Goal: Task Accomplishment & Management: Manage account settings

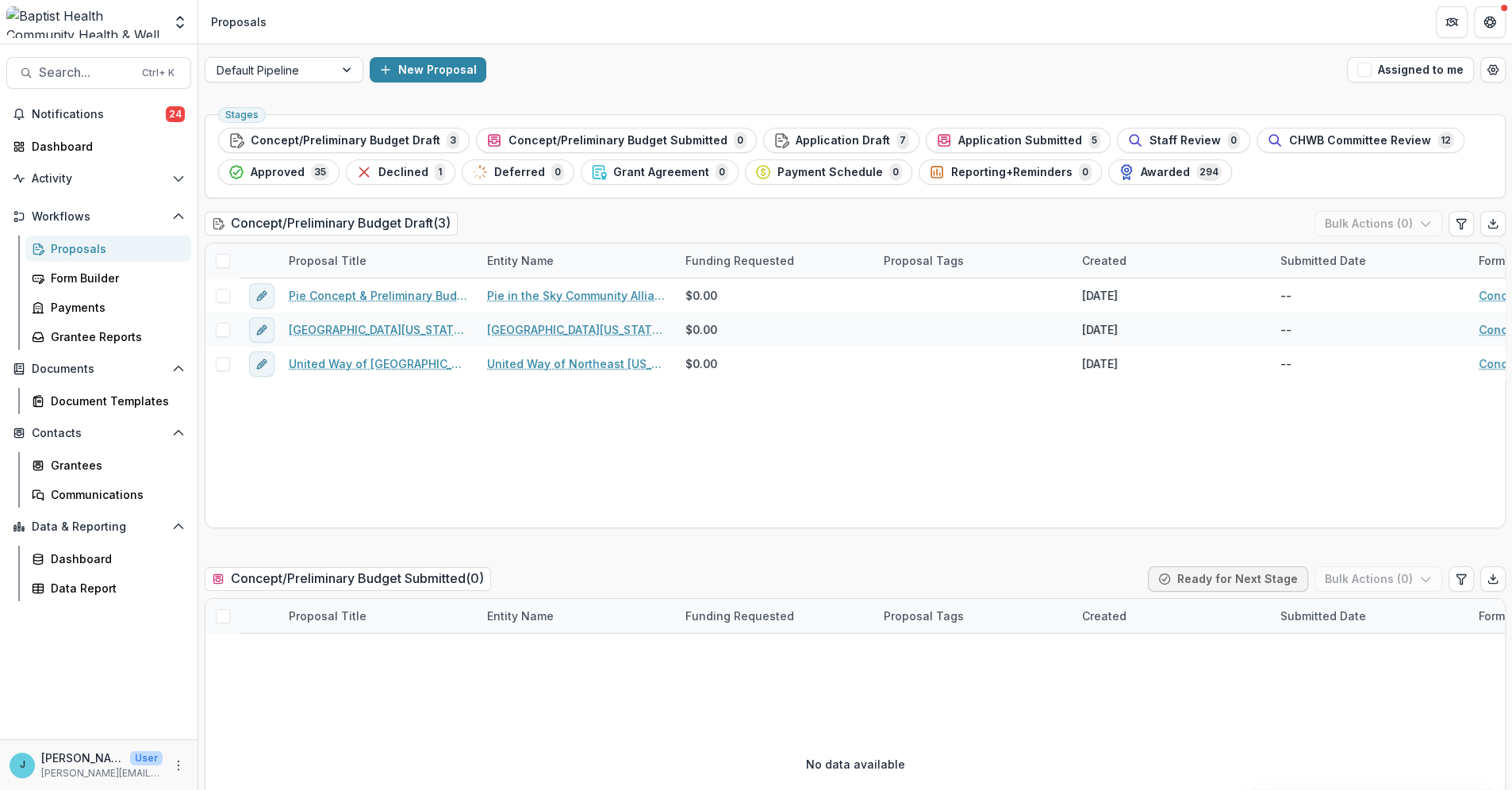
click at [76, 252] on div "Proposals" at bounding box center [114, 249] width 127 height 16
click at [87, 247] on div "Proposals" at bounding box center [114, 249] width 127 height 16
click at [1347, 135] on span "CHWB Committee Review" at bounding box center [1359, 140] width 142 height 13
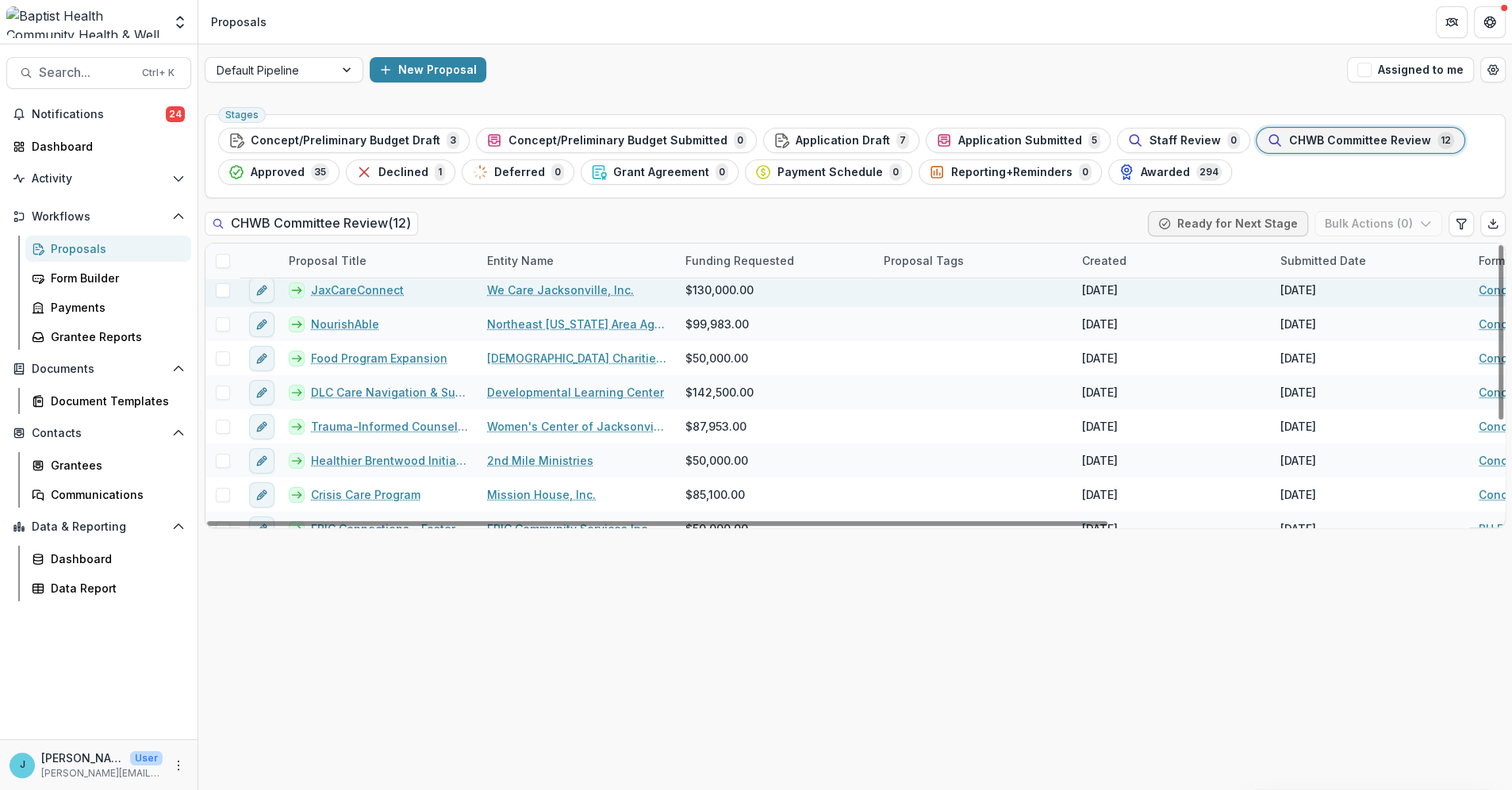
scroll to position [159, 0]
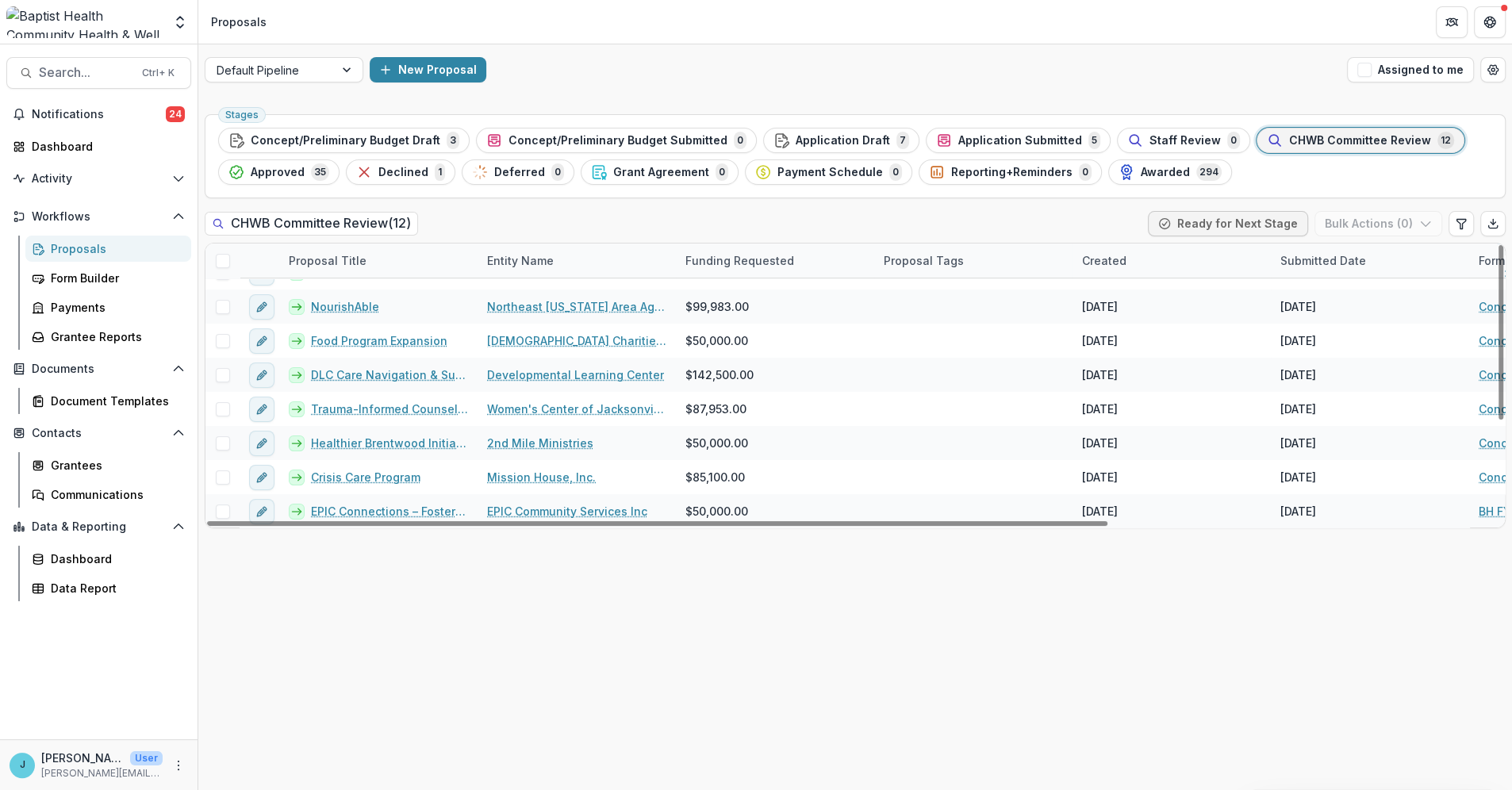
click at [535, 253] on div "Entity Name" at bounding box center [520, 260] width 85 height 16
click at [549, 331] on span "Sort Ascending" at bounding box center [551, 329] width 84 height 13
click at [562, 228] on div "CHWB Committee Review ( 12 ) Ready for Next Stage Bulk Actions ( 0 )" at bounding box center [855, 227] width 1301 height 32
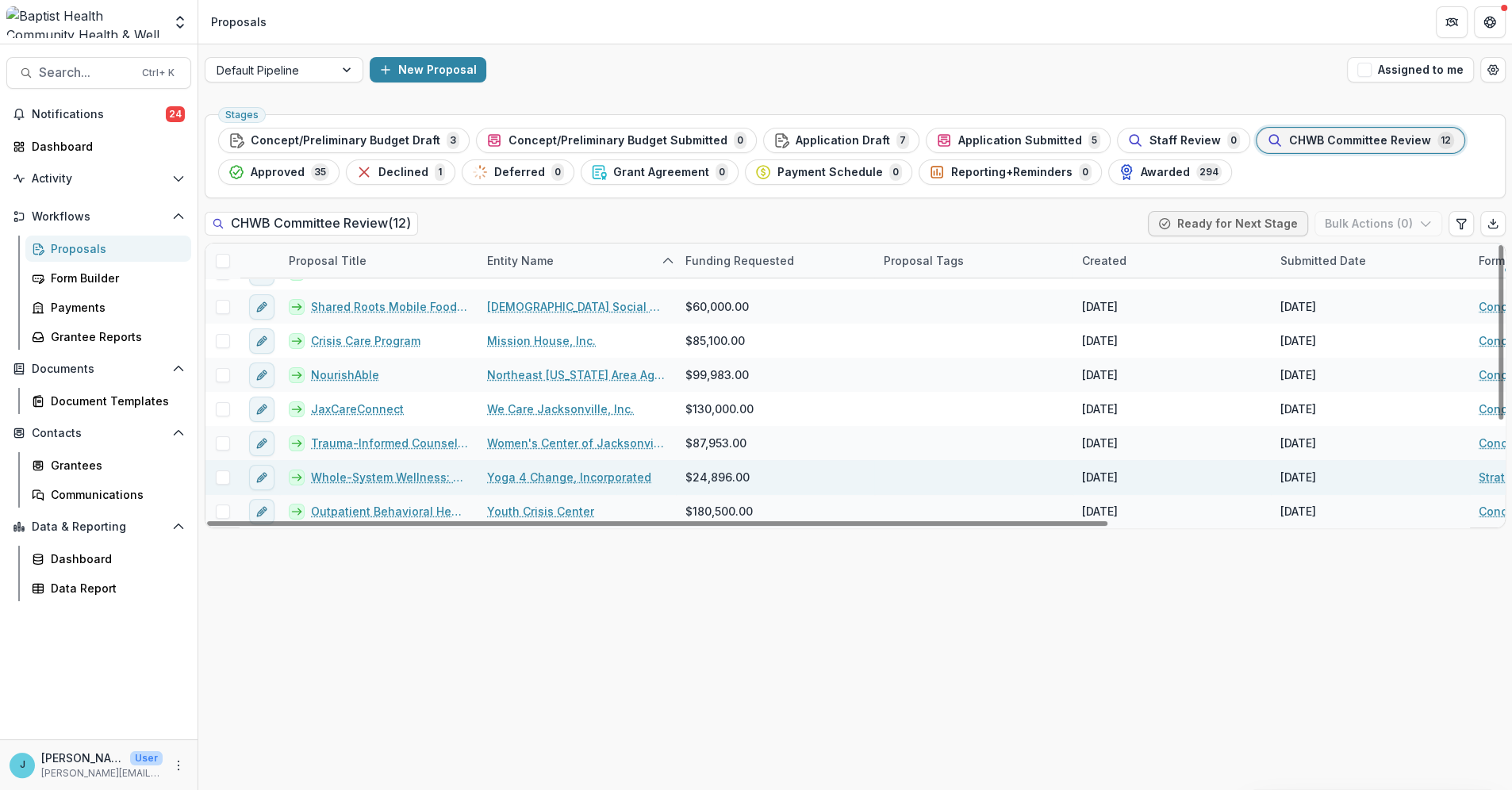
click at [372, 472] on link "Whole-System Wellness: A 1-Year Pilot to Support [DEMOGRAPHIC_DATA] Medical Cen…" at bounding box center [389, 477] width 157 height 16
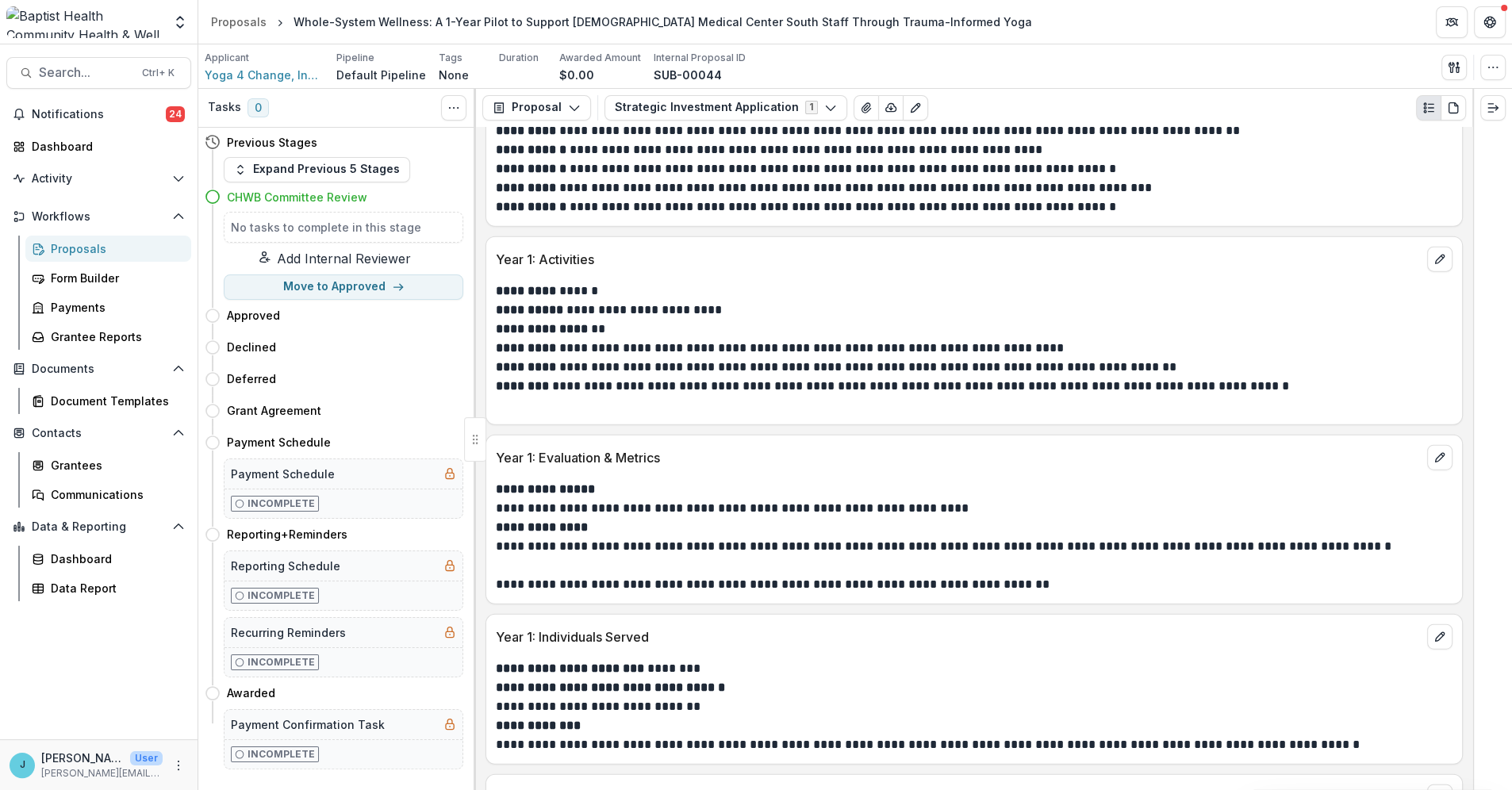
scroll to position [3966, 0]
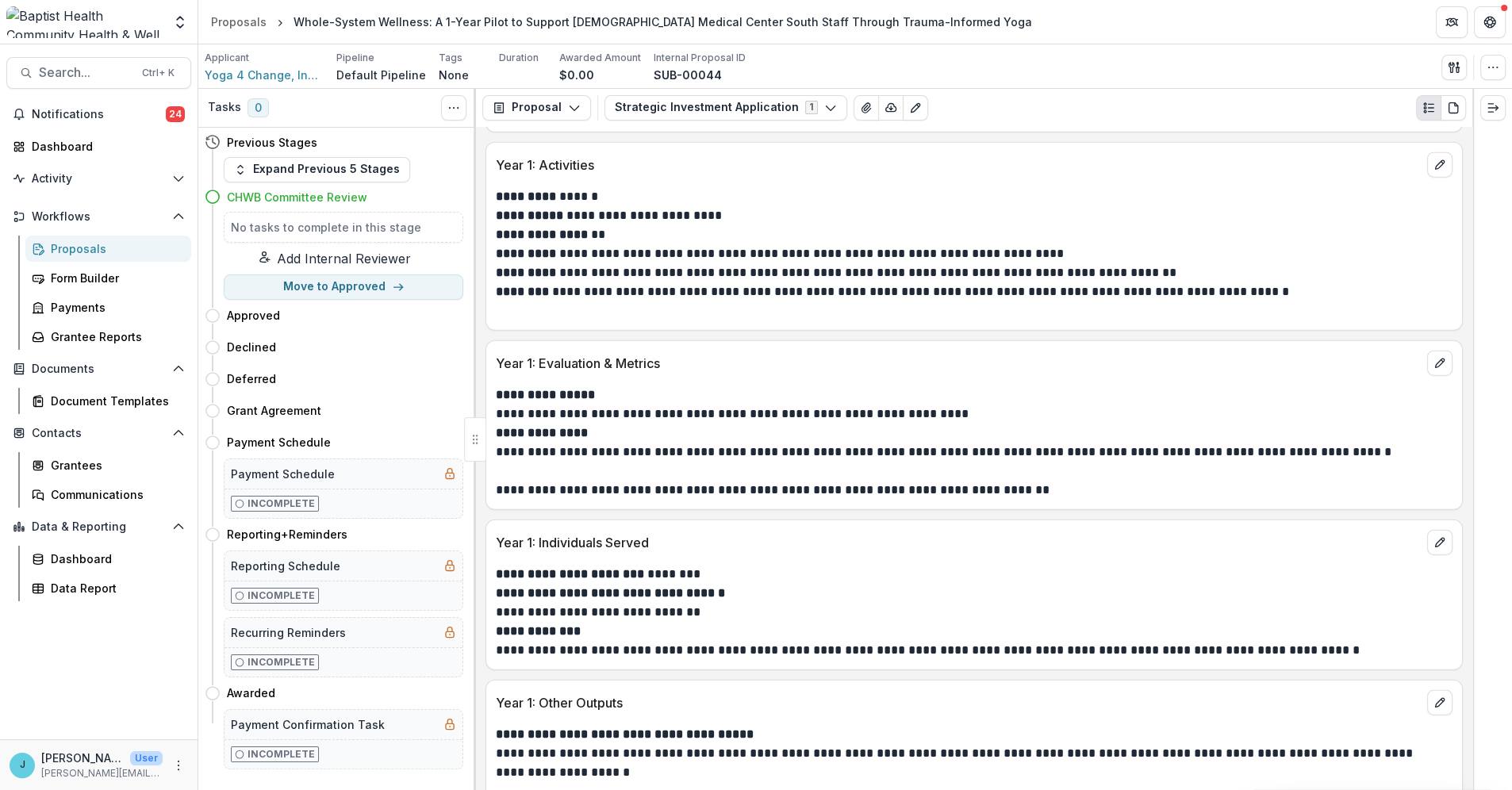
click at [59, 255] on div "Proposals" at bounding box center [114, 249] width 127 height 16
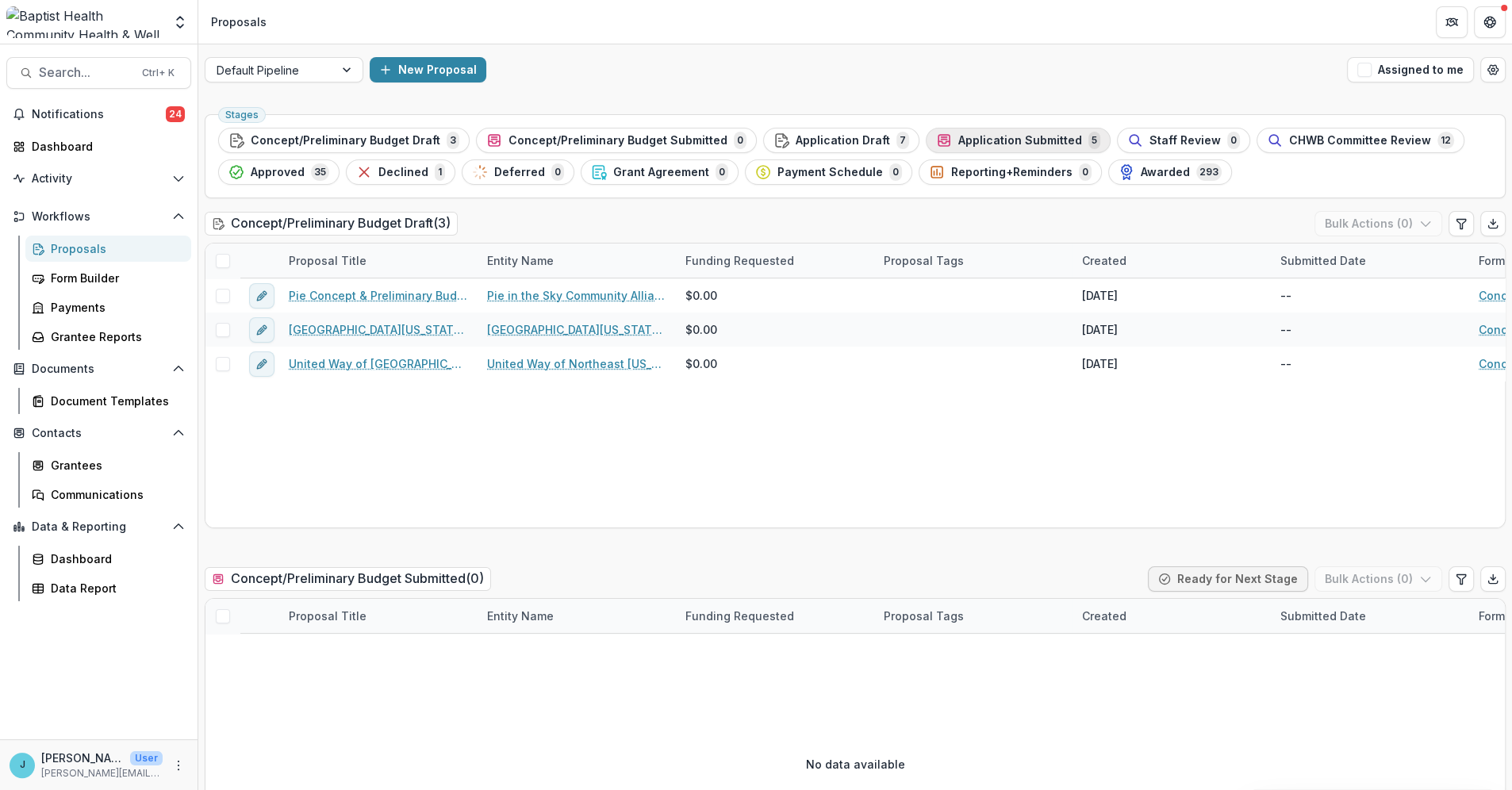
click at [1031, 139] on span "Application Submitted" at bounding box center [1020, 140] width 124 height 13
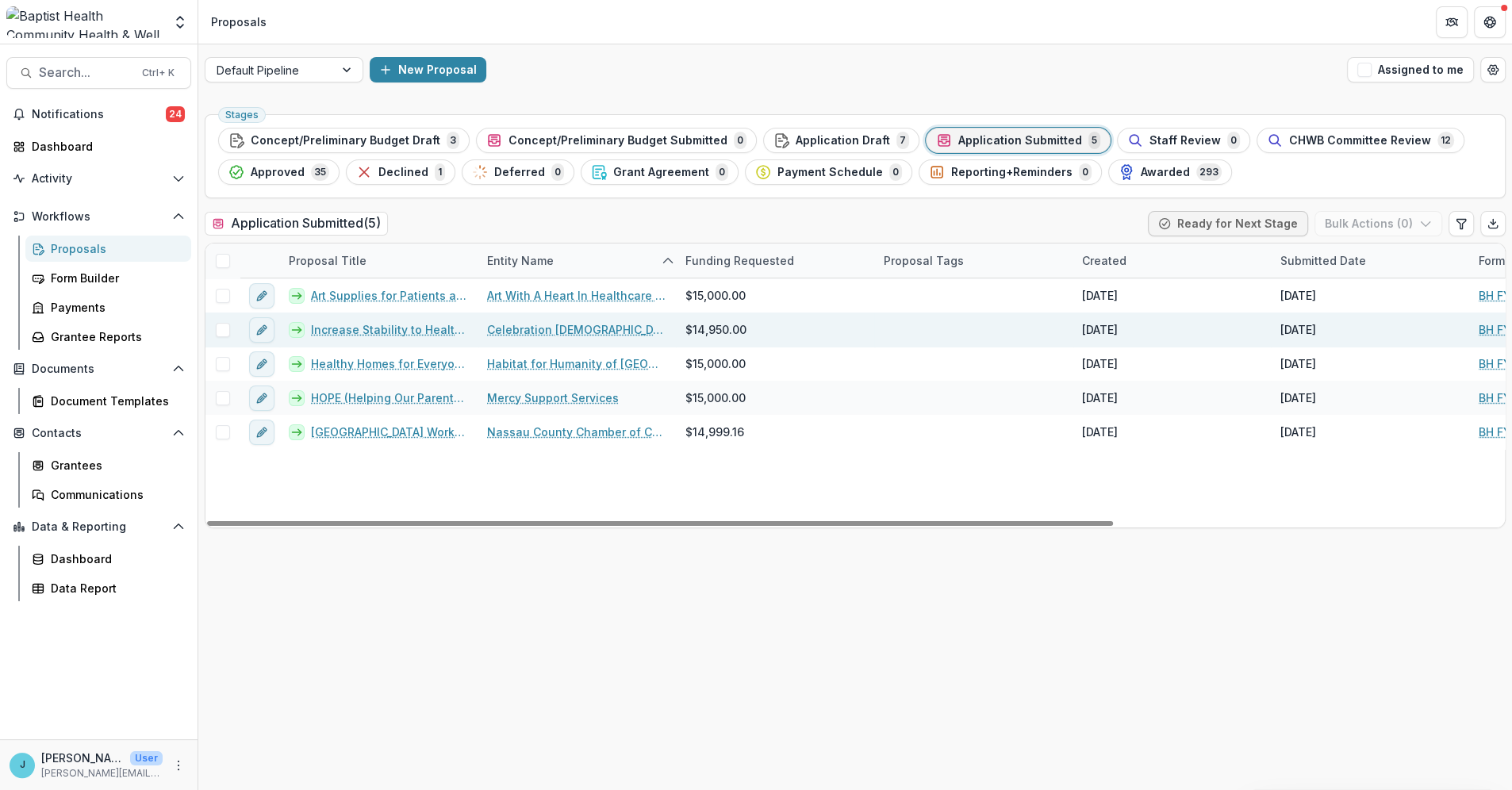
click at [386, 329] on link "Increase Stability to Healthy Food" at bounding box center [389, 329] width 157 height 16
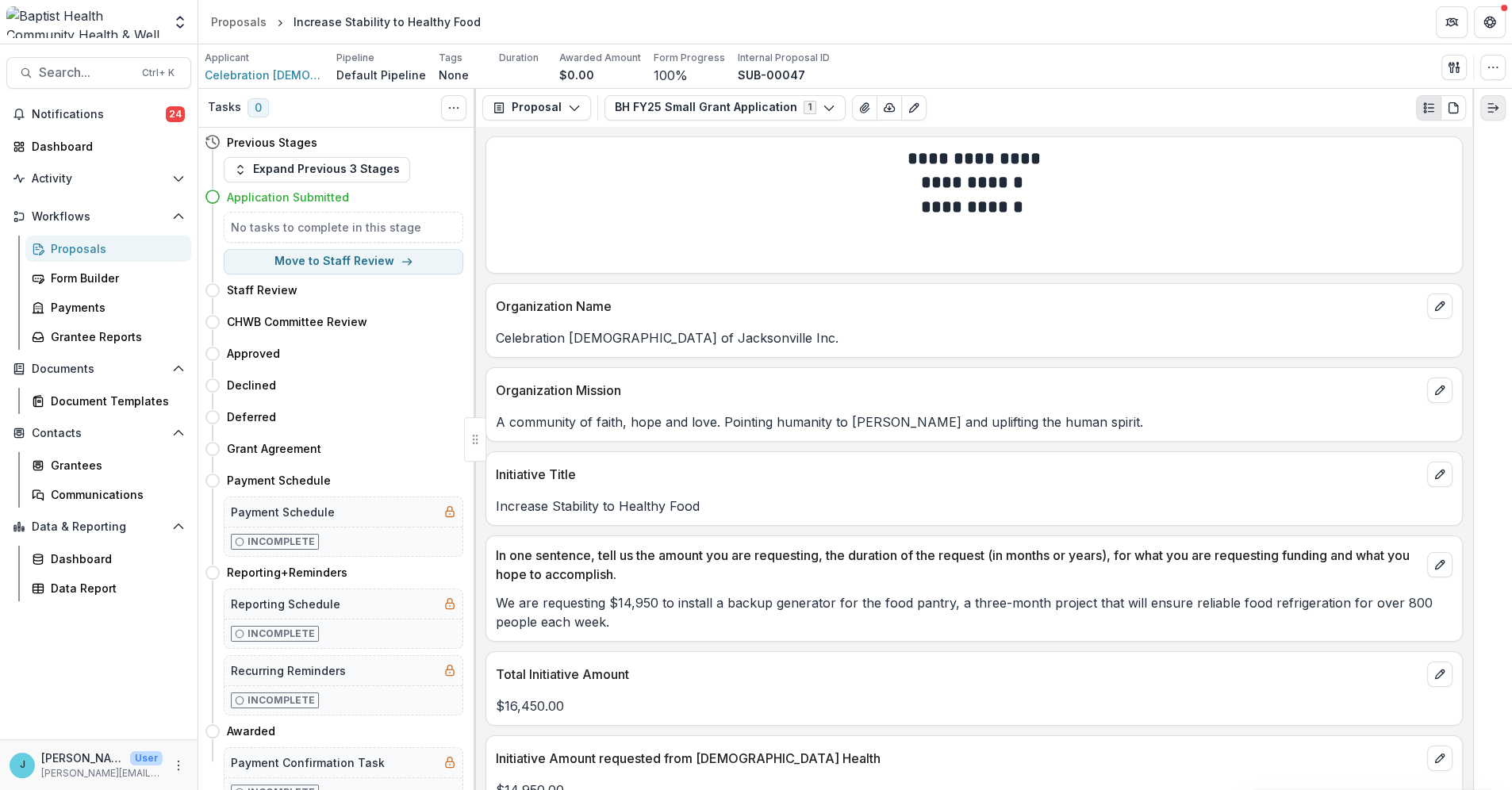
click at [1497, 106] on icon "Expand right" at bounding box center [1492, 108] width 12 height 12
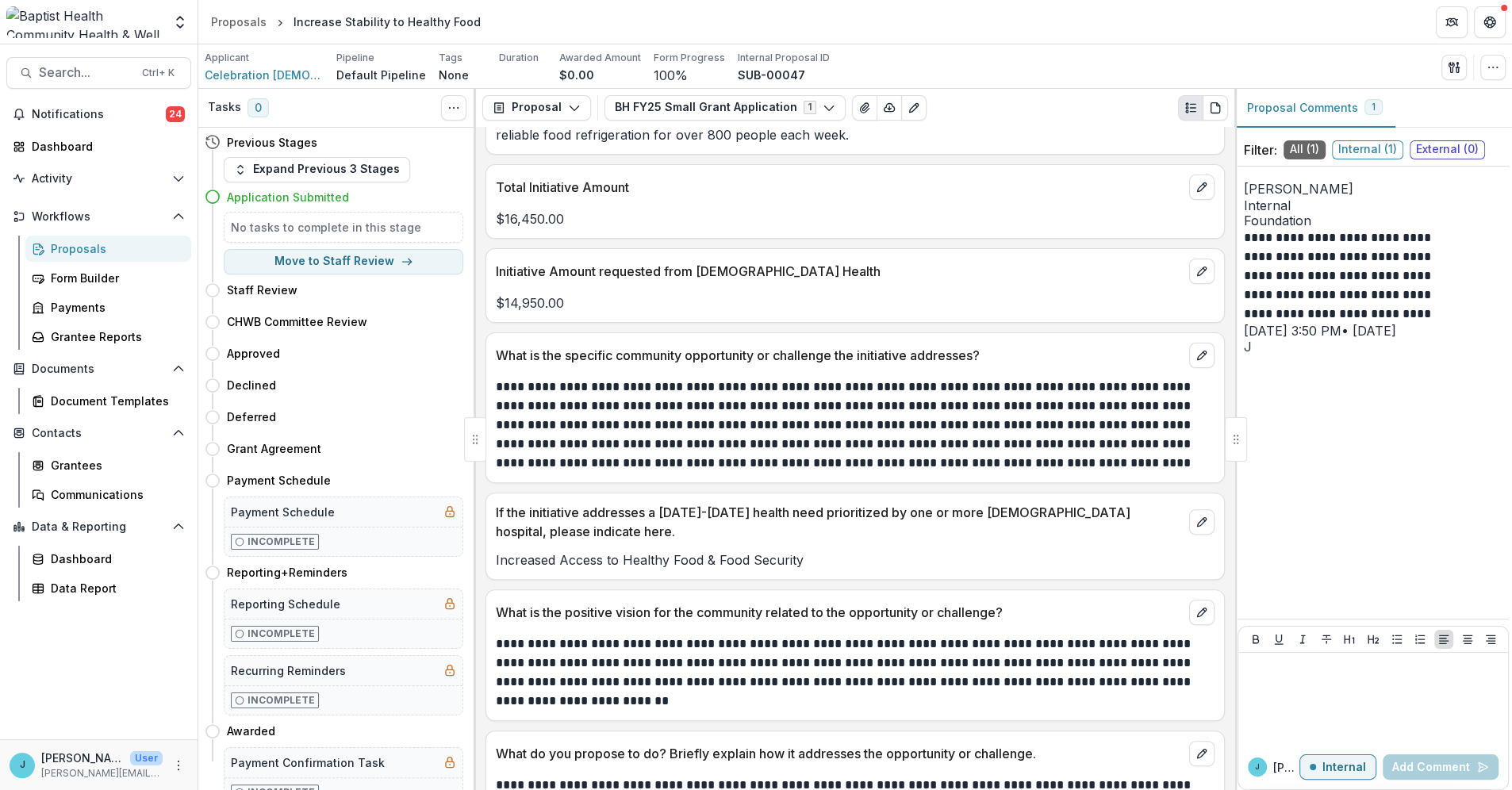
scroll to position [528, 0]
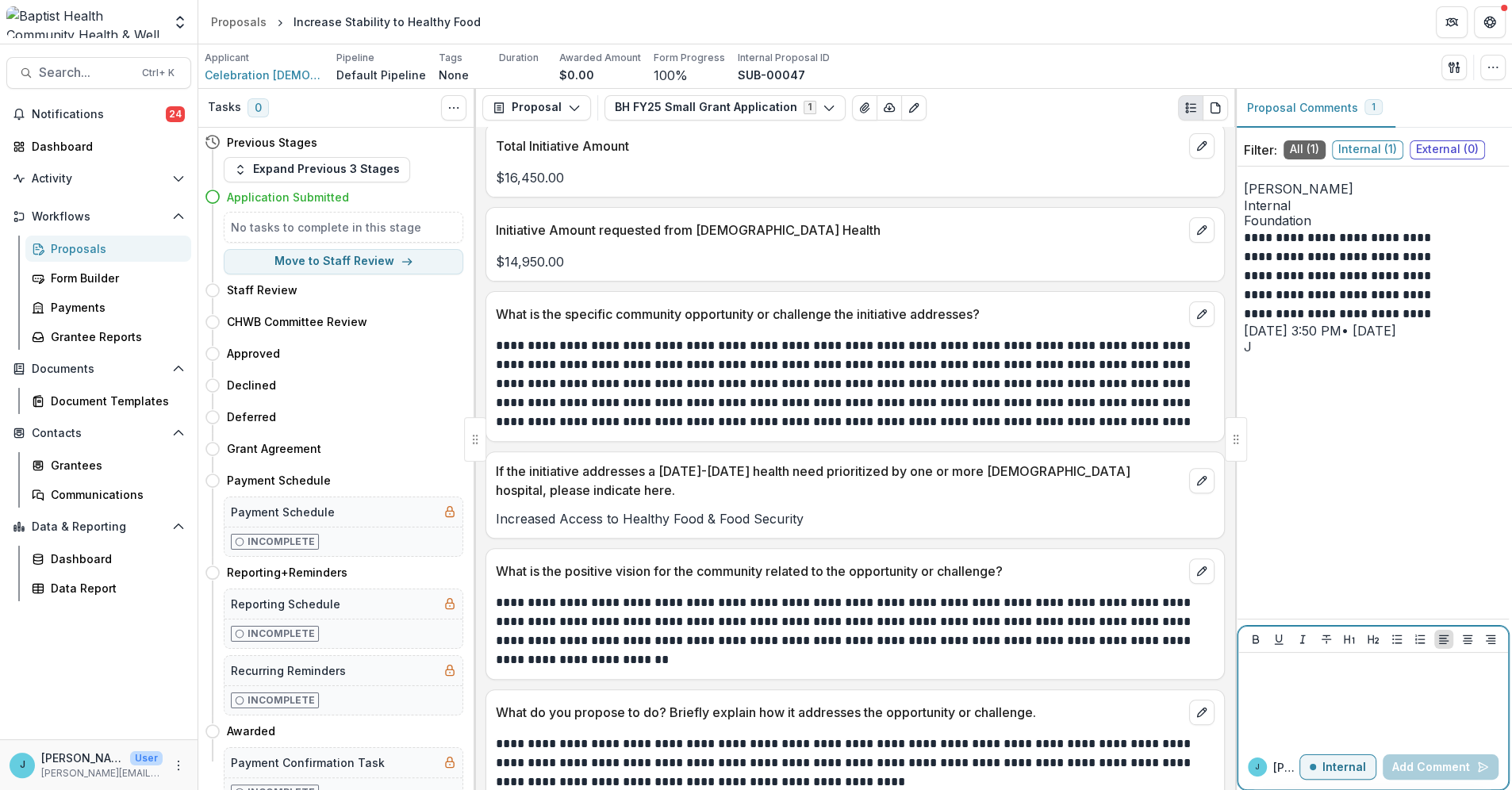
click at [1336, 773] on p "Internal" at bounding box center [1344, 767] width 44 height 13
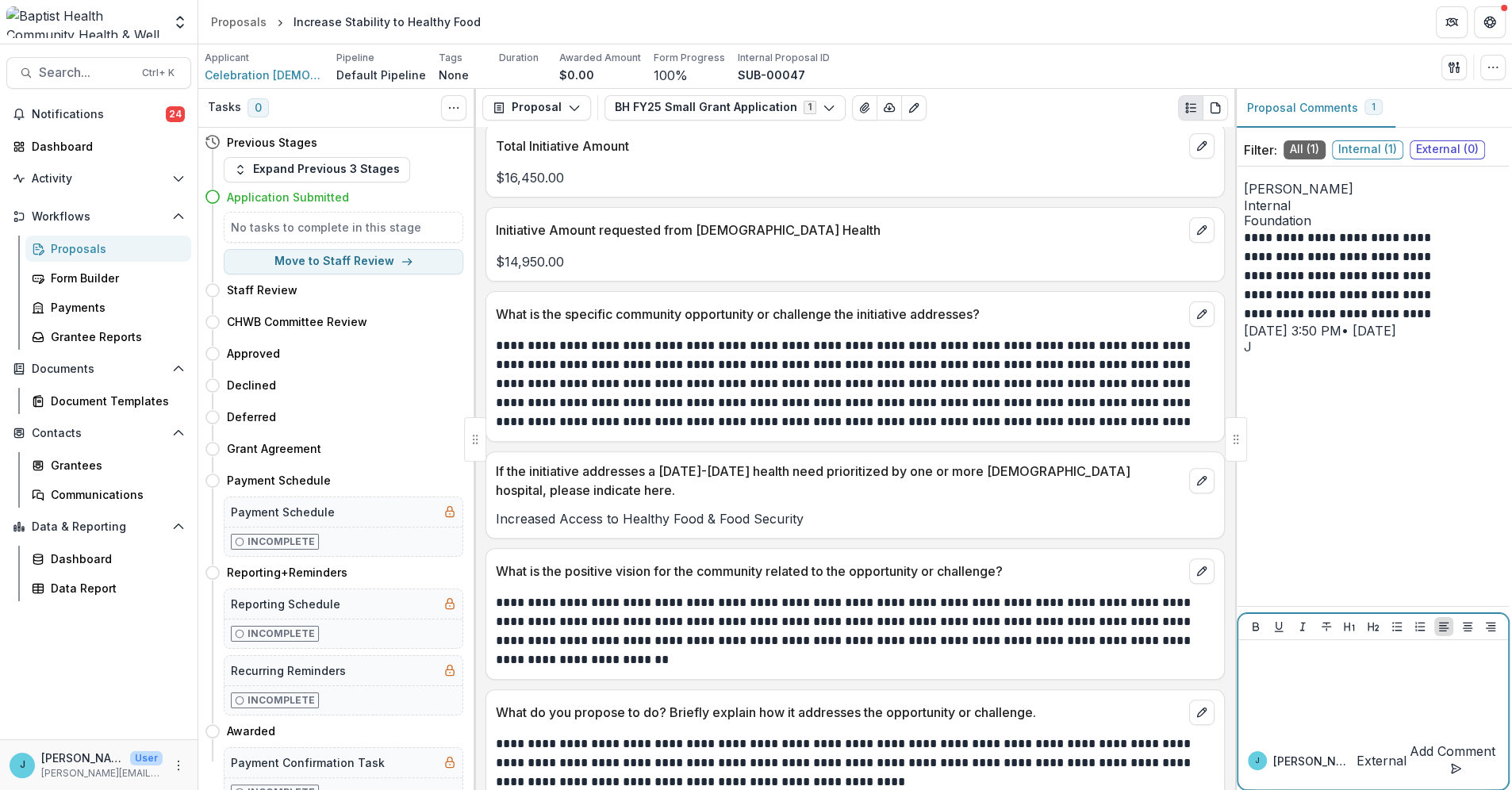
click at [1275, 686] on div at bounding box center [1372, 686] width 257 height 80
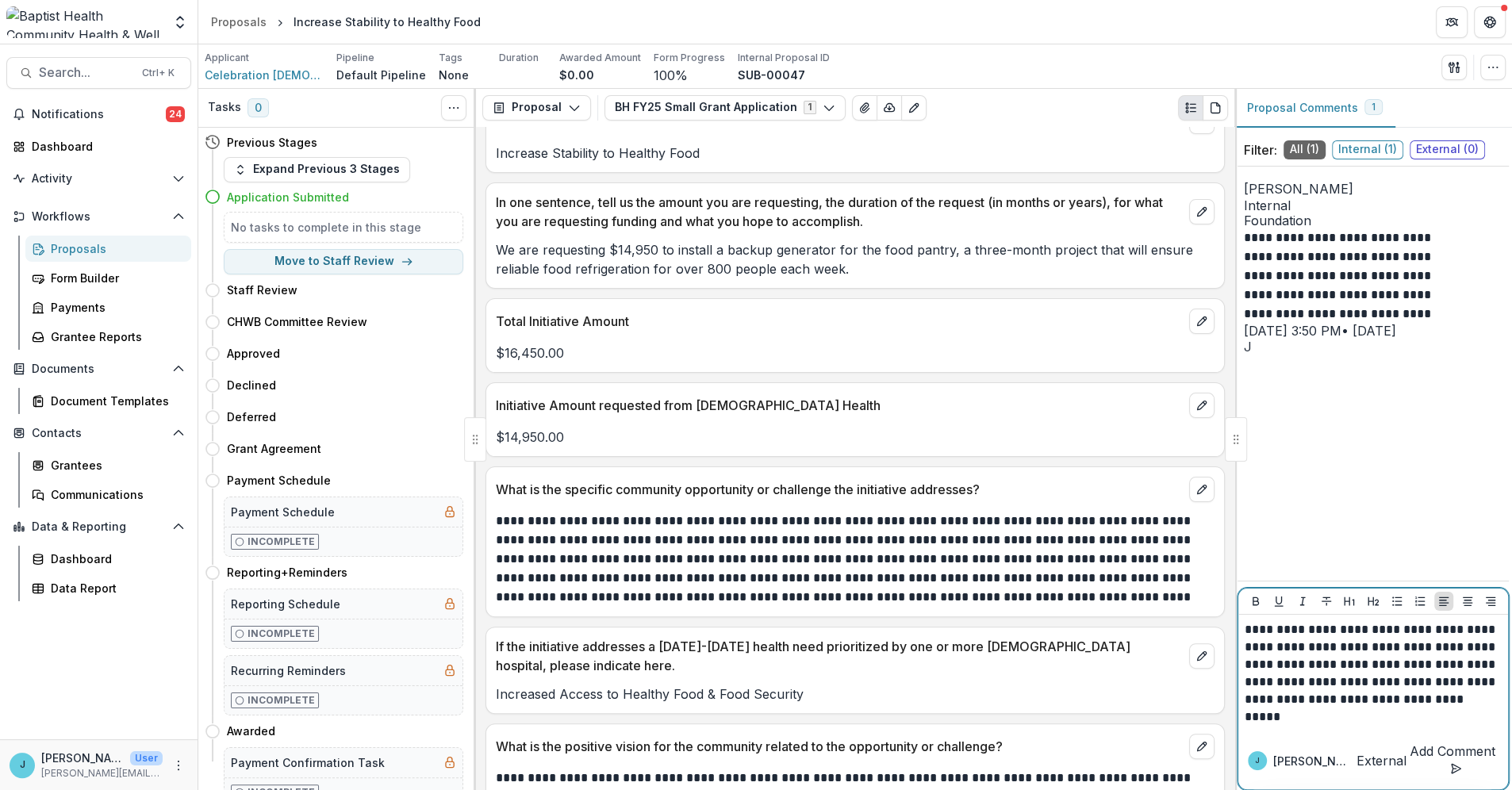
scroll to position [352, 0]
click at [1333, 726] on p "**********" at bounding box center [1372, 673] width 257 height 104
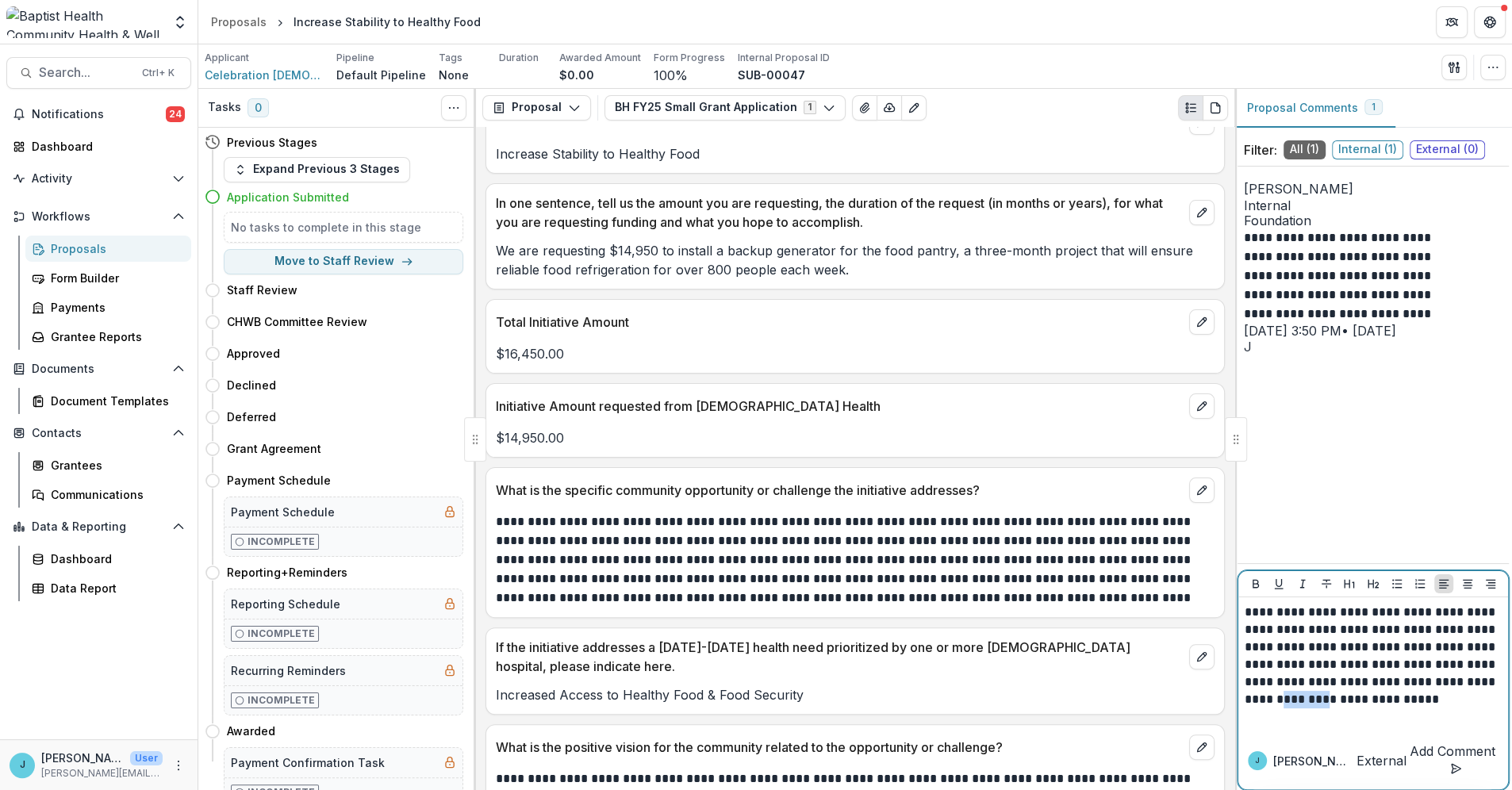
drag, startPoint x: 1353, startPoint y: 714, endPoint x: 1398, endPoint y: 714, distance: 45.0
click at [1398, 714] on p "**********" at bounding box center [1372, 664] width 257 height 122
click at [1288, 726] on p "**********" at bounding box center [1372, 664] width 257 height 122
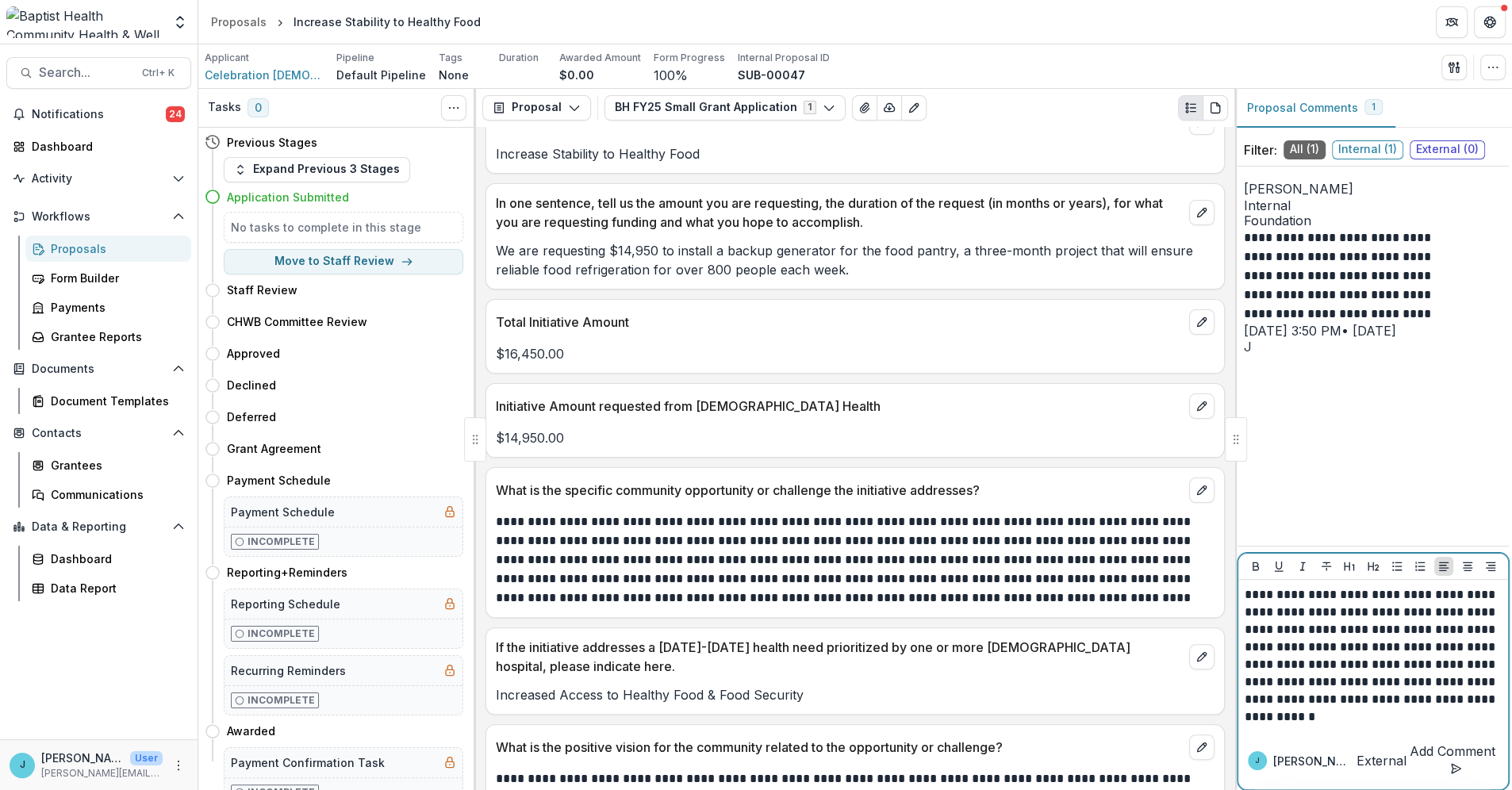
click at [1282, 714] on p "**********" at bounding box center [1372, 656] width 257 height 140
click at [1363, 726] on p "**********" at bounding box center [1372, 656] width 257 height 140
click at [1307, 726] on p "**********" at bounding box center [1372, 646] width 257 height 157
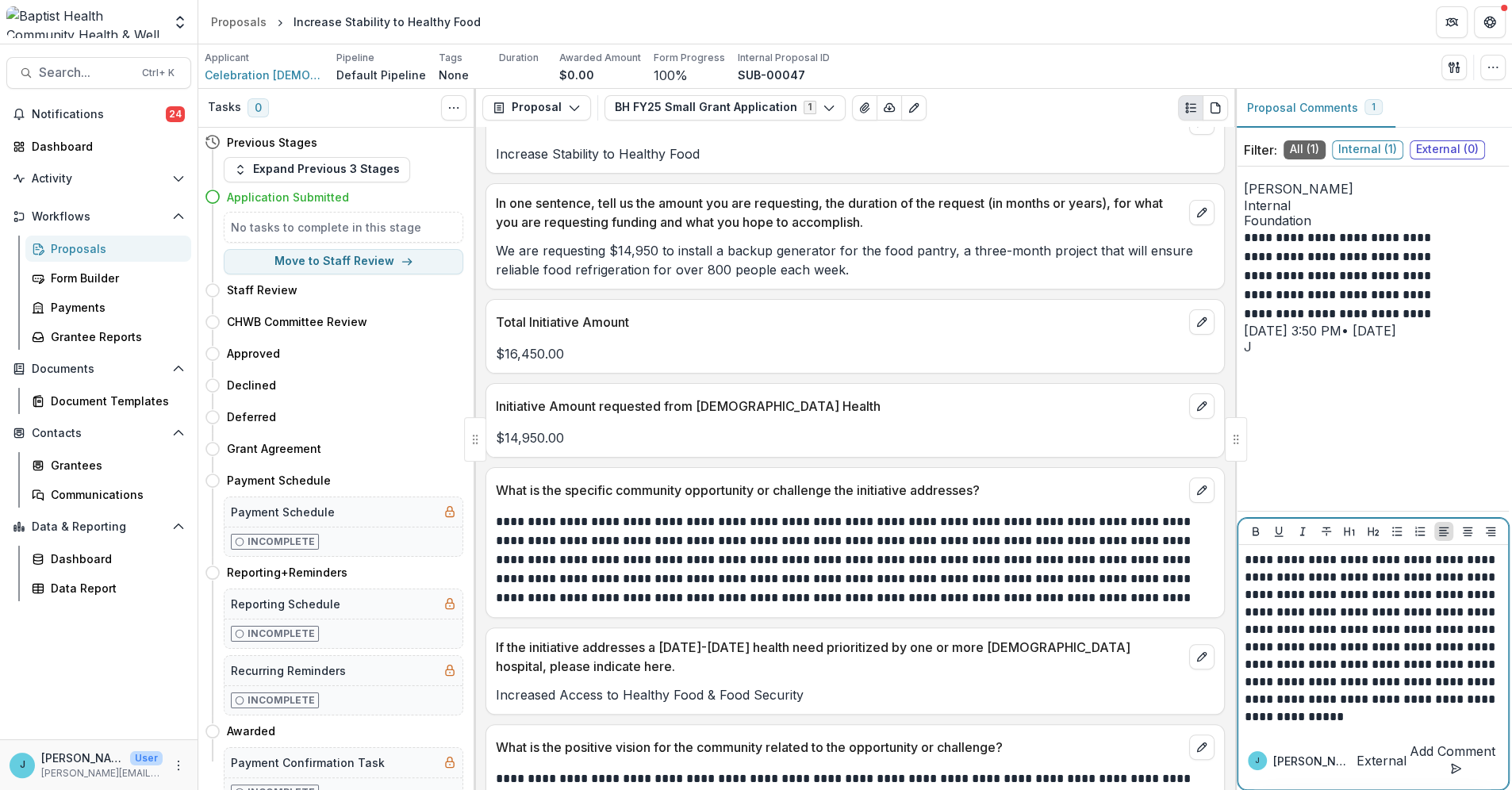
click at [1299, 726] on p "**********" at bounding box center [1372, 638] width 257 height 174
click at [1402, 726] on p "**********" at bounding box center [1372, 638] width 257 height 174
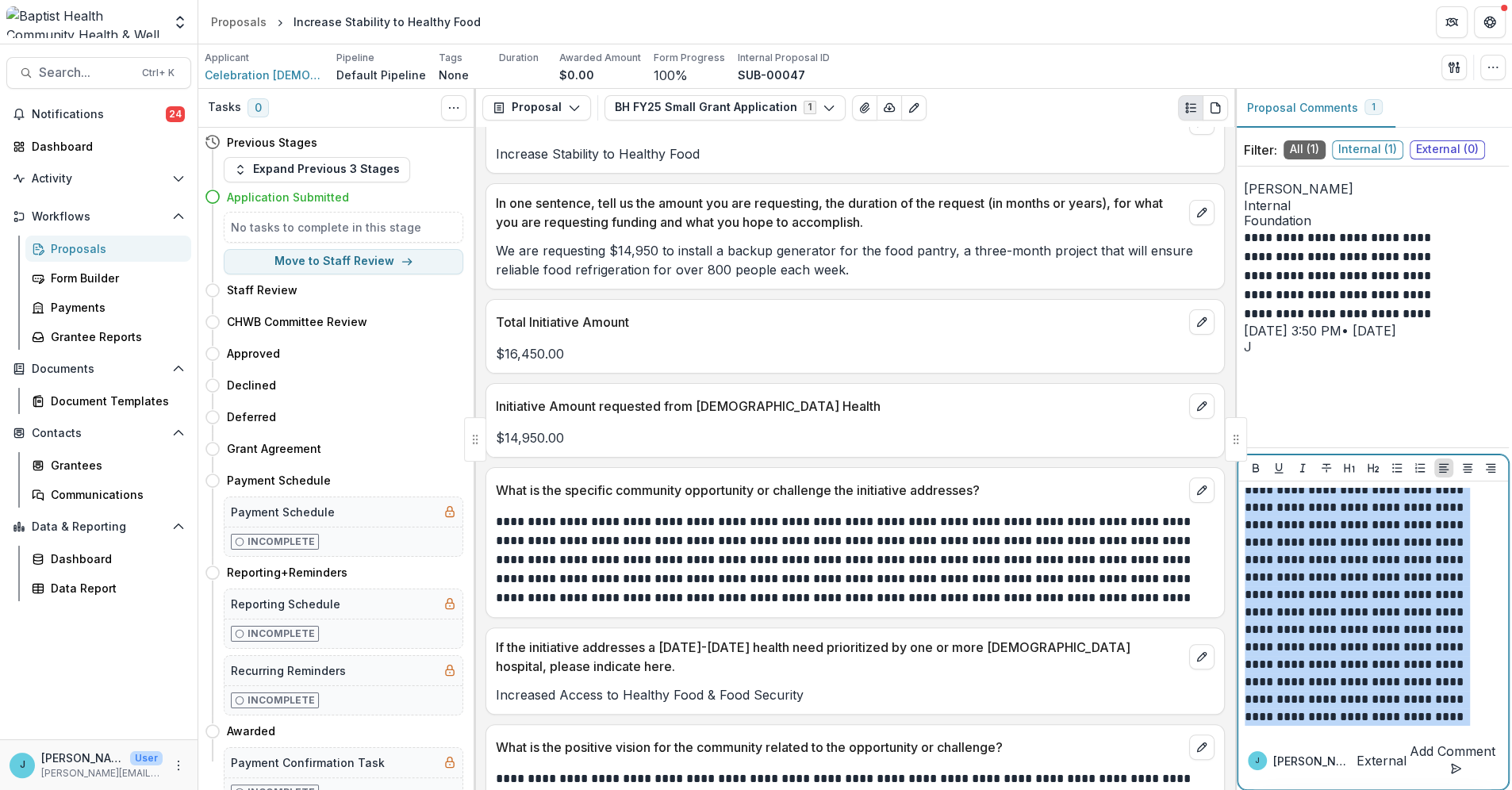
scroll to position [0, 0]
drag, startPoint x: 1289, startPoint y: 731, endPoint x: 1216, endPoint y: 463, distance: 277.8
click at [1216, 463] on div "**********" at bounding box center [854, 439] width 1313 height 701
copy p "**********"
click at [1417, 760] on button "Add Comment" at bounding box center [1452, 760] width 92 height 38
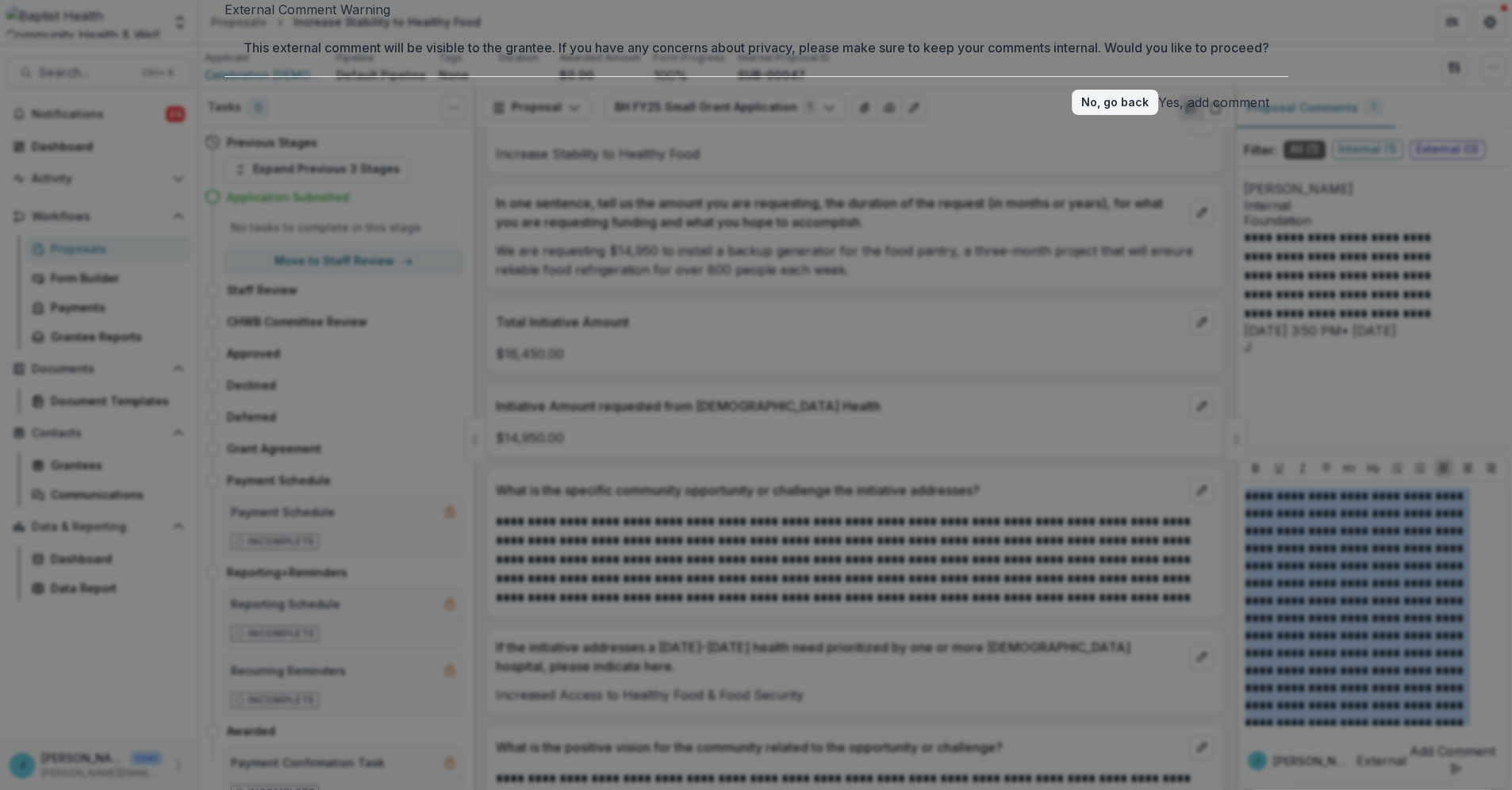
drag, startPoint x: 835, startPoint y: 236, endPoint x: 802, endPoint y: 237, distance: 33.0
click at [1158, 112] on button "Yes, add comment" at bounding box center [1213, 102] width 111 height 19
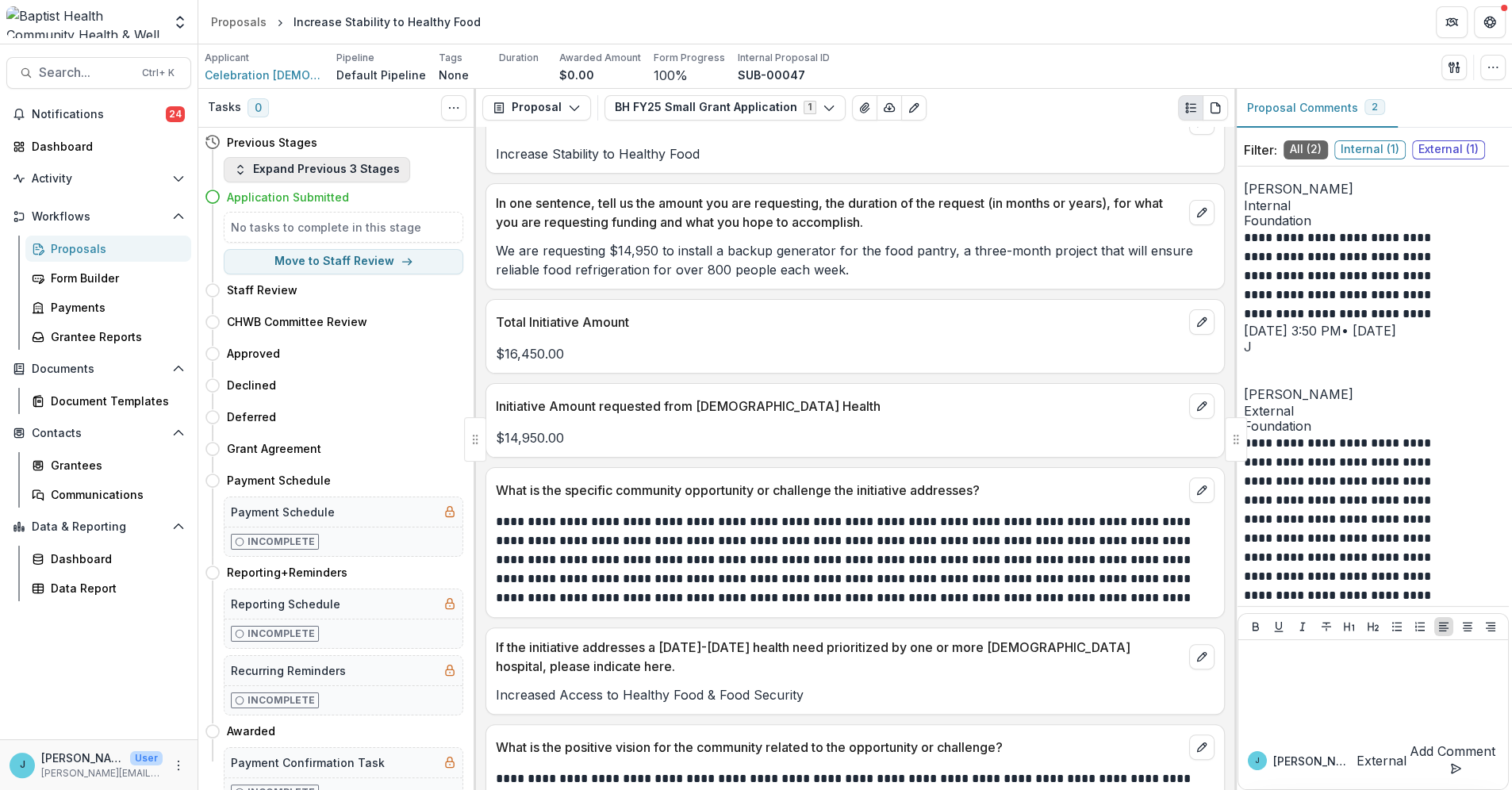
click at [243, 165] on icon "button" at bounding box center [240, 169] width 12 height 12
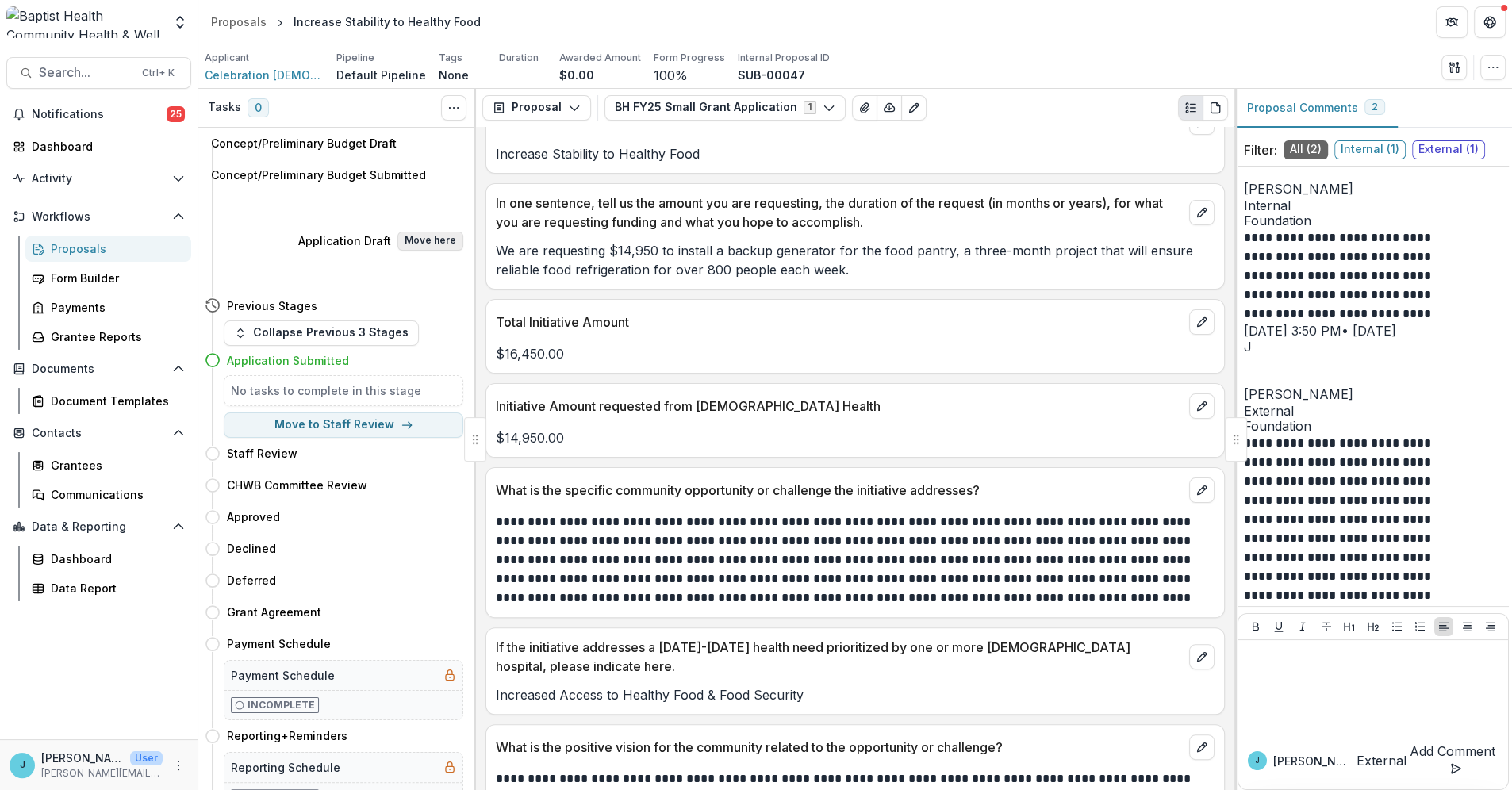
click at [415, 232] on button "Move here" at bounding box center [430, 241] width 66 height 19
select select "**********"
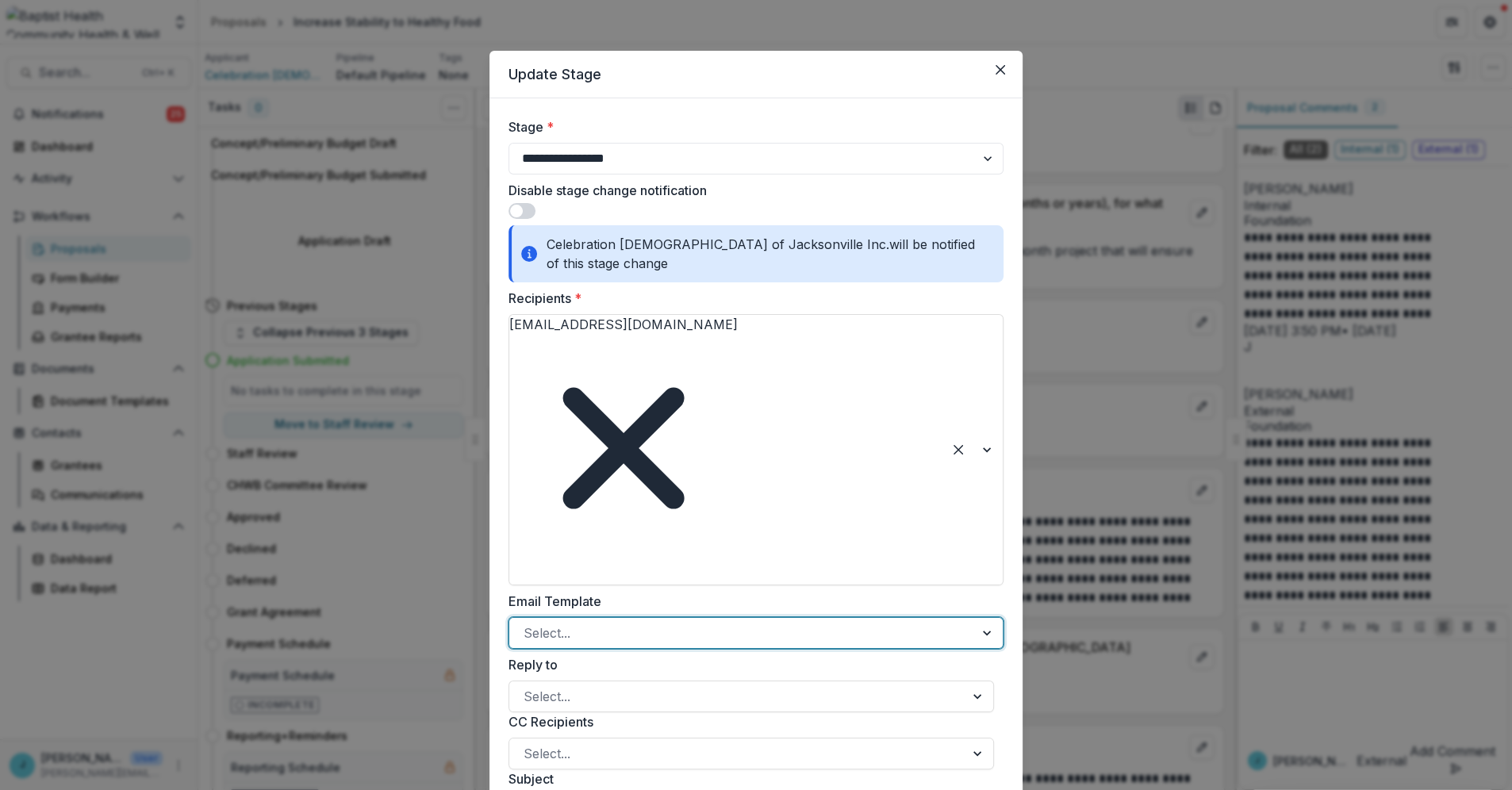
click at [574, 622] on div at bounding box center [741, 632] width 436 height 22
click at [578, 685] on div at bounding box center [737, 696] width 427 height 22
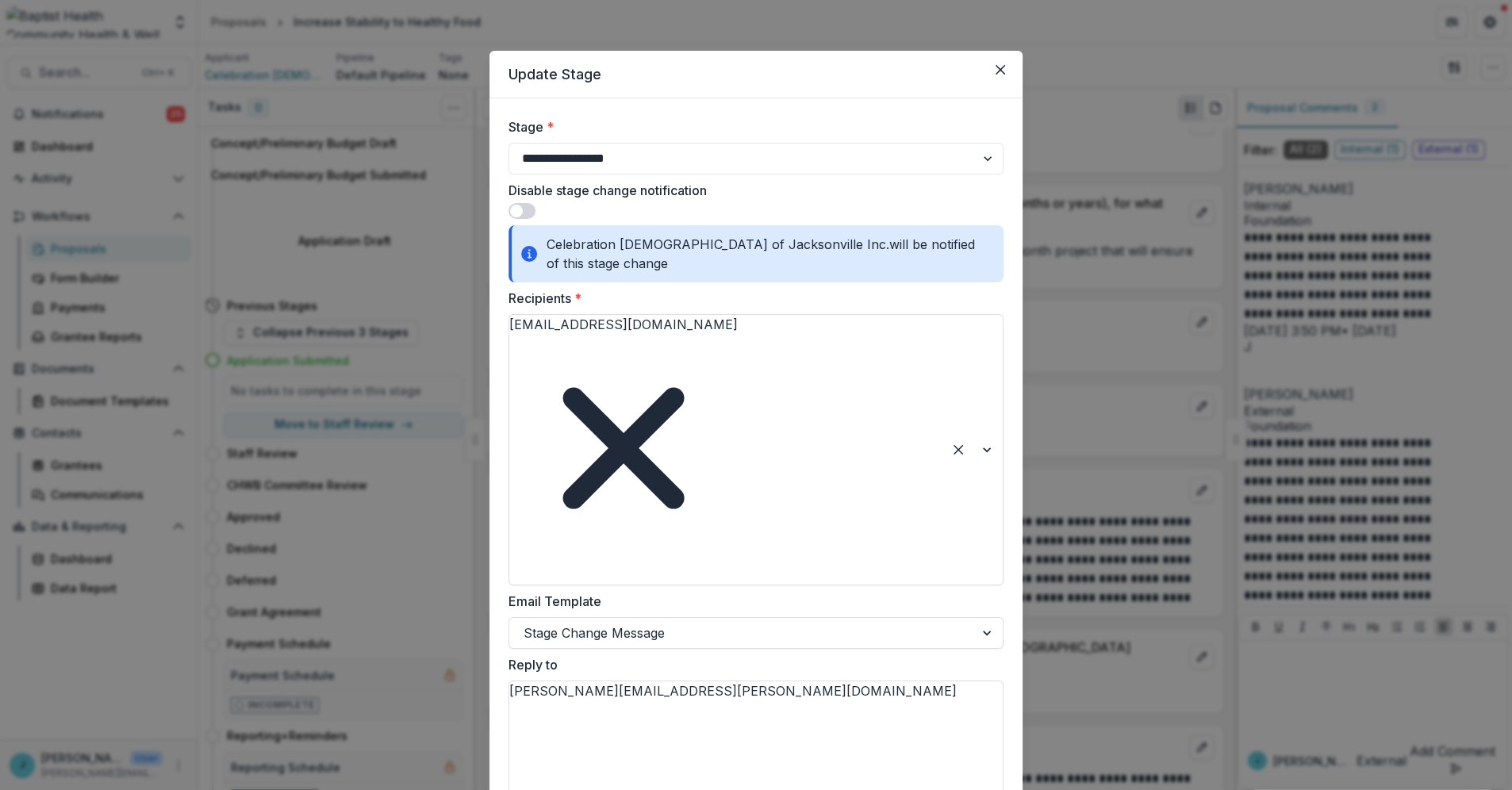
drag, startPoint x: 906, startPoint y: 569, endPoint x: 489, endPoint y: 556, distance: 417.2
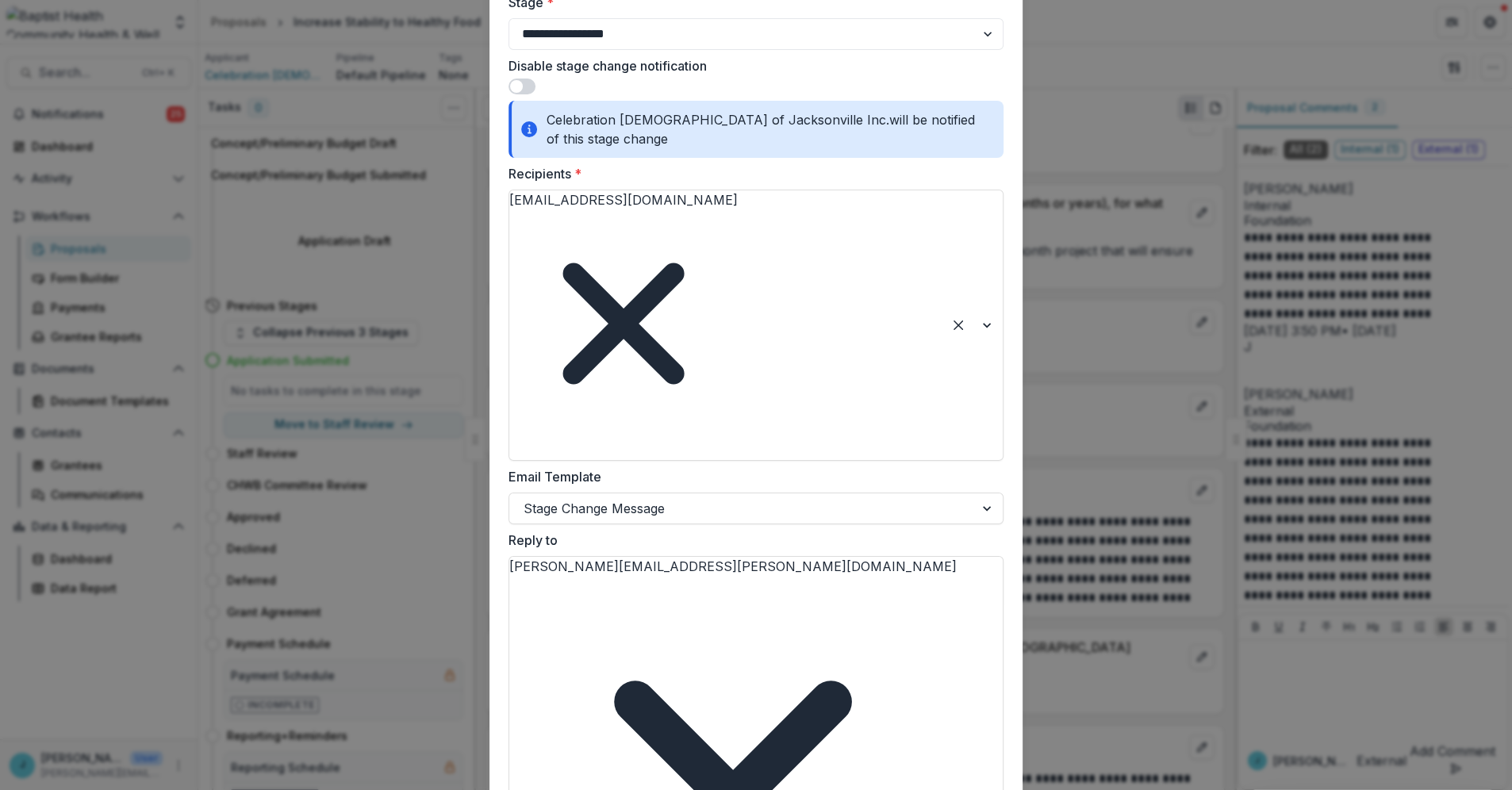
scroll to position [176, 0]
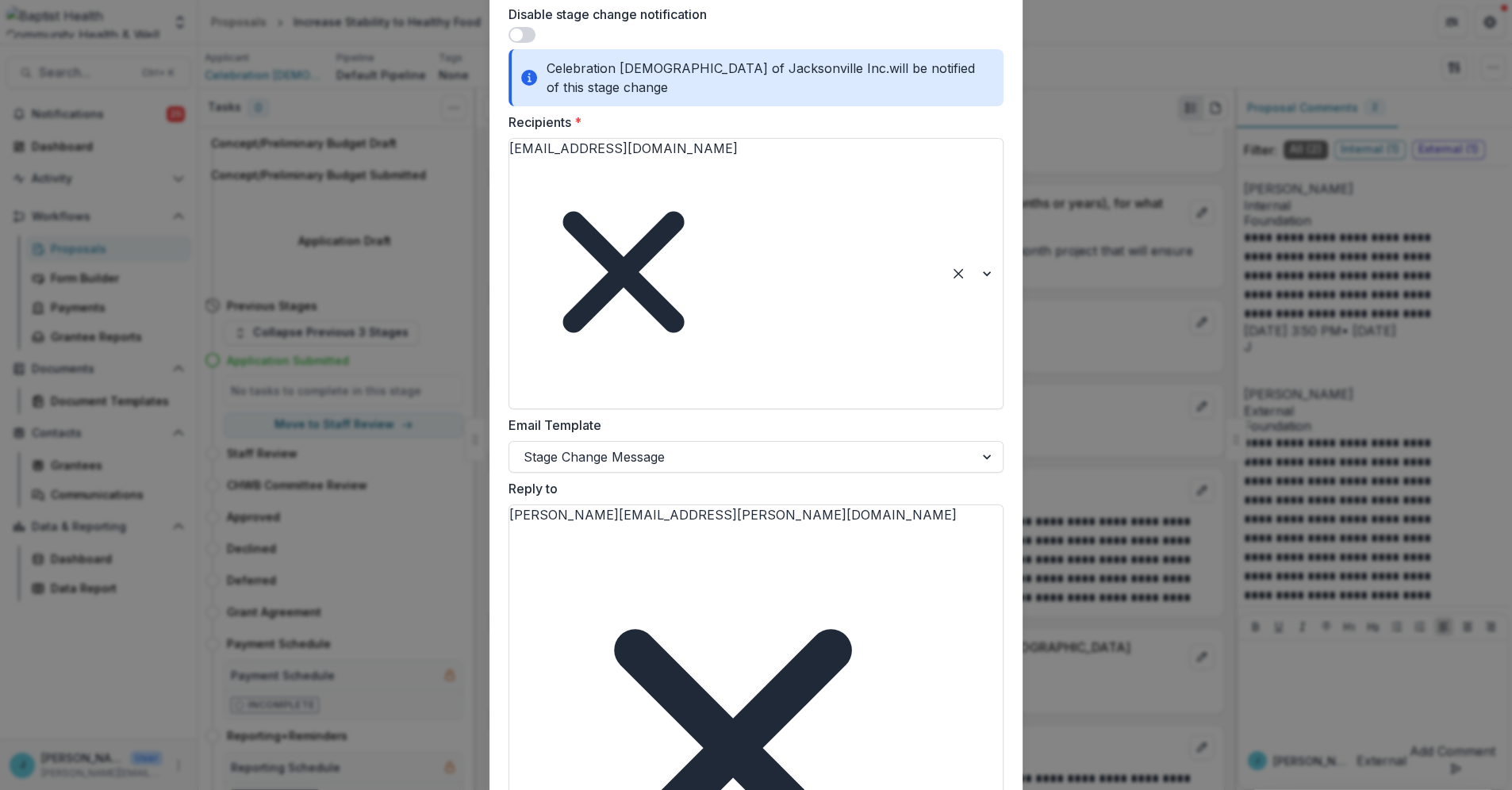
drag, startPoint x: 642, startPoint y: 601, endPoint x: 485, endPoint y: 479, distance: 198.8
click at [485, 479] on div "**********" at bounding box center [756, 395] width 1512 height 790
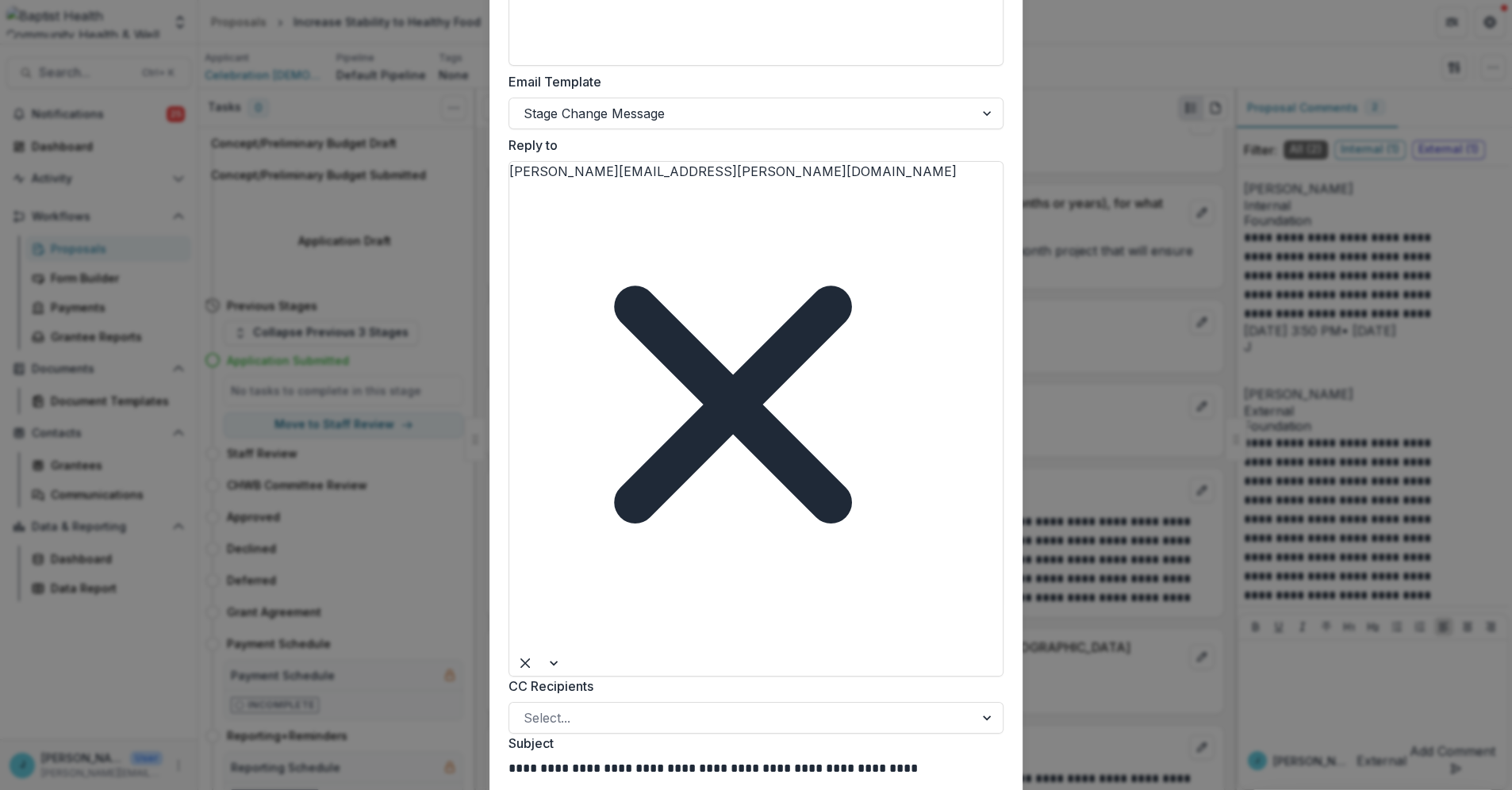
scroll to position [540, 0]
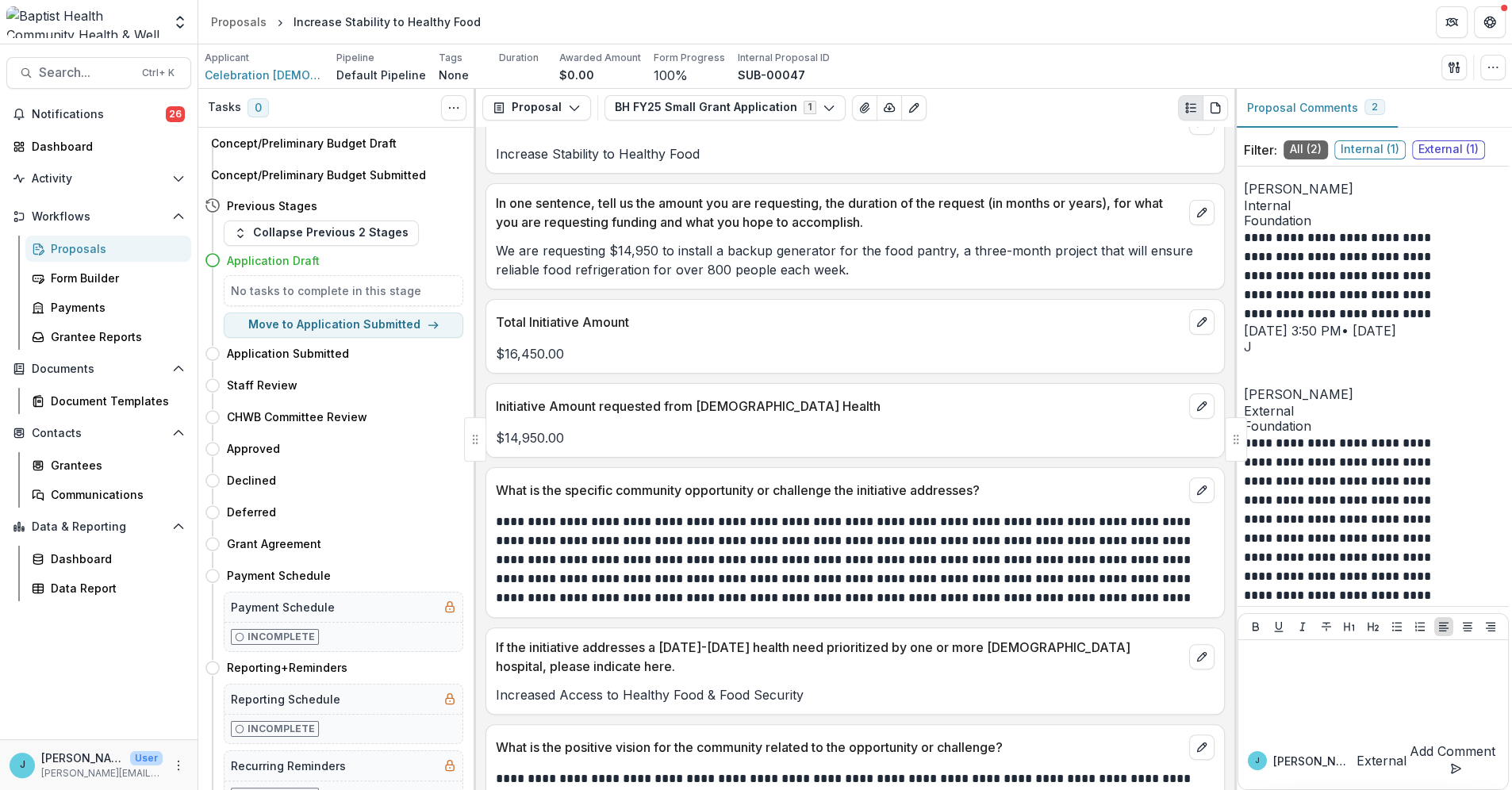
click at [80, 244] on div "Proposals" at bounding box center [114, 249] width 127 height 16
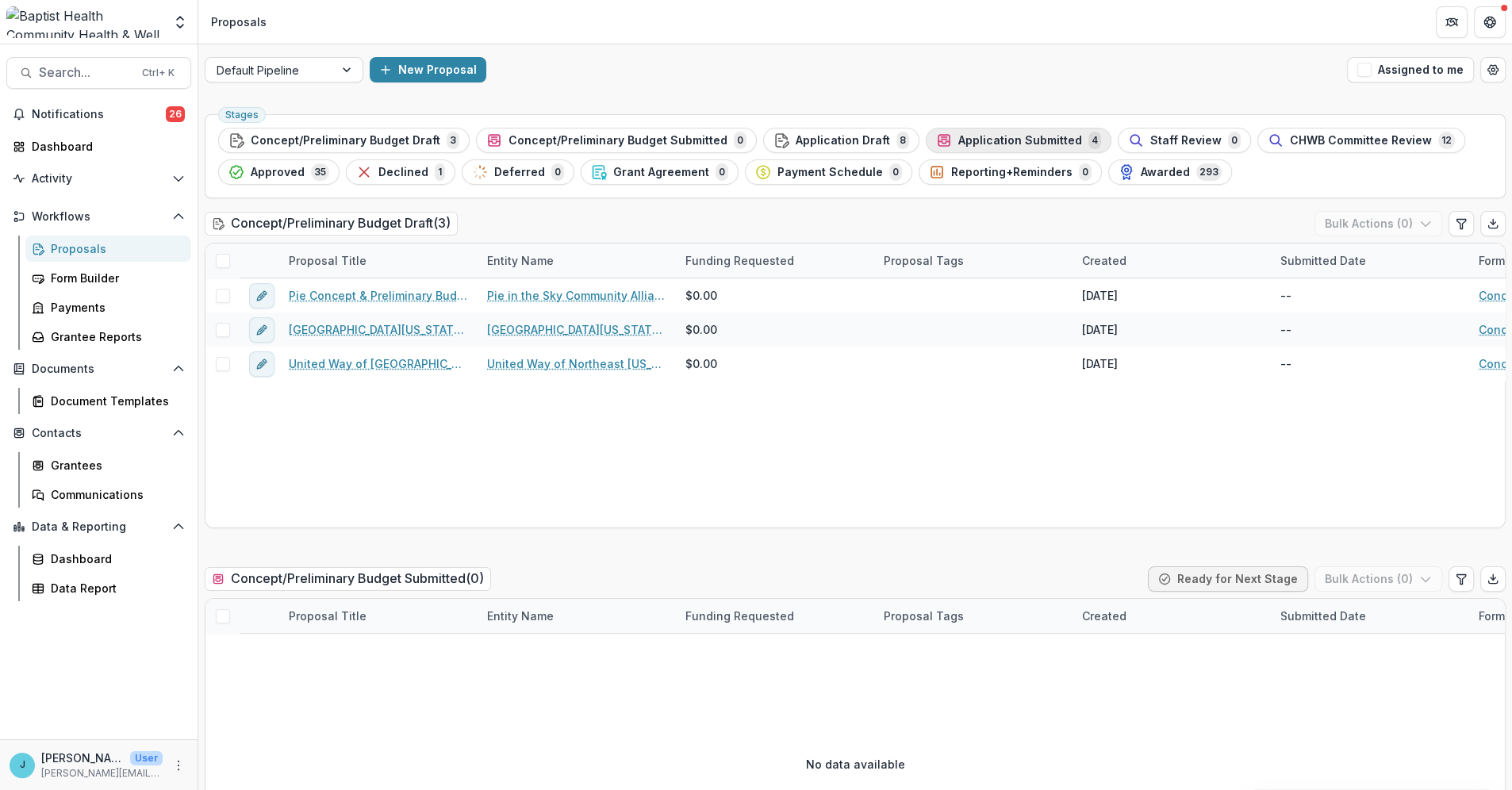
click at [1009, 139] on span "Application Submitted" at bounding box center [1020, 140] width 124 height 13
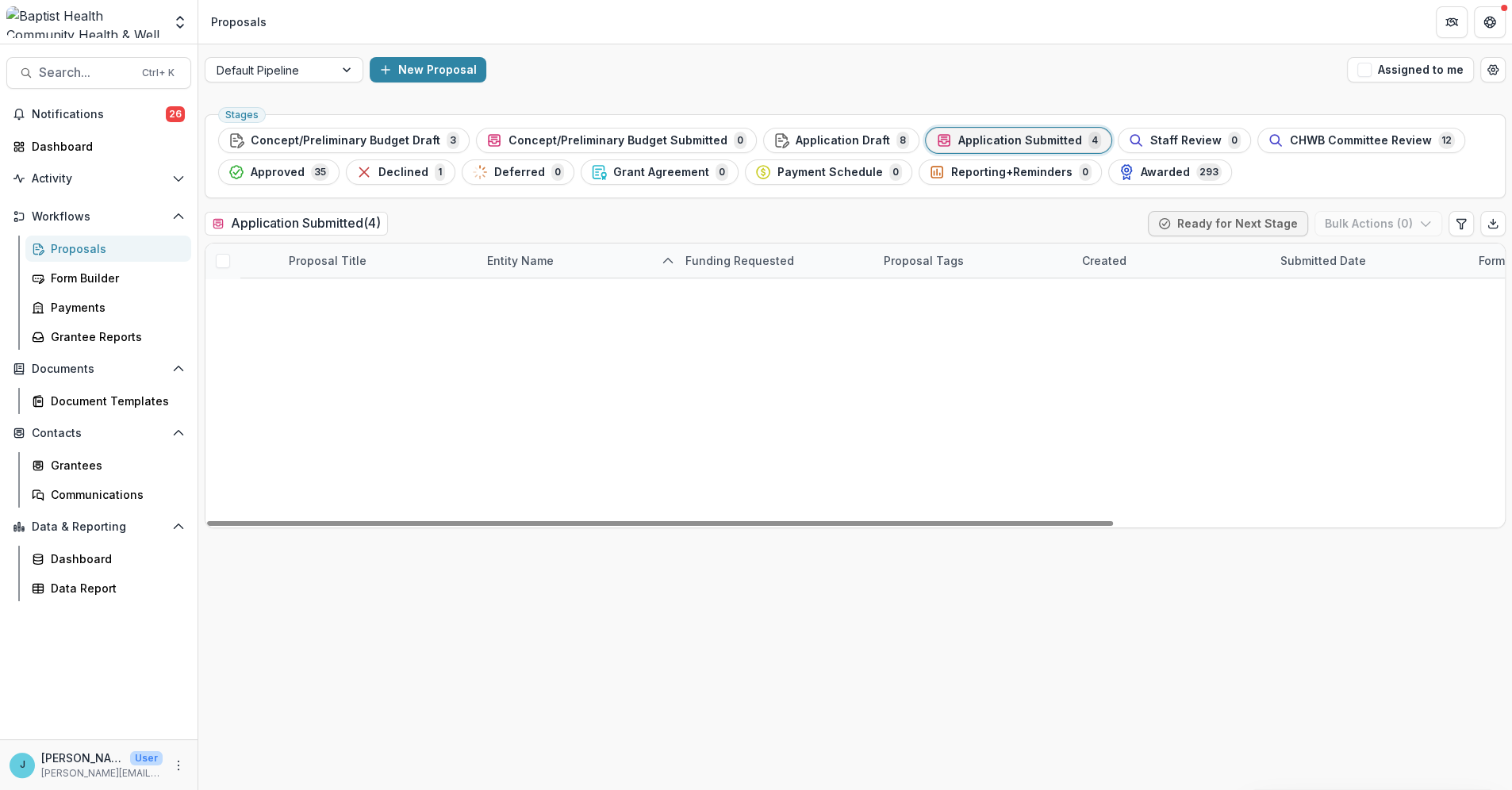
click at [368, 398] on link "[GEOGRAPHIC_DATA] Workforce Apartments: In-Unit Energy-Efficient Appliance Pack…" at bounding box center [389, 397] width 157 height 16
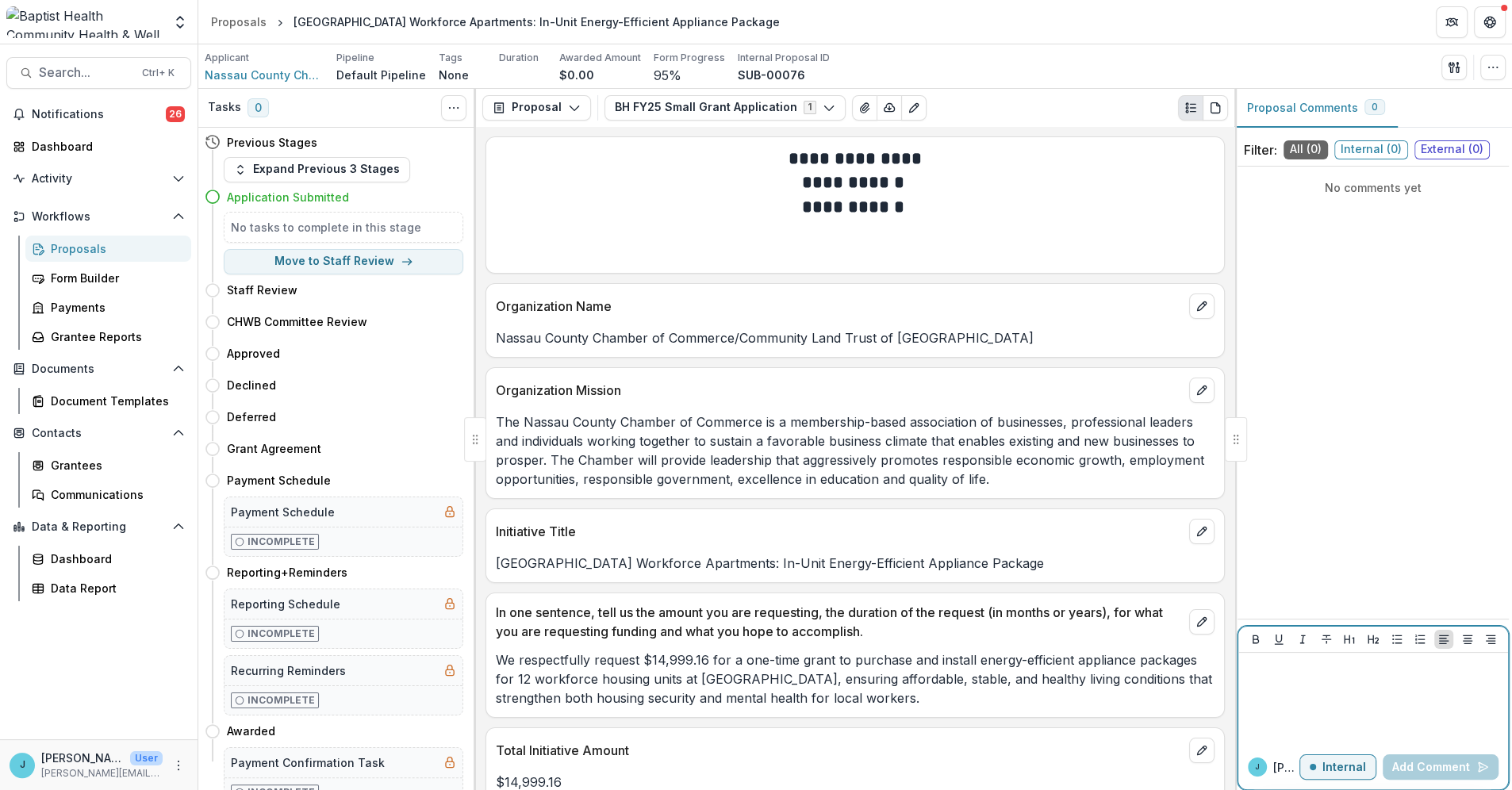
click at [1294, 678] on div at bounding box center [1372, 699] width 257 height 80
click at [1349, 769] on p "Internal" at bounding box center [1344, 767] width 44 height 13
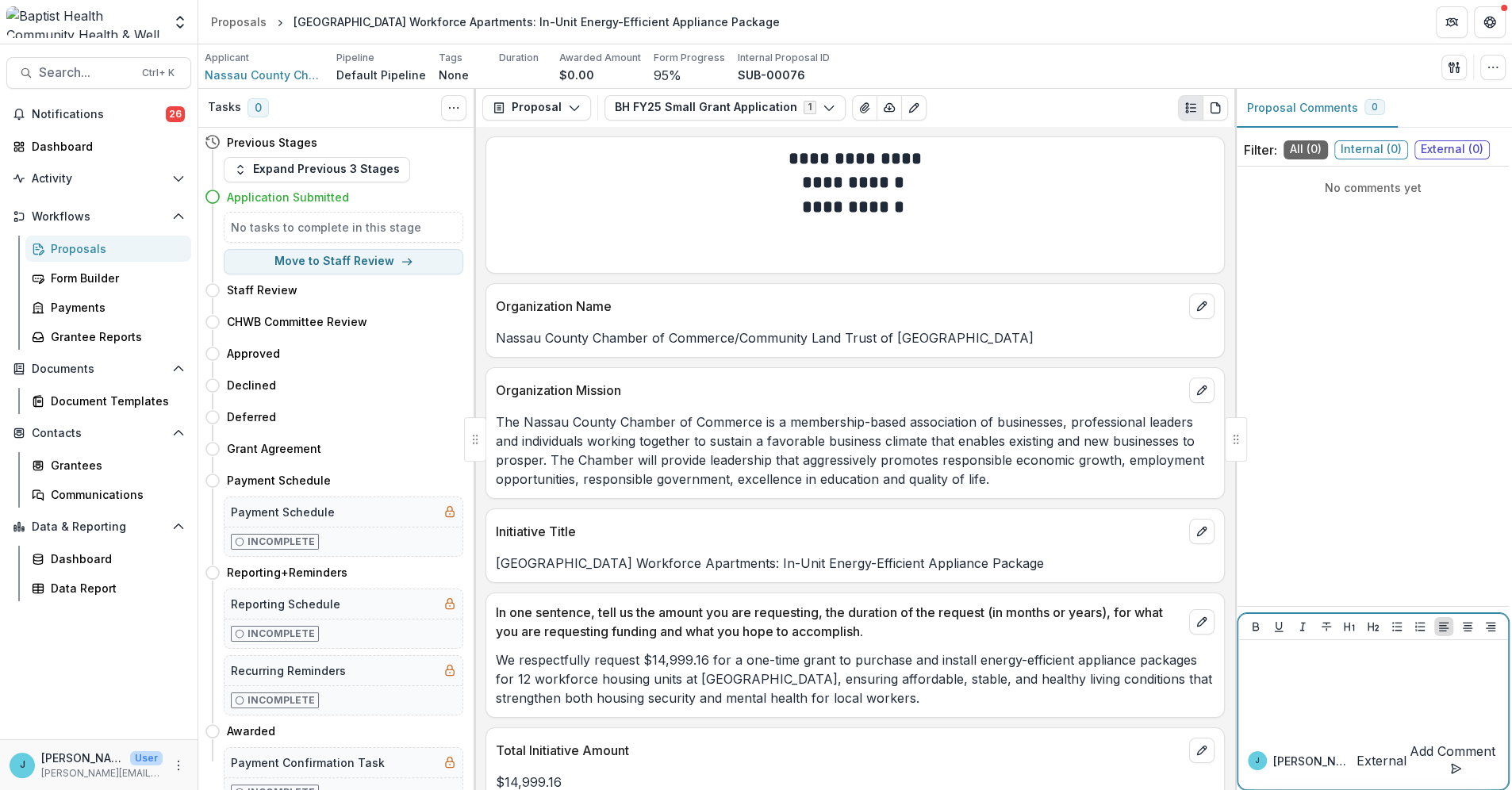
click at [1356, 764] on p "External" at bounding box center [1381, 760] width 50 height 19
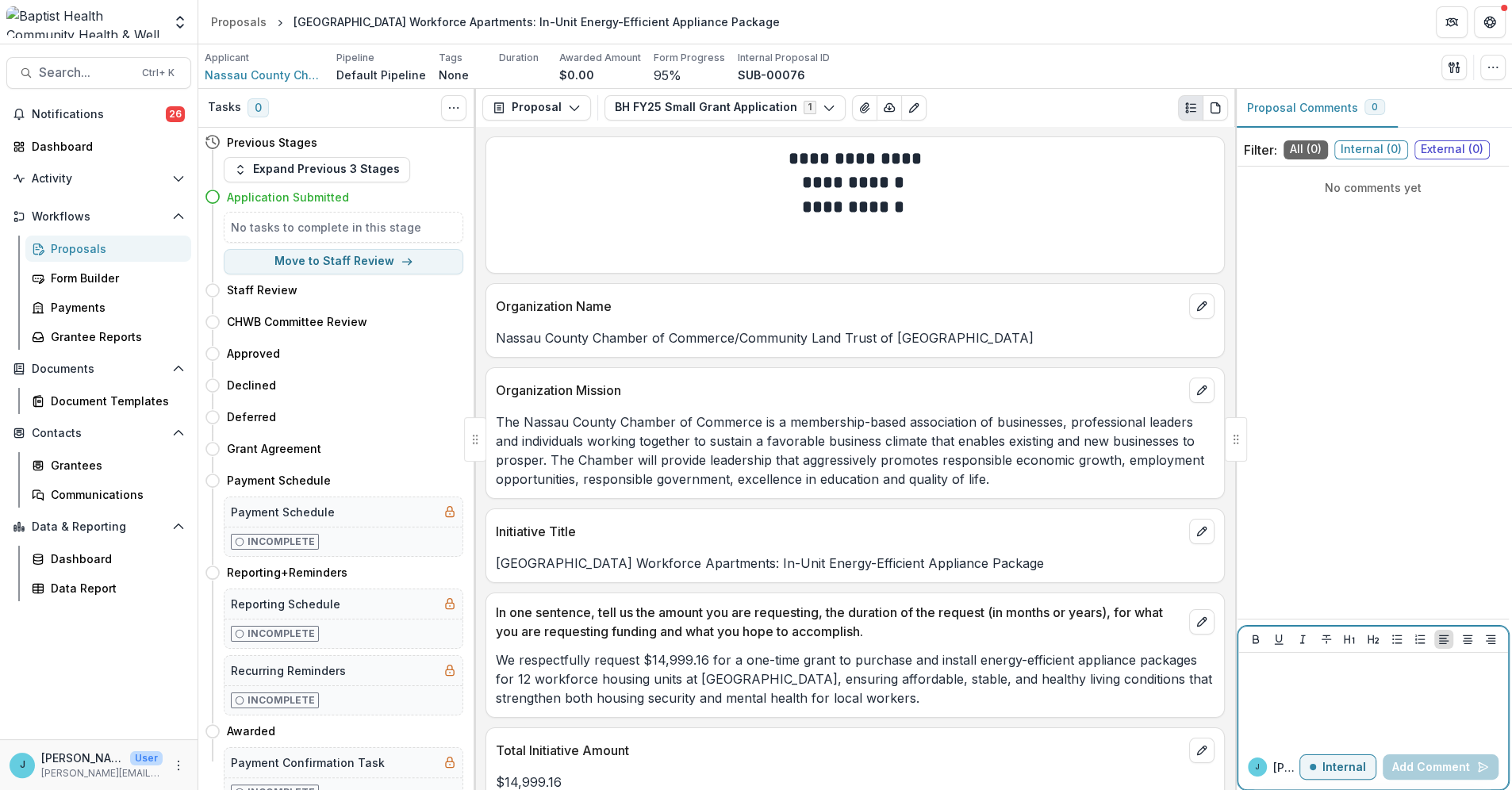
click at [1272, 683] on div at bounding box center [1372, 699] width 257 height 80
click at [257, 80] on span "Nassau County Chamber of Commerce" at bounding box center [264, 75] width 119 height 16
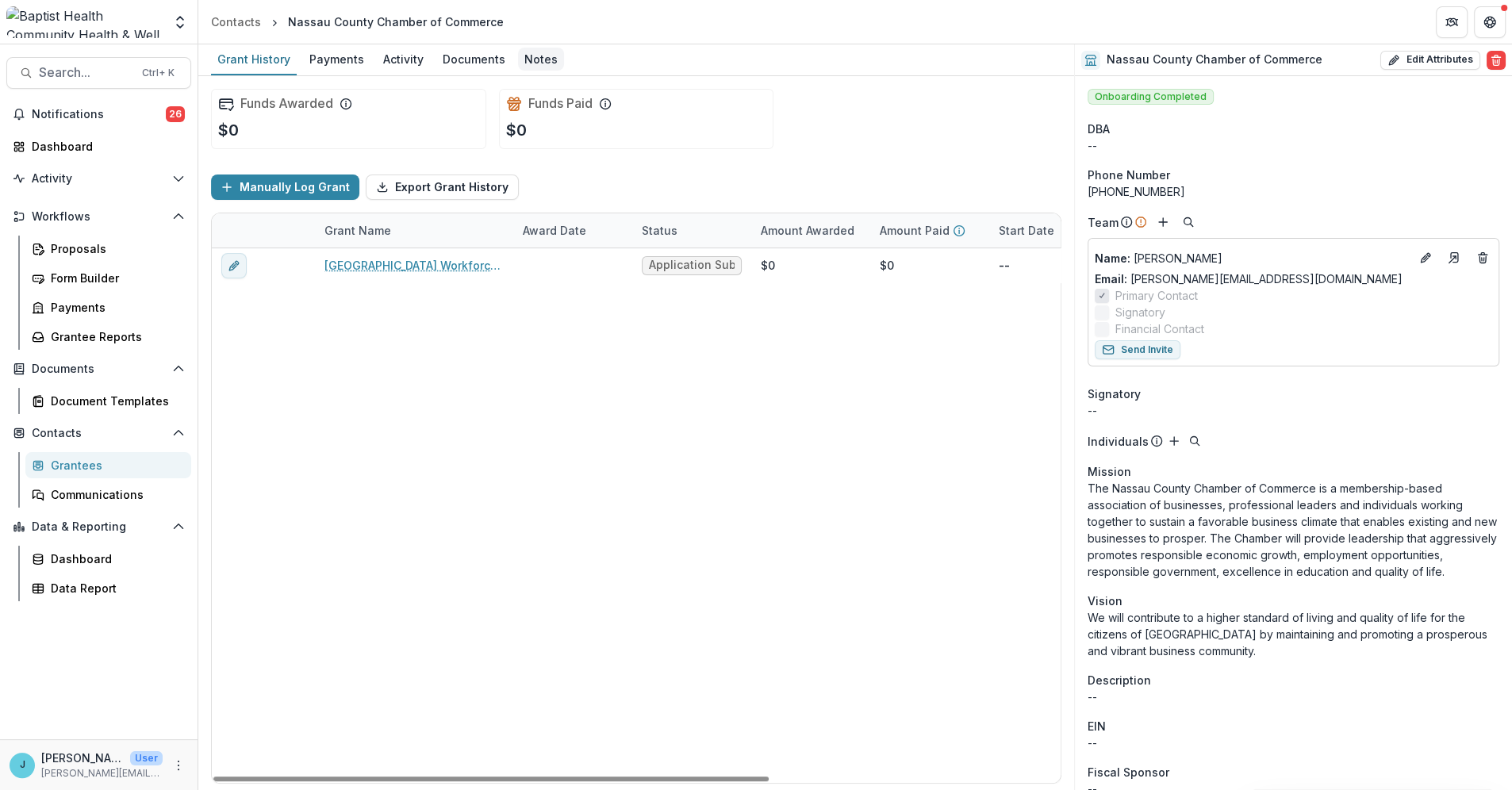
click at [526, 58] on div "Notes" at bounding box center [541, 59] width 46 height 23
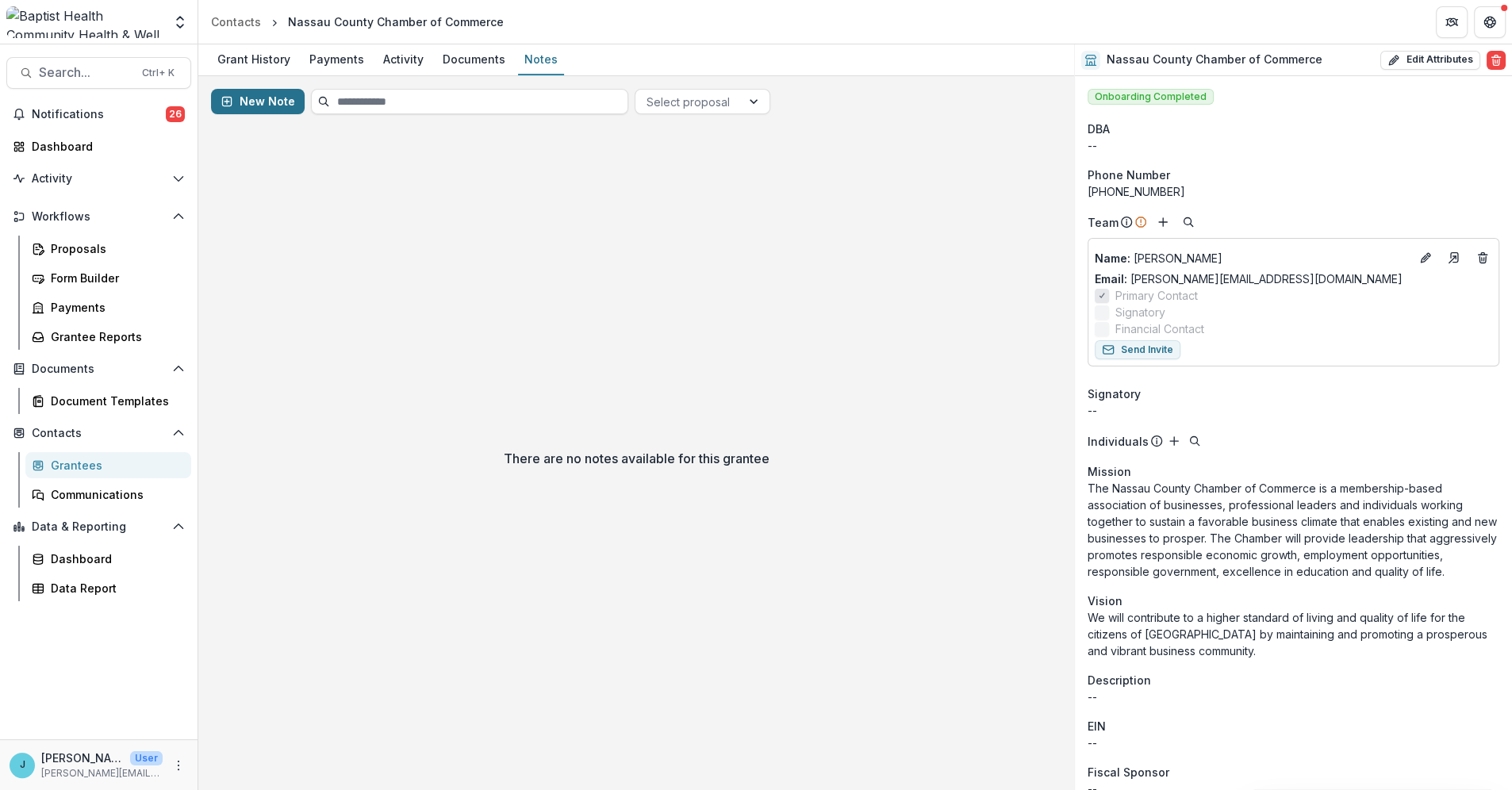
click at [254, 102] on button "New Note" at bounding box center [258, 101] width 94 height 25
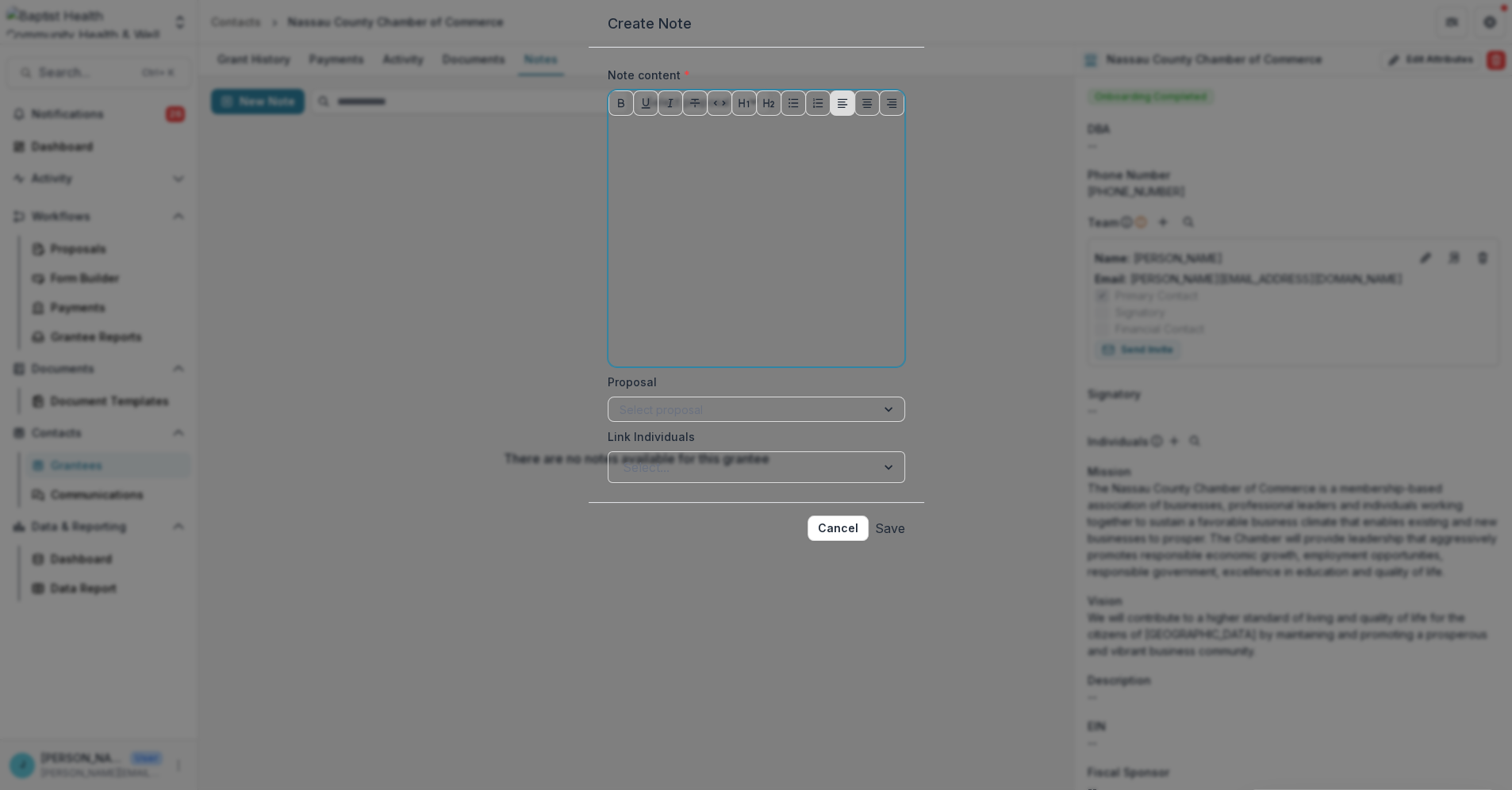
click at [614, 140] on p at bounding box center [756, 131] width 283 height 17
click at [578, 210] on div at bounding box center [756, 241] width 405 height 238
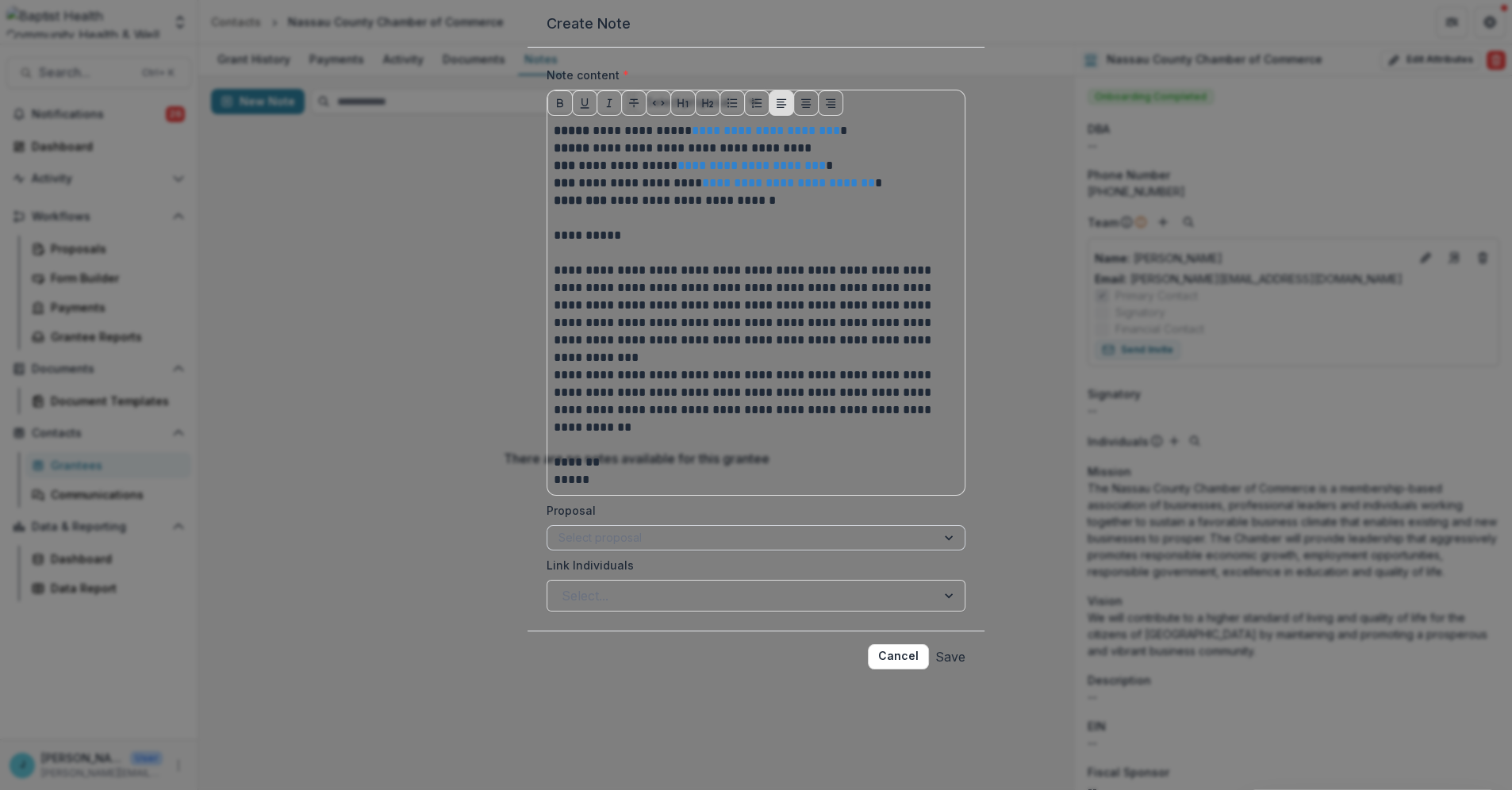
click at [688, 547] on div at bounding box center [742, 537] width 366 height 20
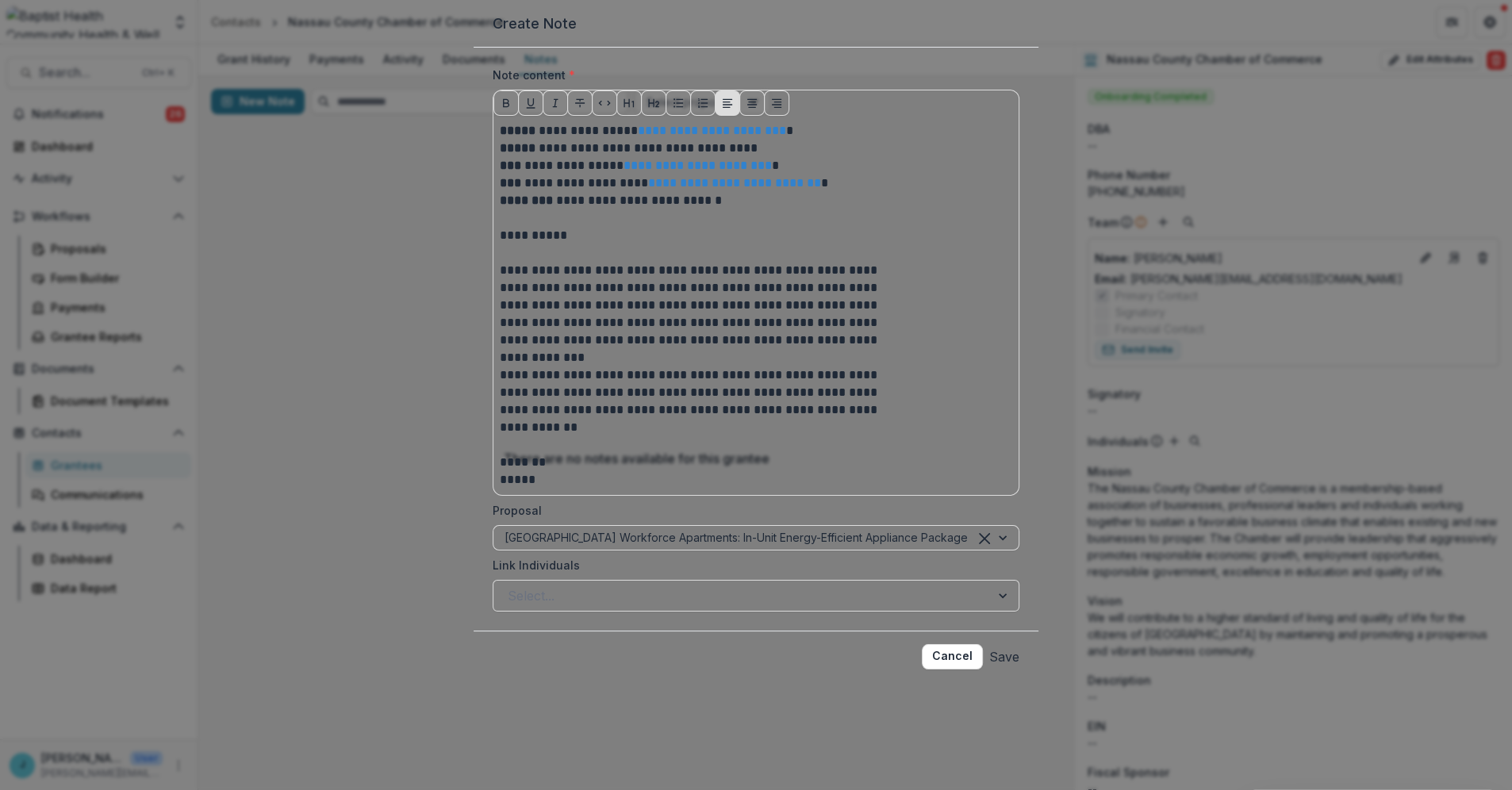
click at [989, 669] on button "Save" at bounding box center [1004, 656] width 30 height 25
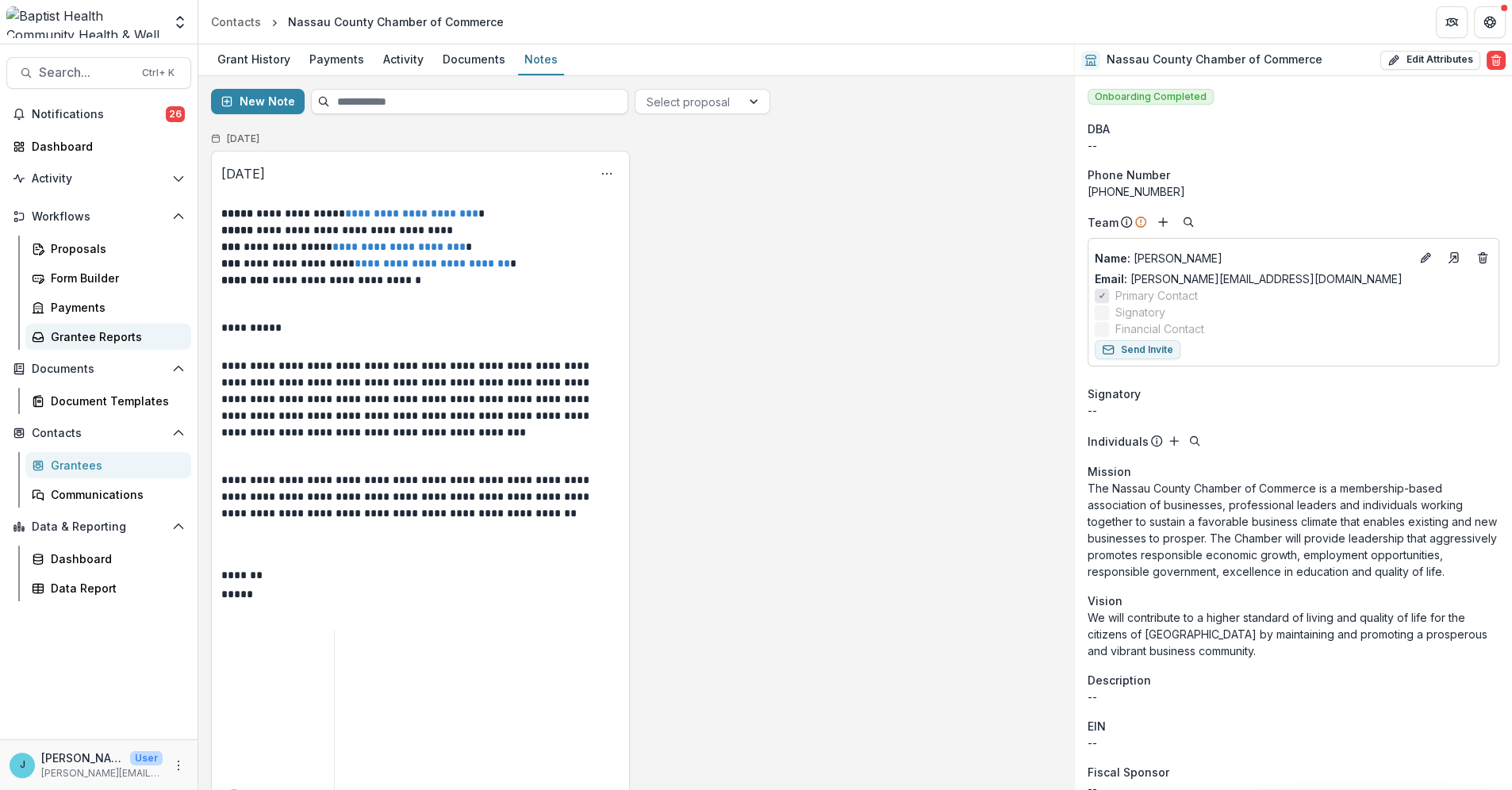
click at [94, 335] on div "Grantee Reports" at bounding box center [114, 337] width 127 height 16
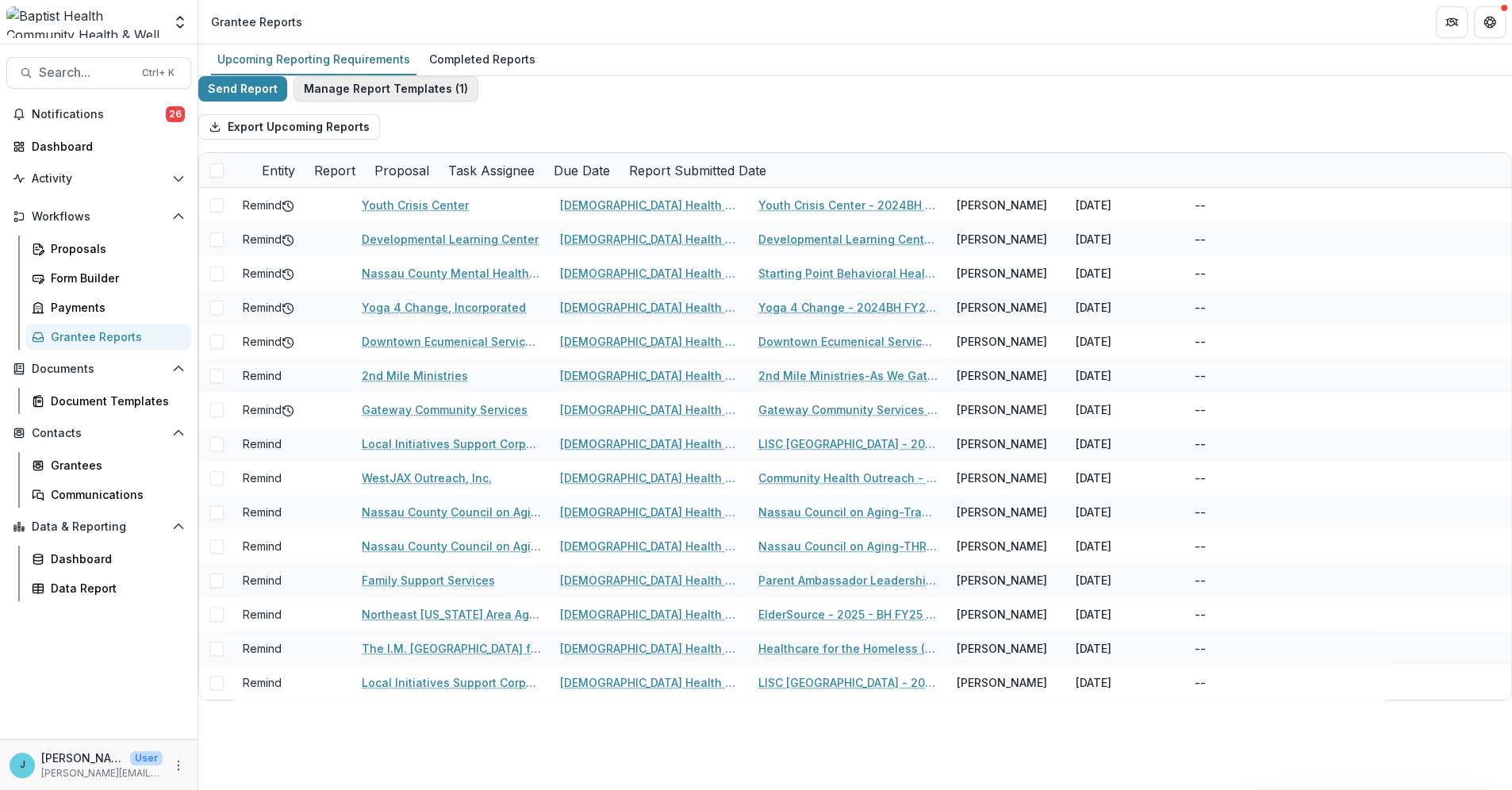
click at [345, 98] on button "Manage Report Templates ( 1 )" at bounding box center [385, 89] width 185 height 25
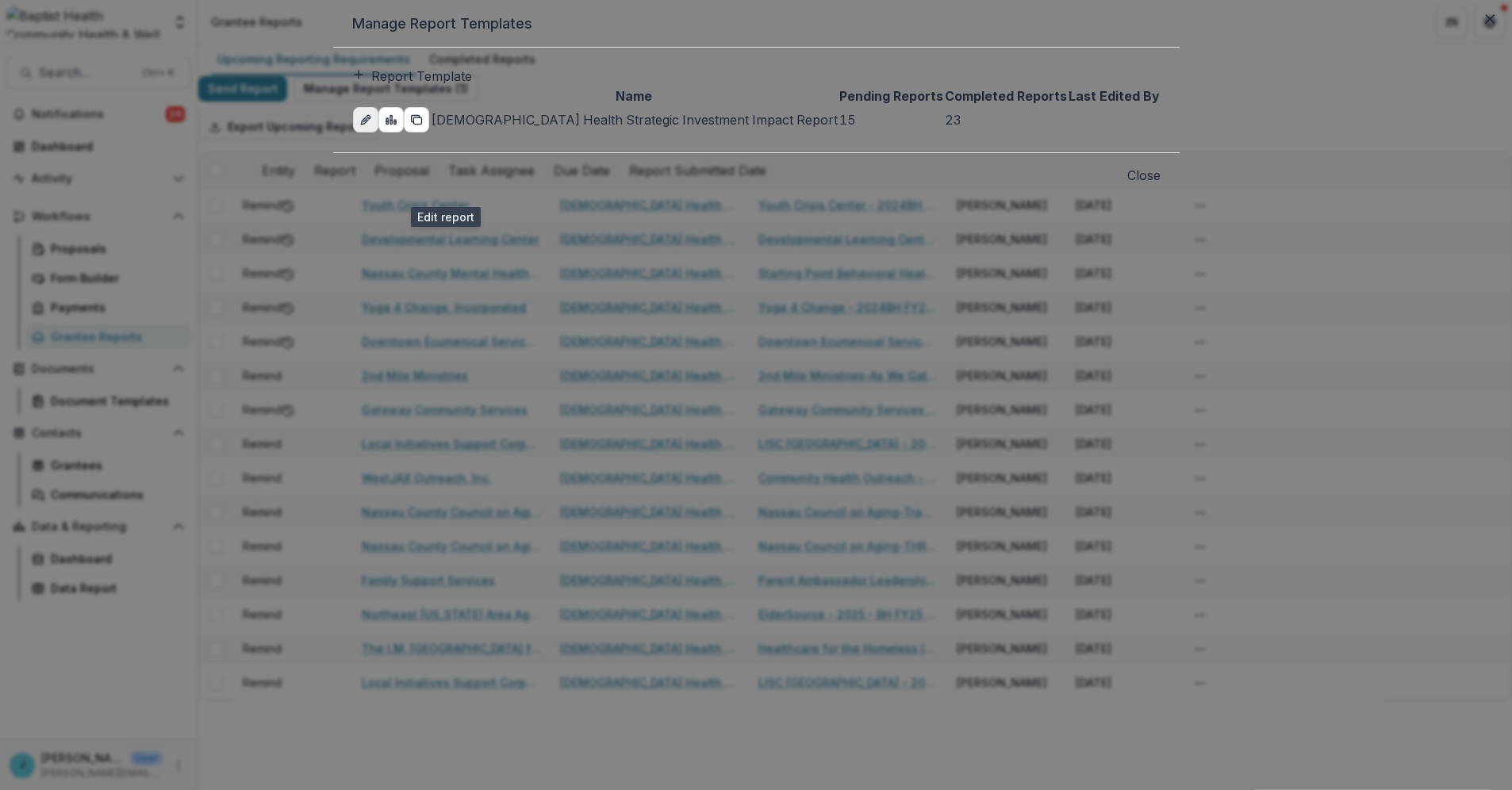
click at [372, 126] on icon "edit-report" at bounding box center [365, 119] width 12 height 12
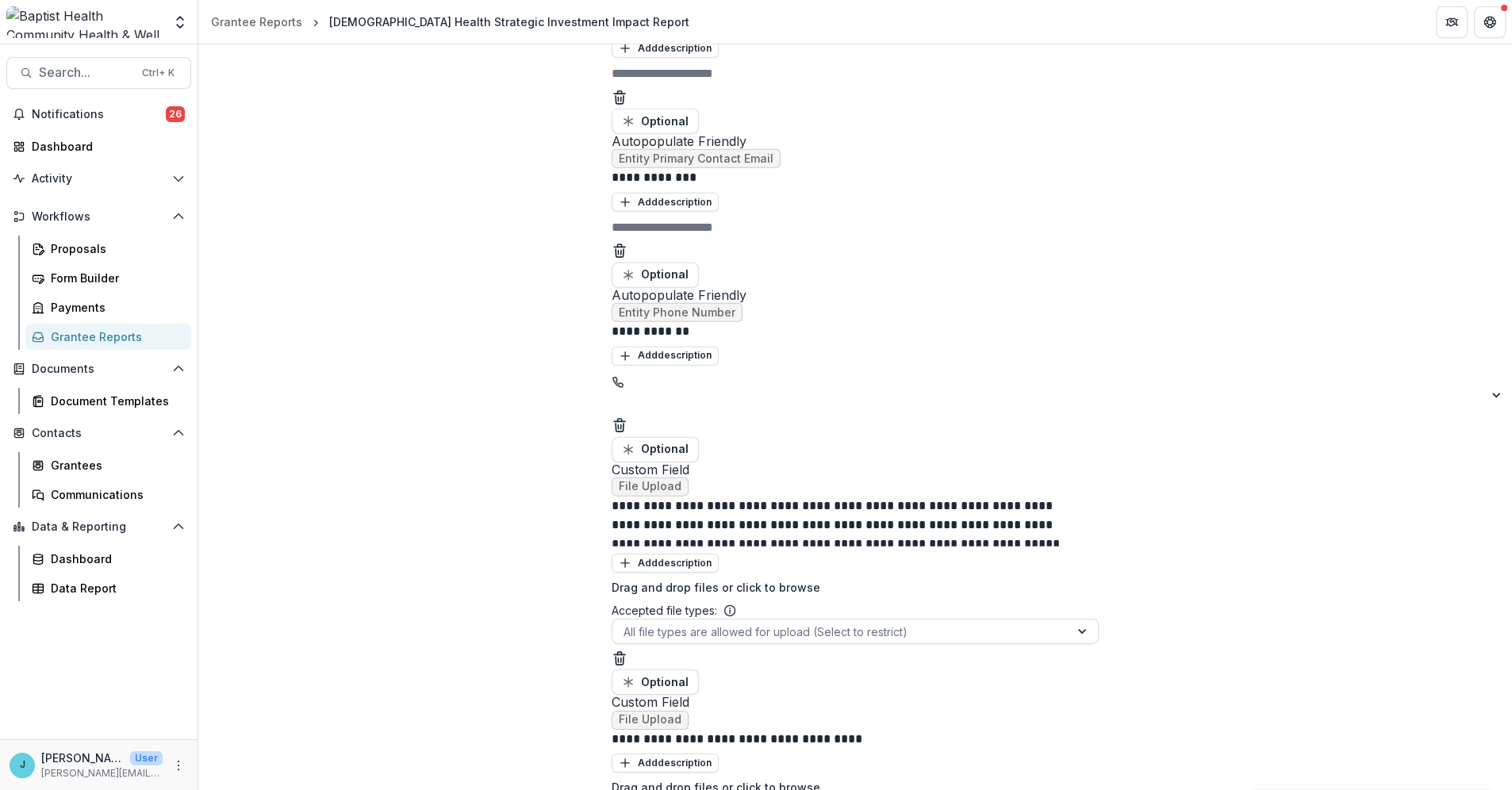
scroll to position [4857, 0]
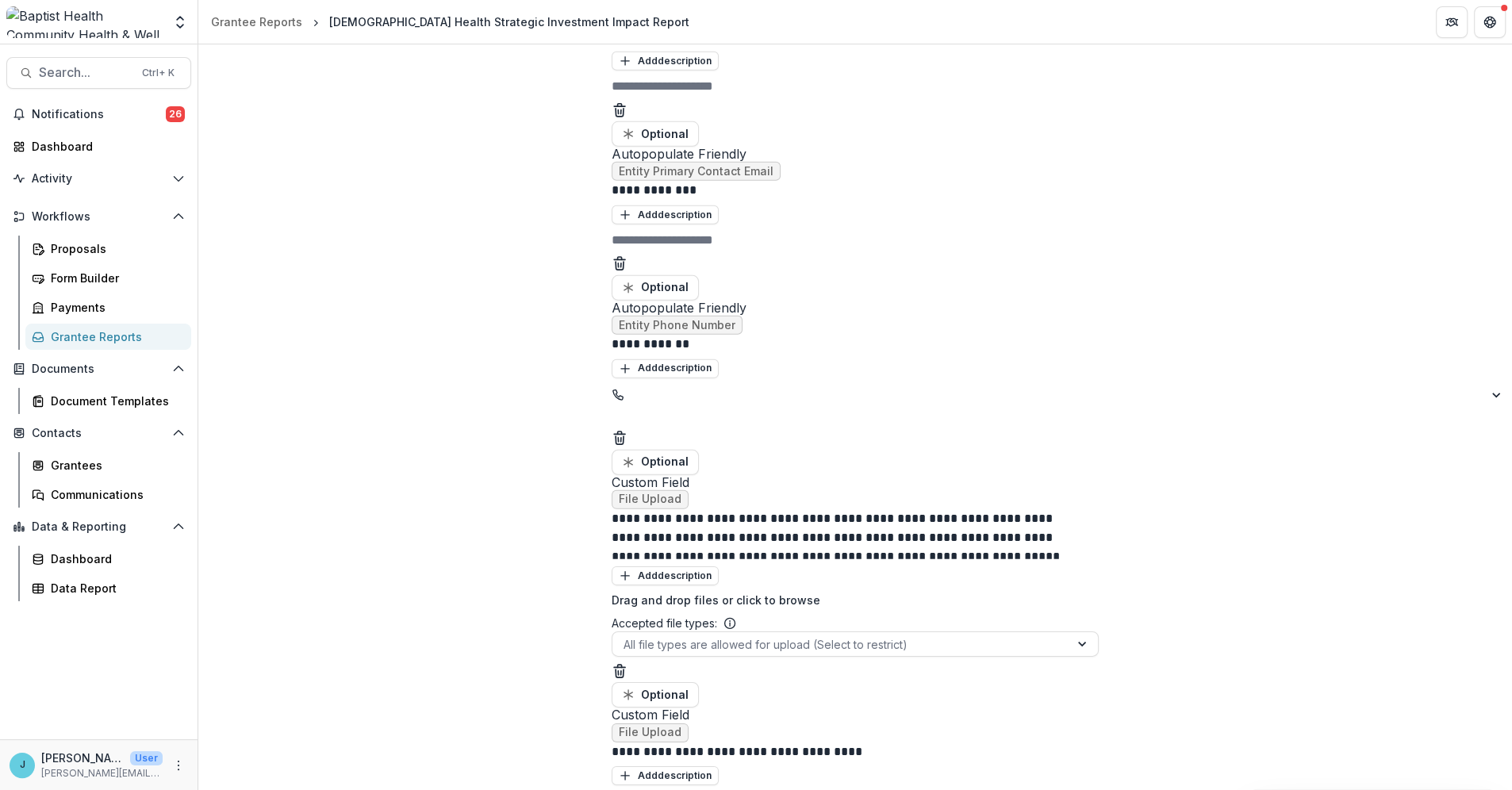
drag, startPoint x: 651, startPoint y: 434, endPoint x: 549, endPoint y: 443, distance: 102.4
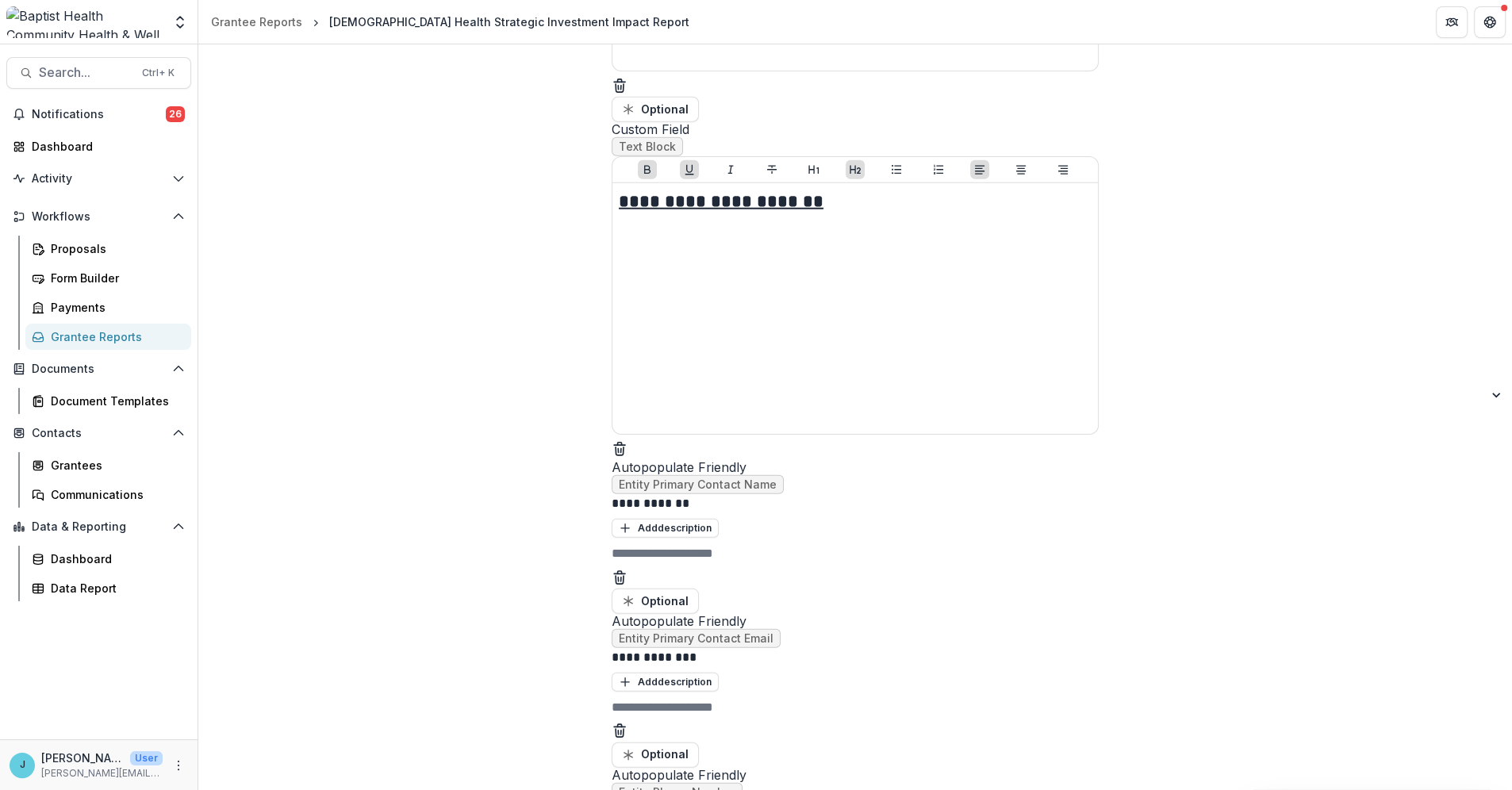
scroll to position [4328, 0]
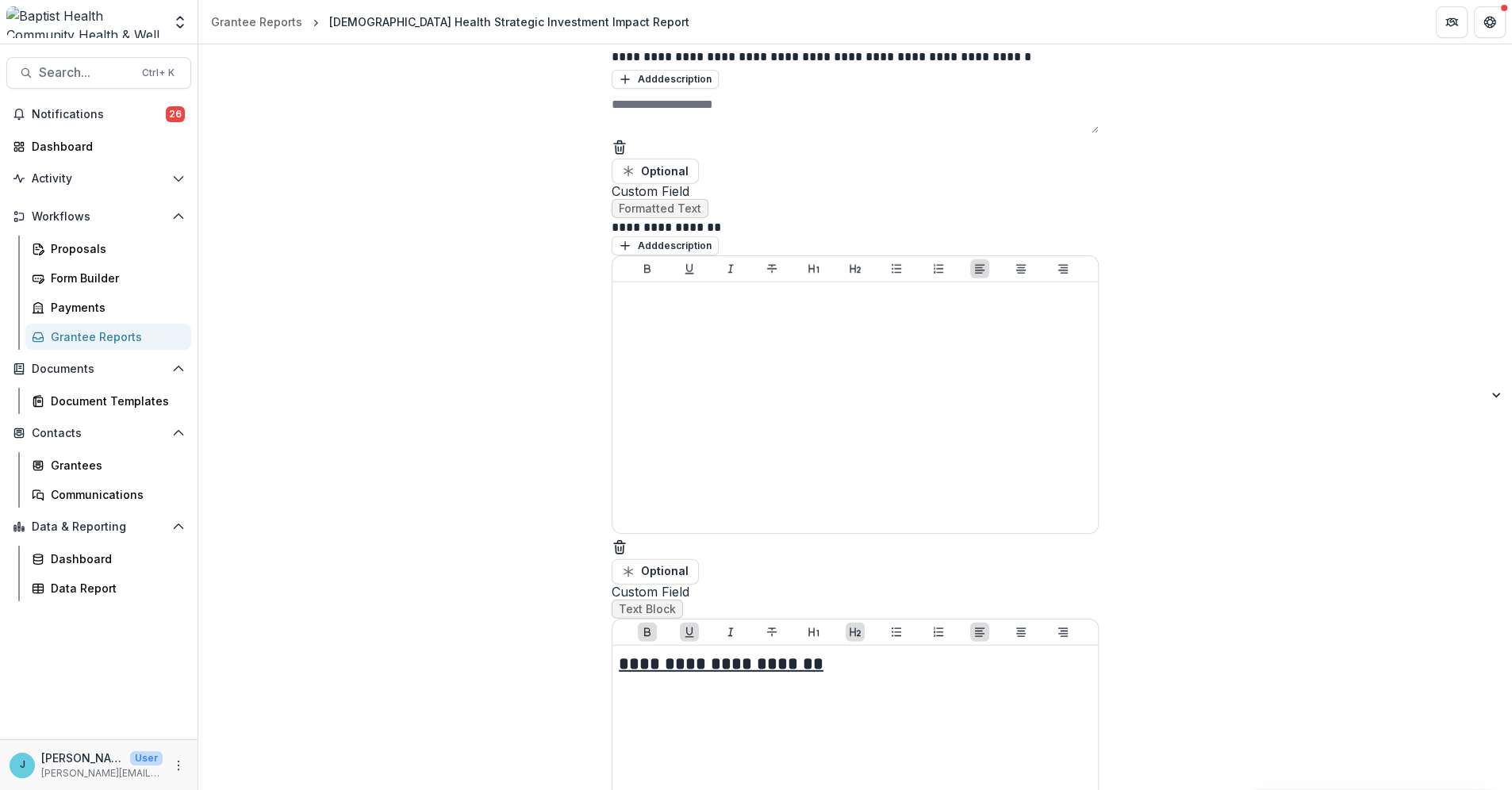
drag, startPoint x: 1019, startPoint y: 680, endPoint x: 564, endPoint y: 669, distance: 455.1
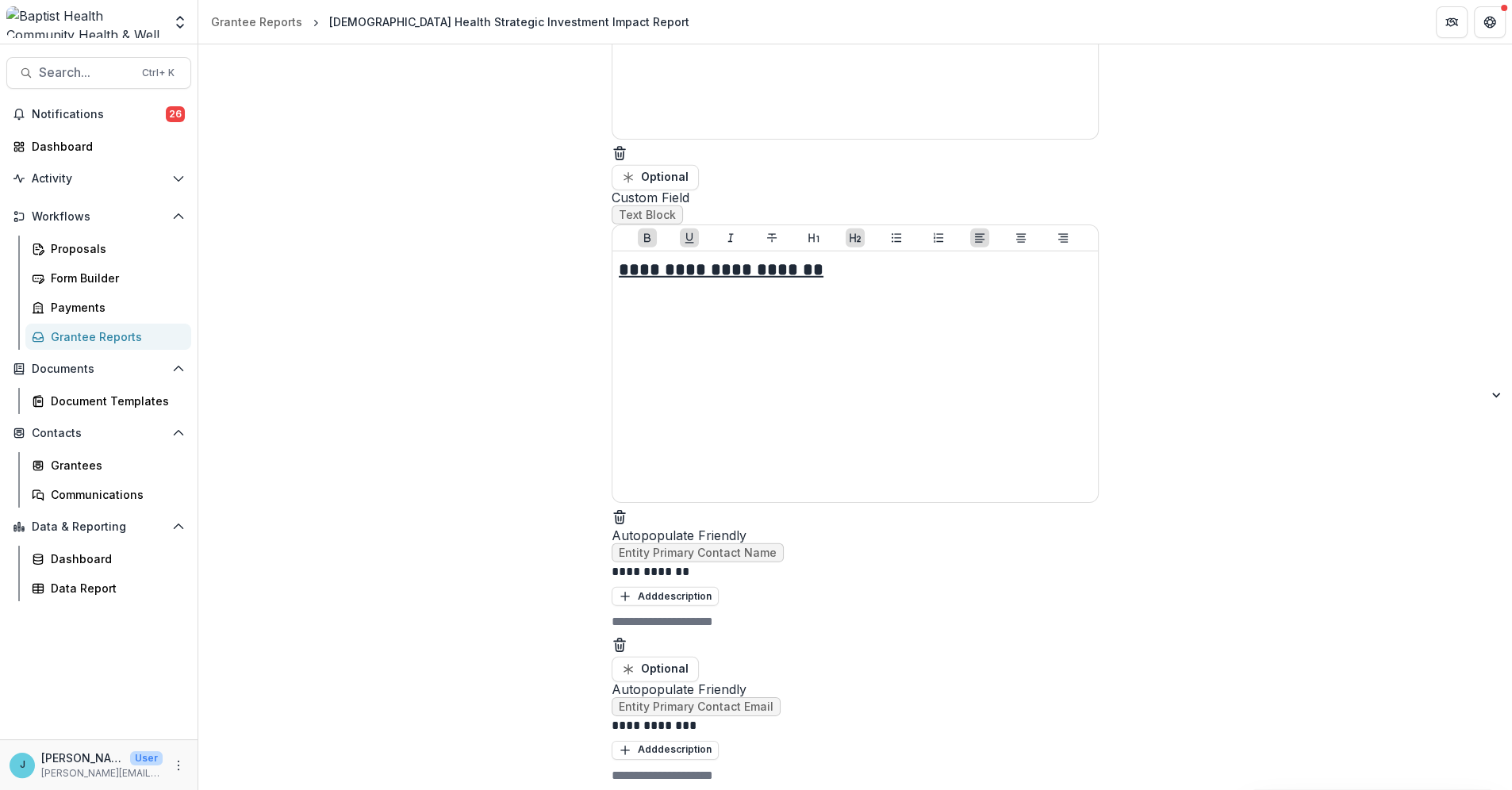
scroll to position [4768, 0]
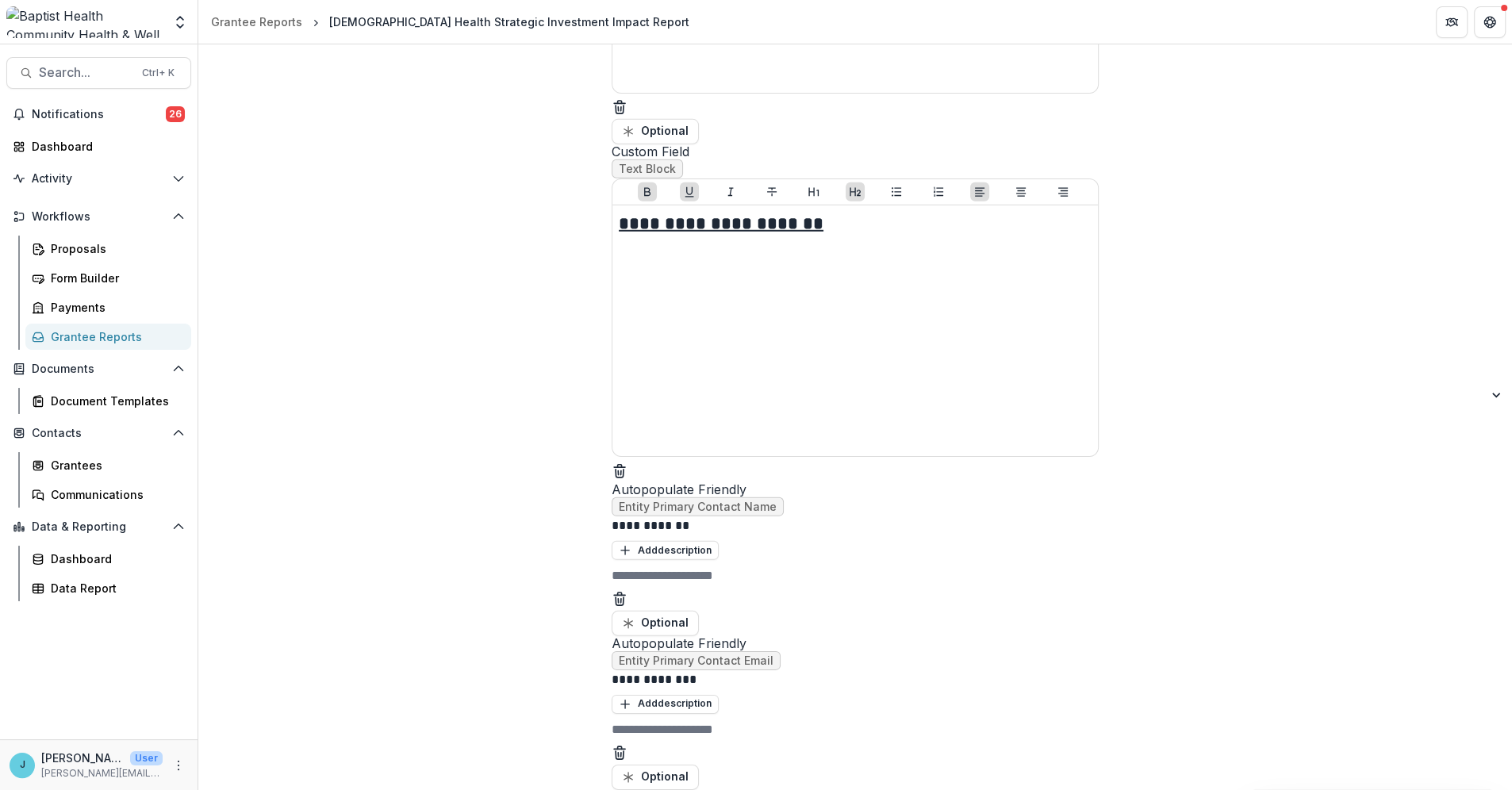
drag, startPoint x: 926, startPoint y: 724, endPoint x: 615, endPoint y: 710, distance: 311.3
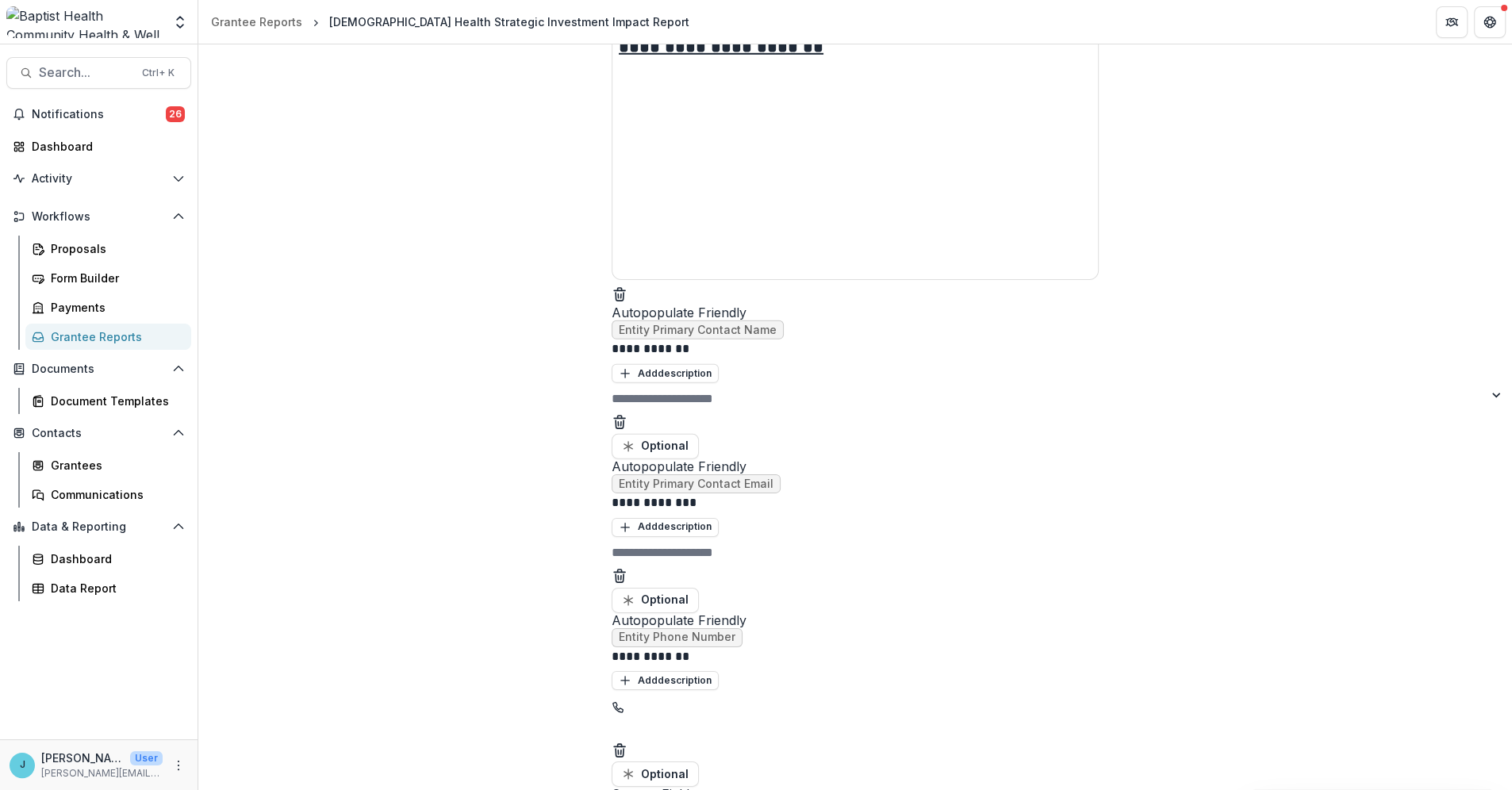
scroll to position [5032, 0]
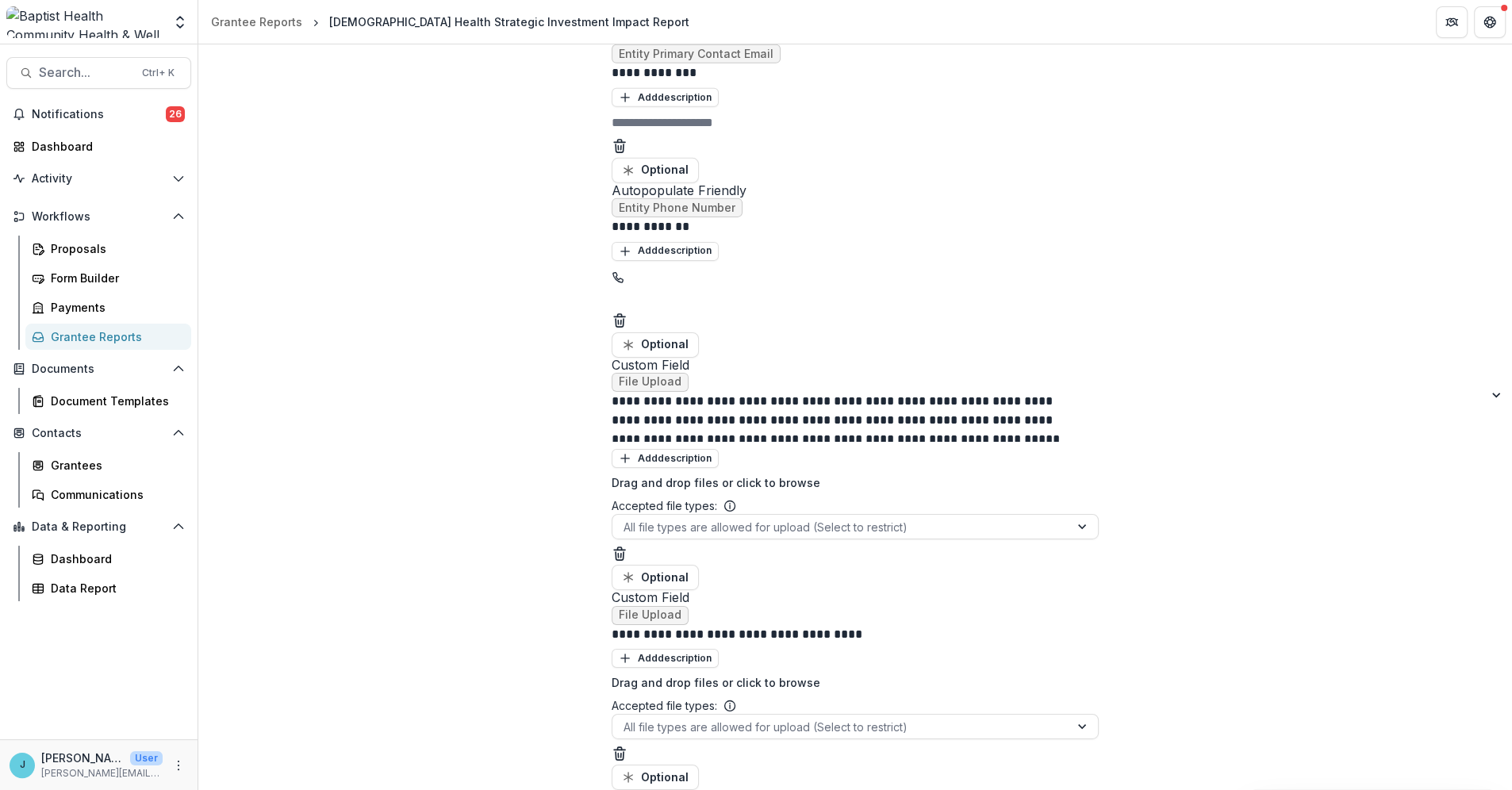
scroll to position [5297, 0]
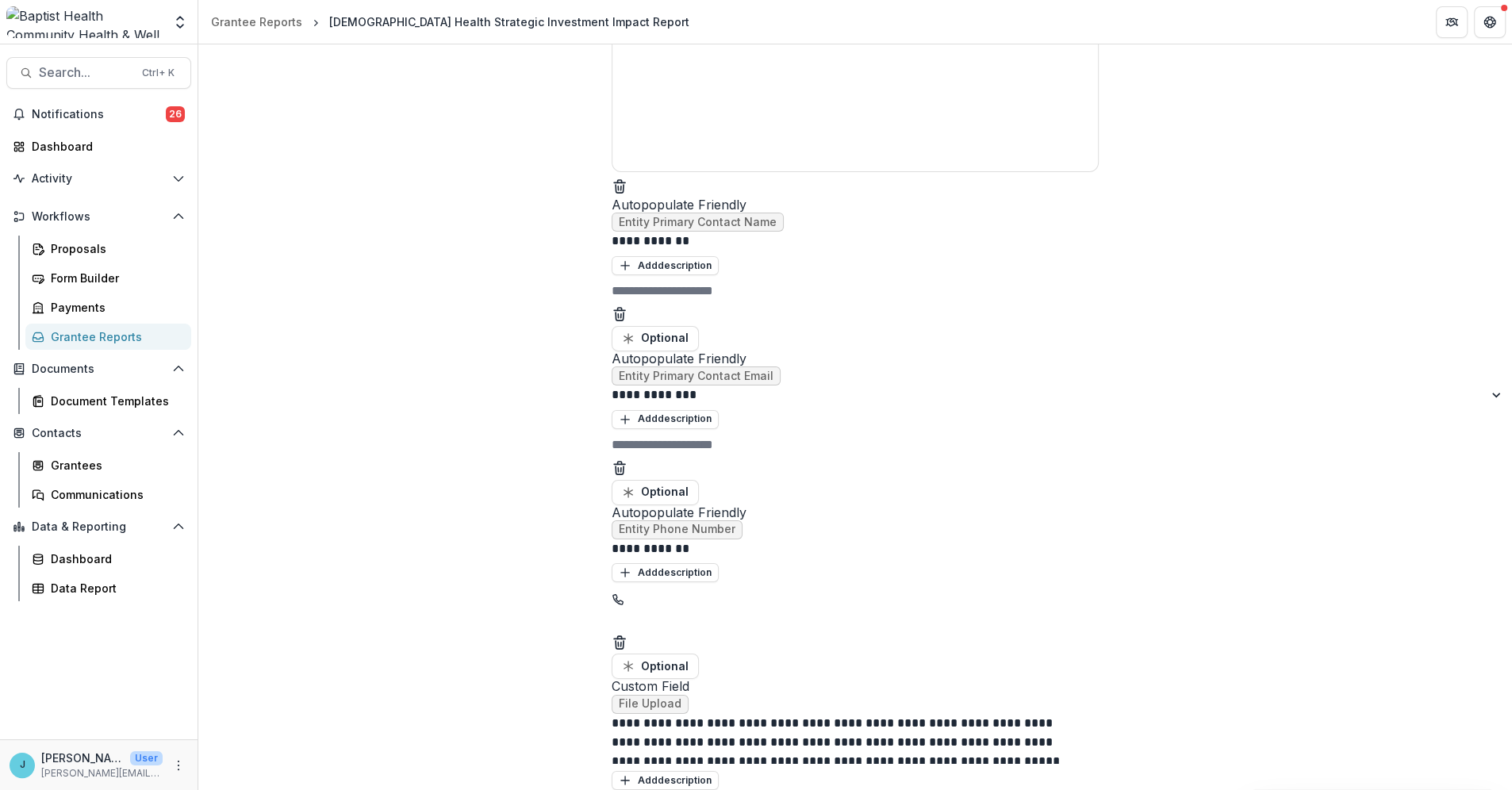
drag, startPoint x: 968, startPoint y: 211, endPoint x: 607, endPoint y: 196, distance: 361.3
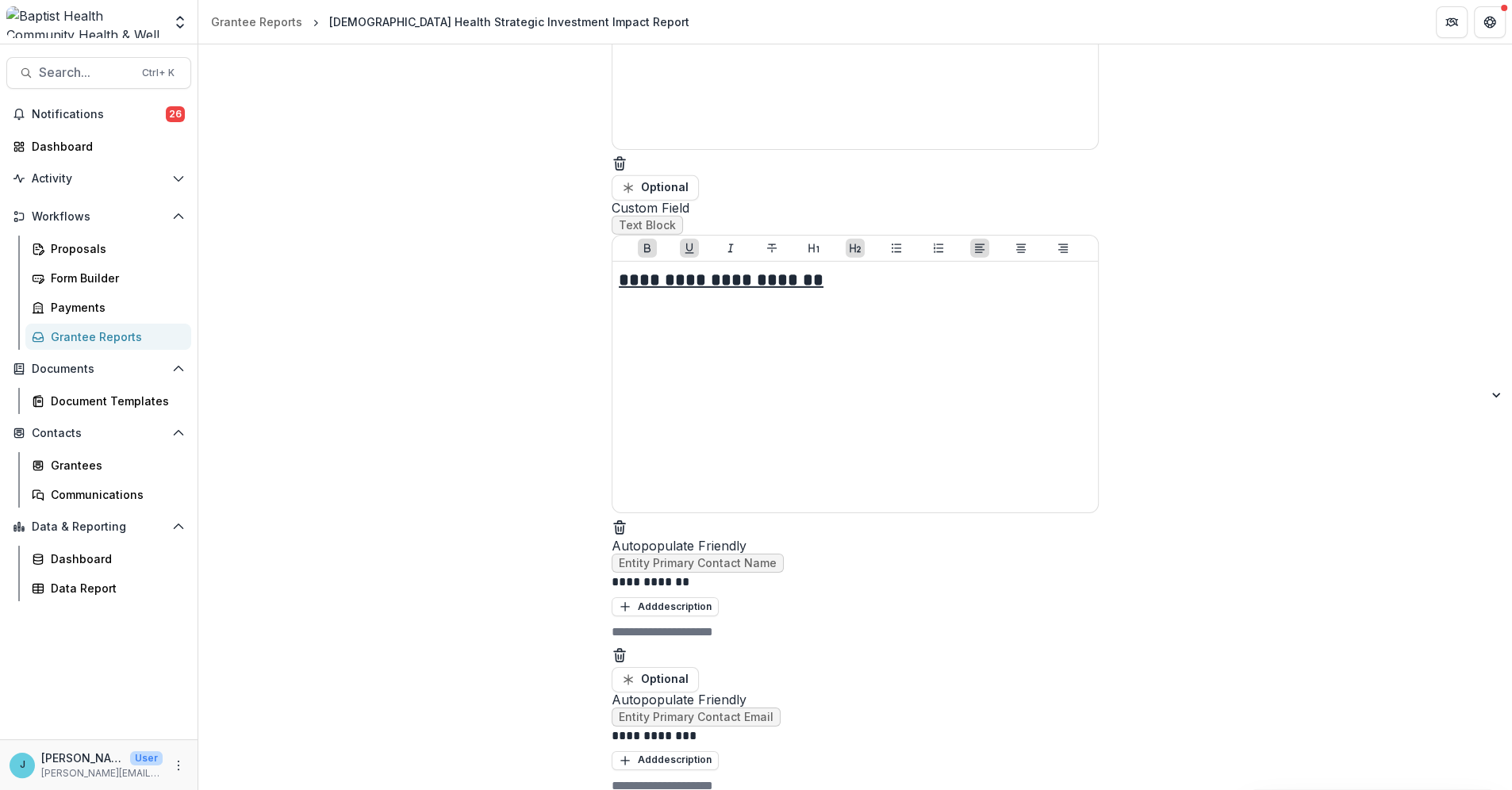
scroll to position [5032, 0]
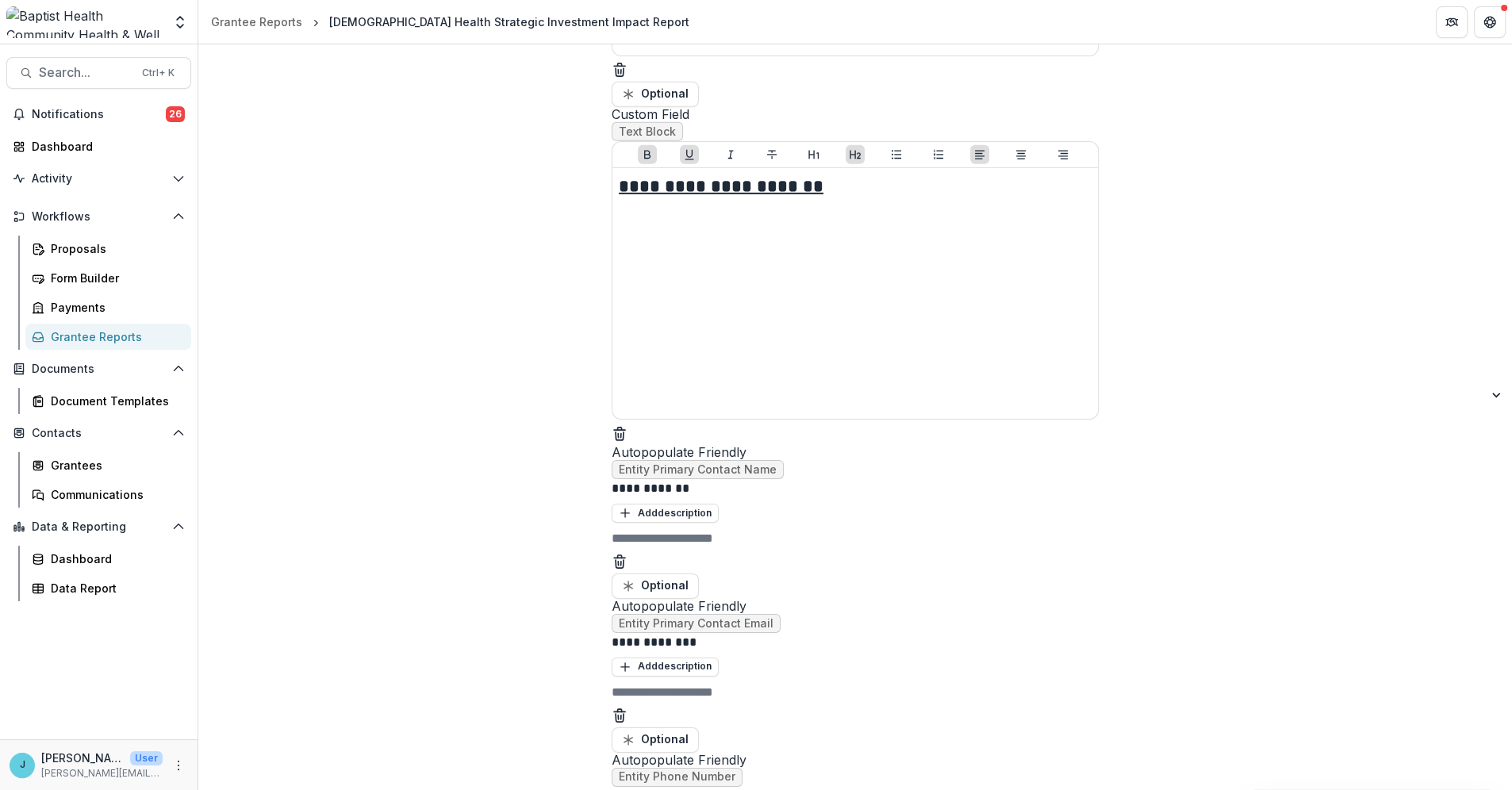
drag, startPoint x: 689, startPoint y: 458, endPoint x: 676, endPoint y: 458, distance: 13.0
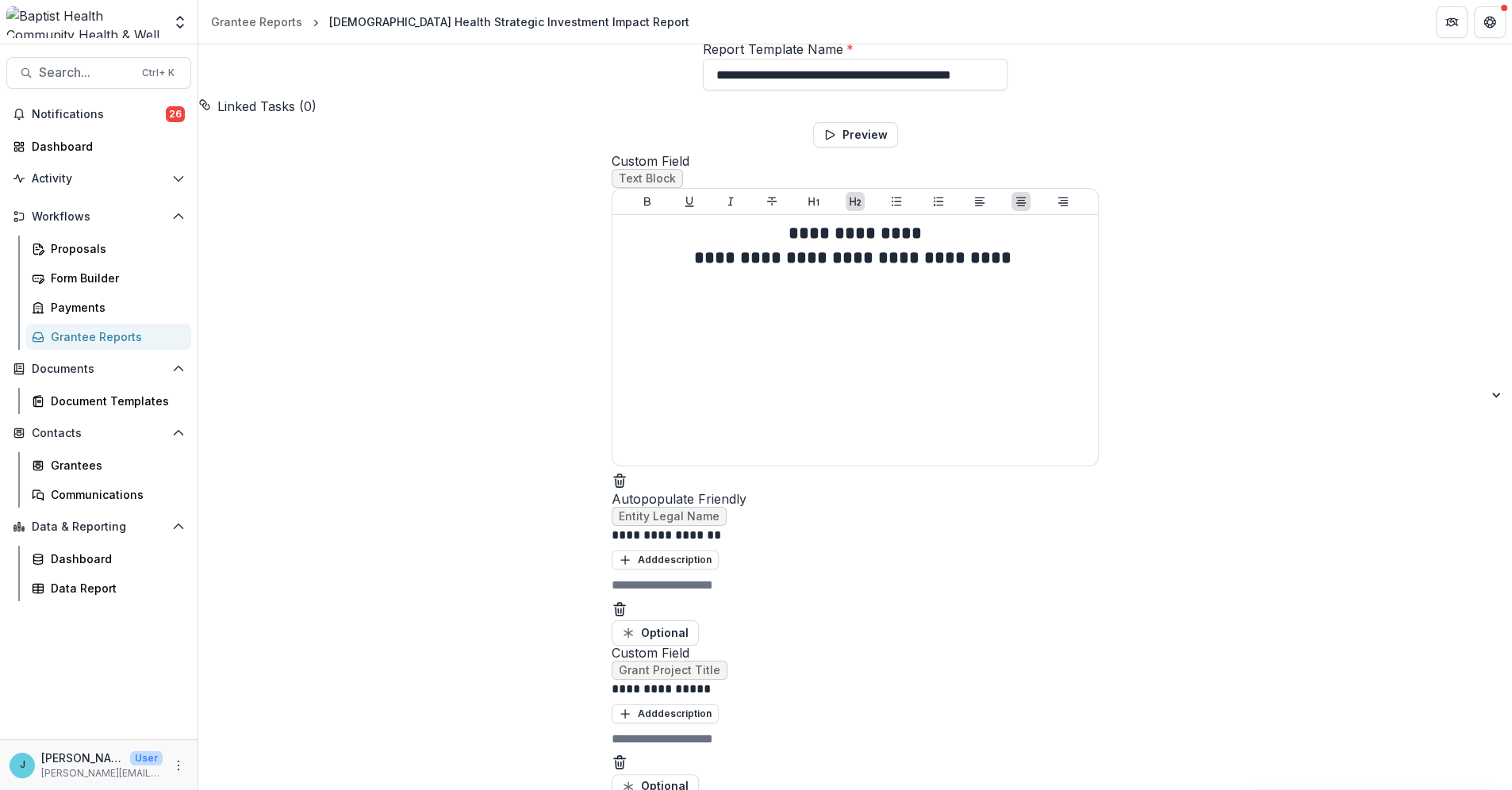
scroll to position [0, 0]
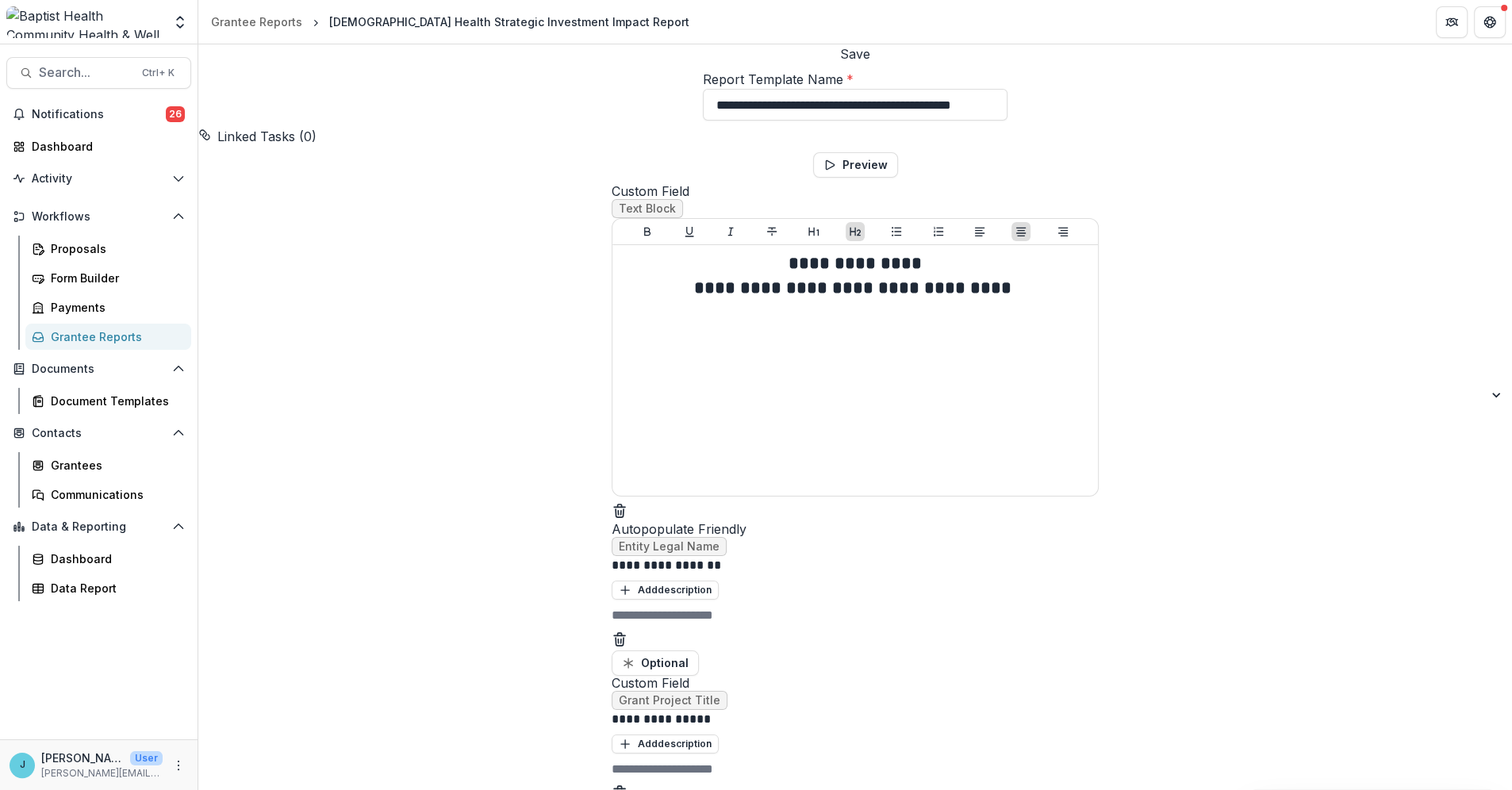
click at [870, 63] on button "Save" at bounding box center [855, 53] width 30 height 19
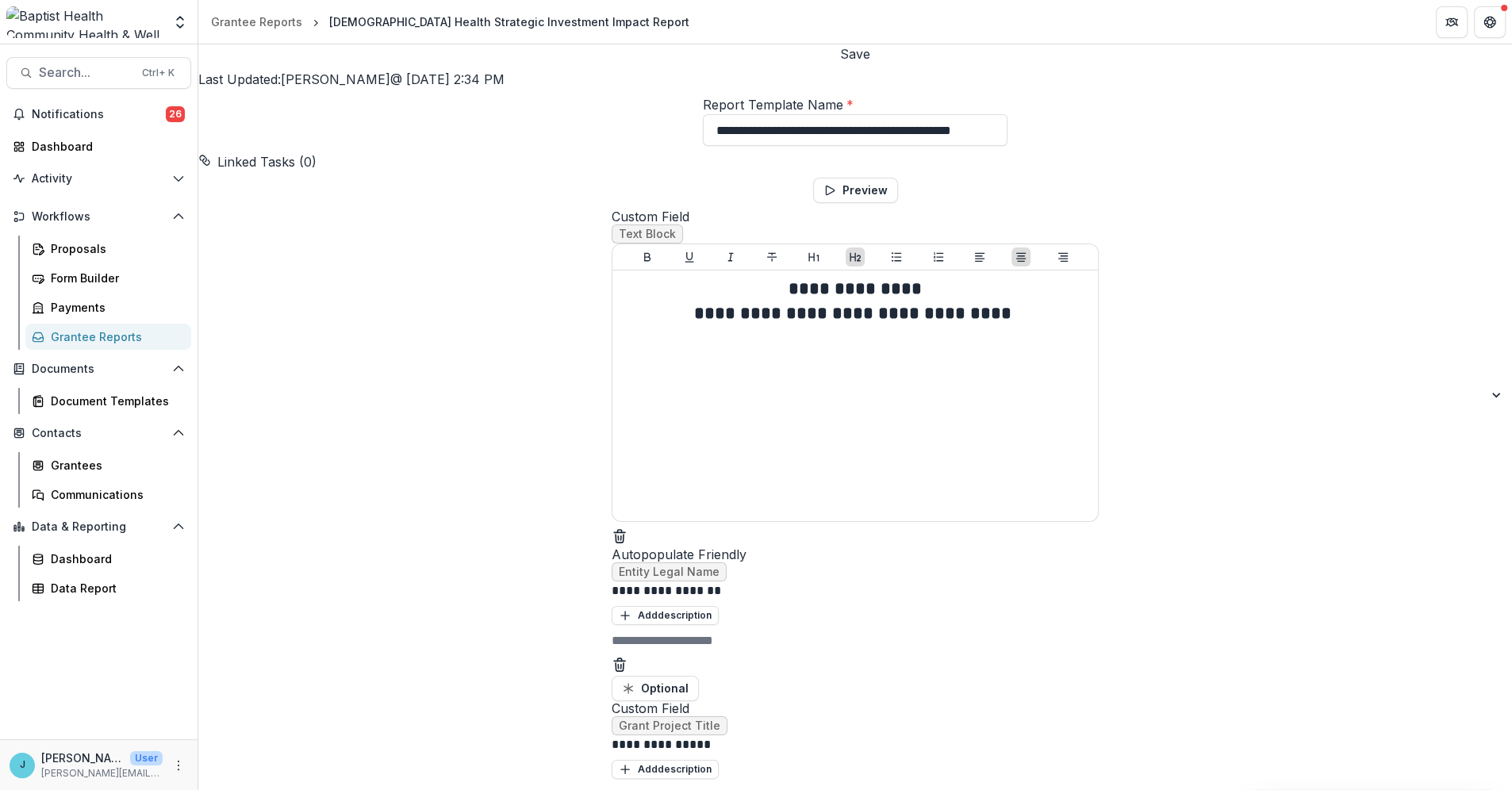
click at [78, 337] on div "Grantee Reports" at bounding box center [114, 337] width 127 height 16
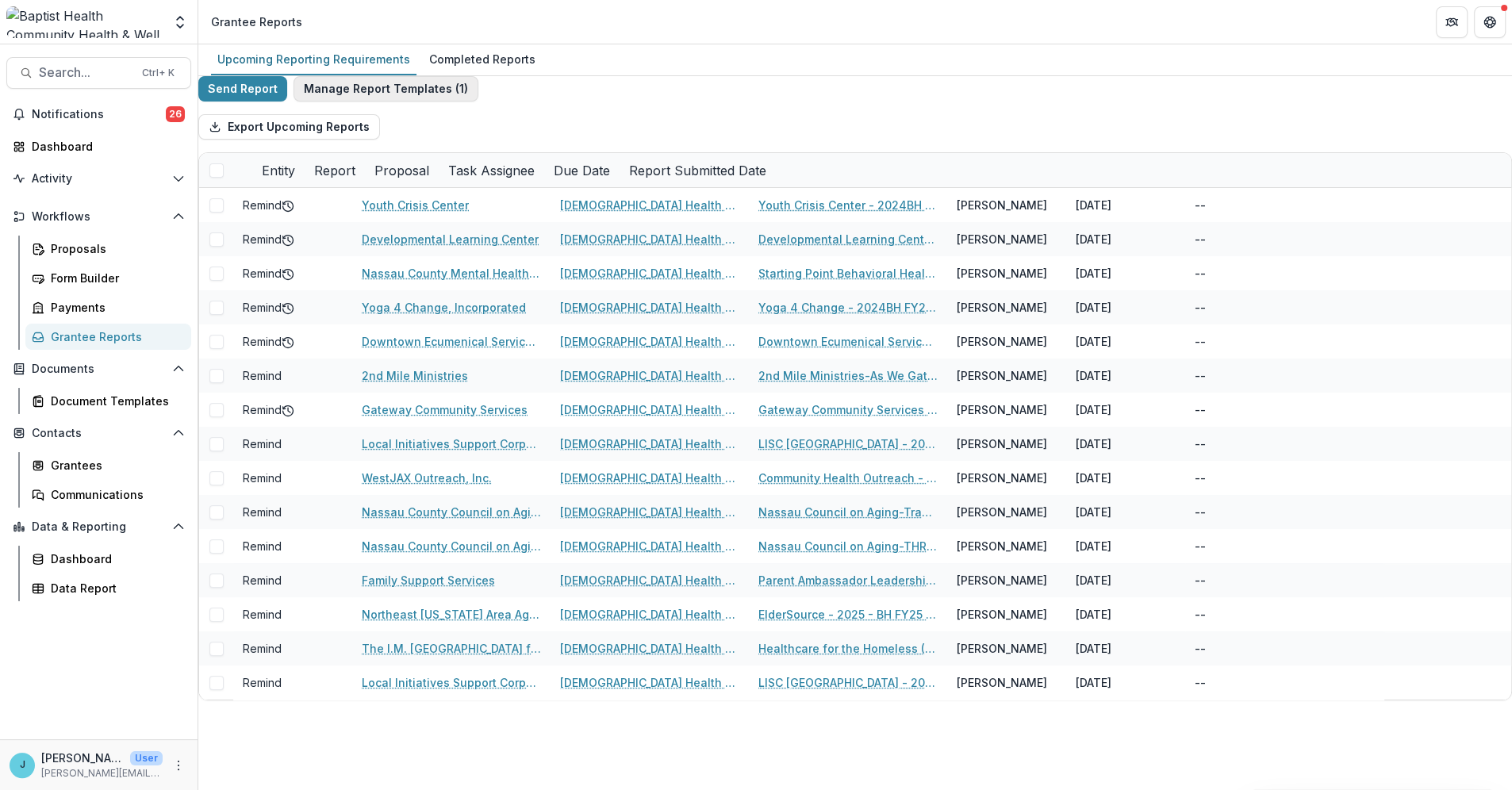
click at [378, 95] on button "Manage Report Templates ( 1 )" at bounding box center [385, 89] width 185 height 25
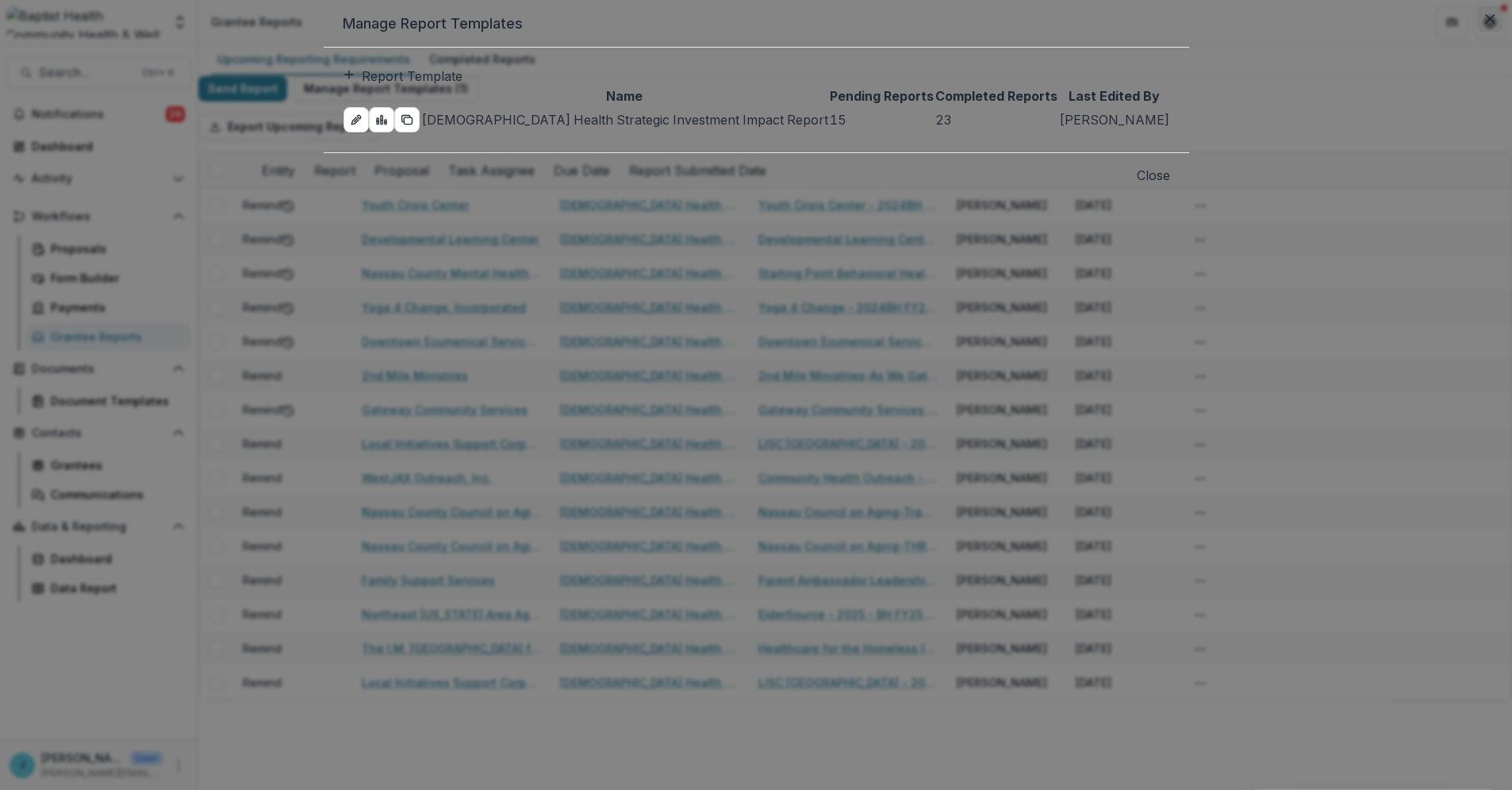
click at [1477, 32] on button "Close" at bounding box center [1489, 19] width 25 height 25
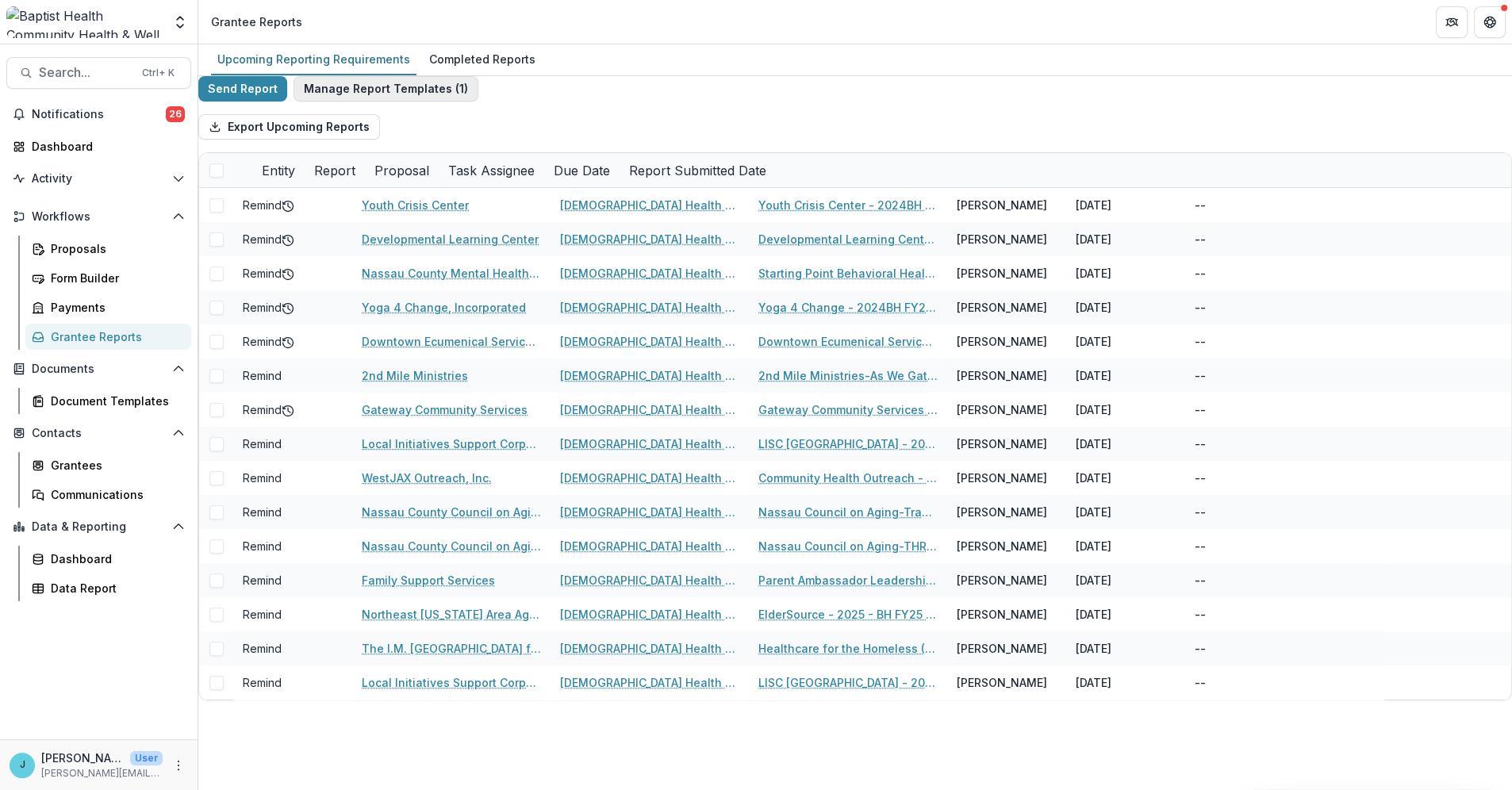
click at [423, 102] on button "Manage Report Templates ( 1 )" at bounding box center [385, 89] width 185 height 25
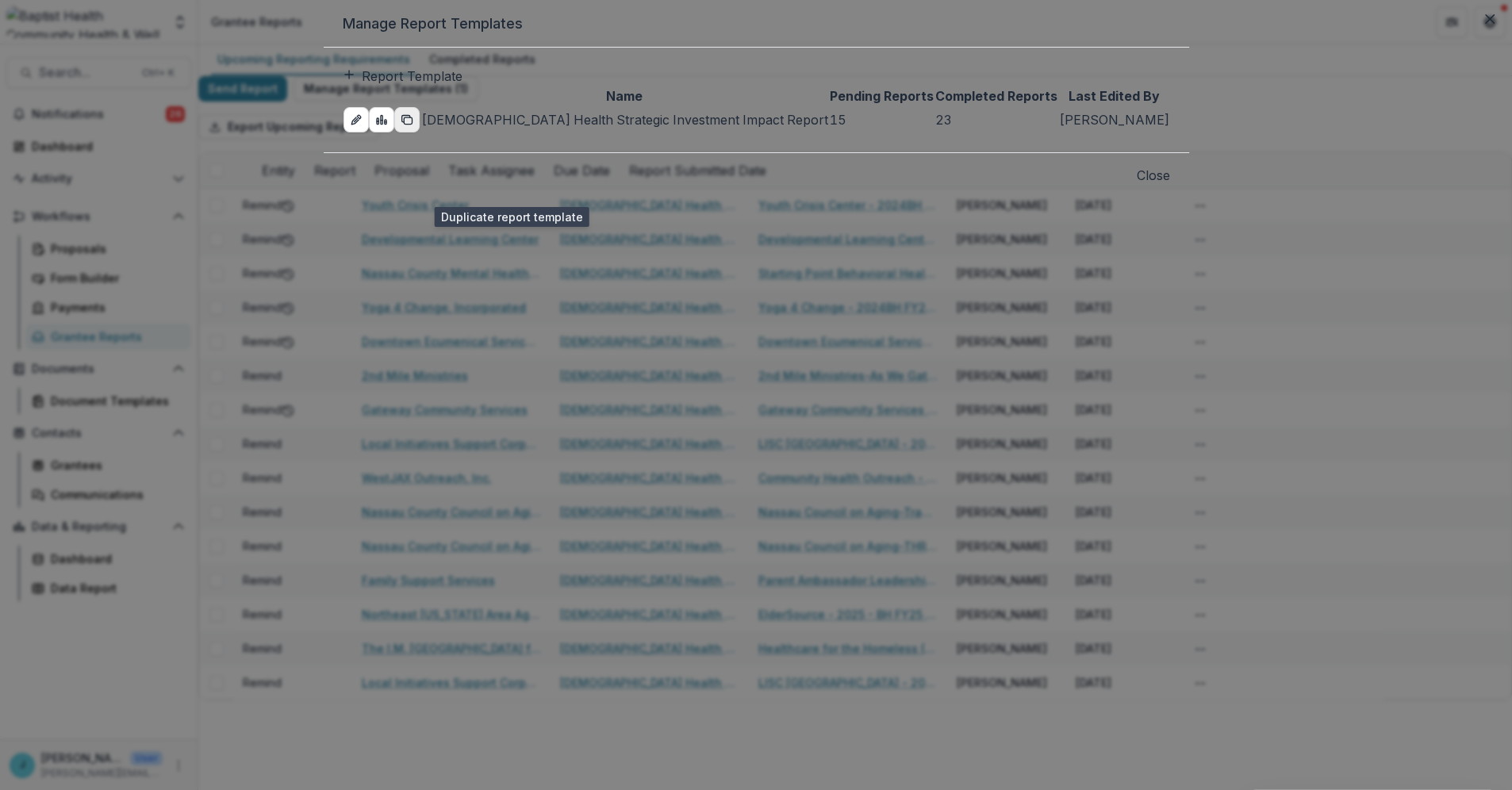
click at [413, 126] on icon "duplicate-report-responses" at bounding box center [407, 119] width 12 height 12
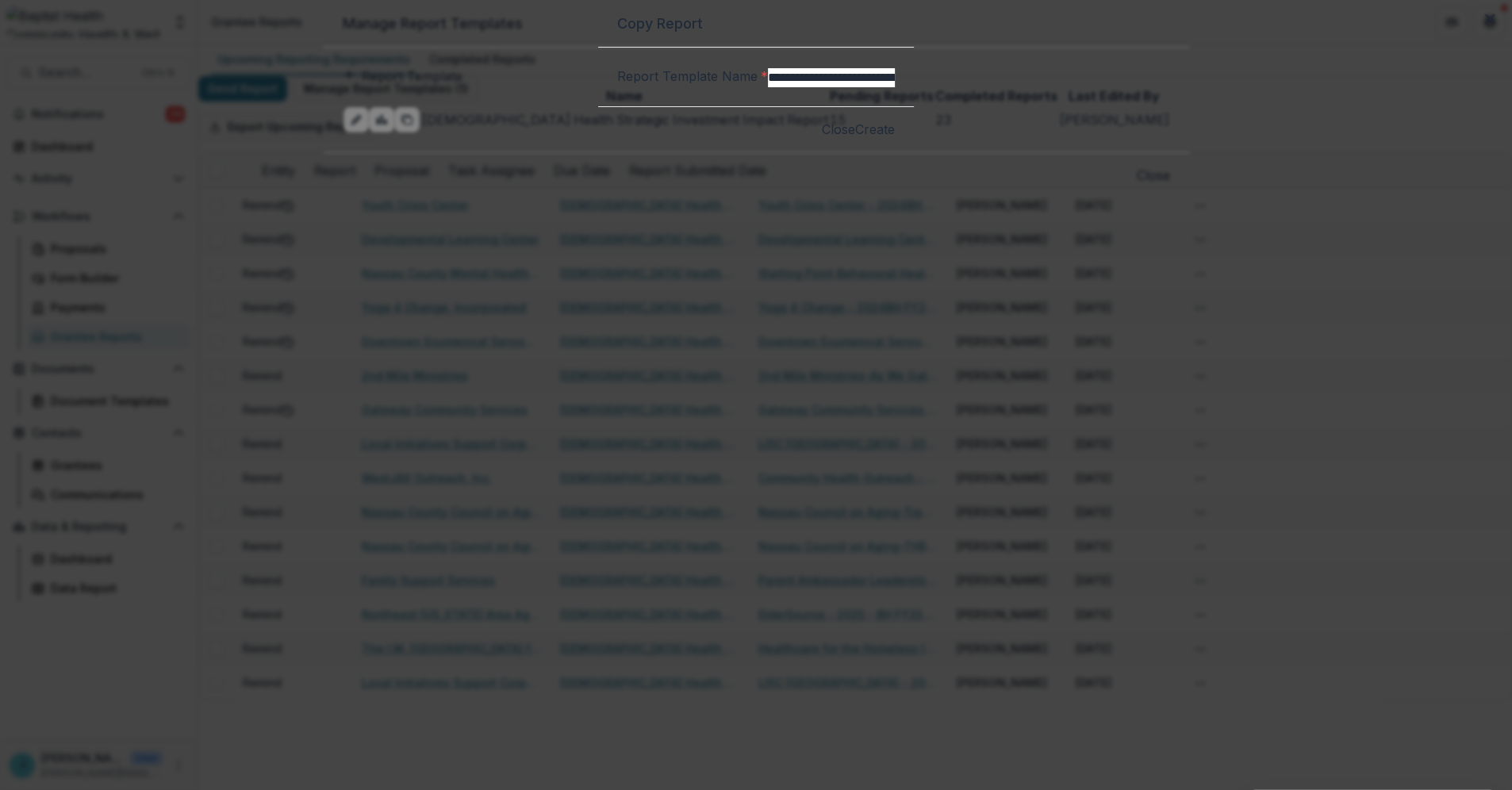
click at [836, 139] on button "Close" at bounding box center [838, 129] width 34 height 19
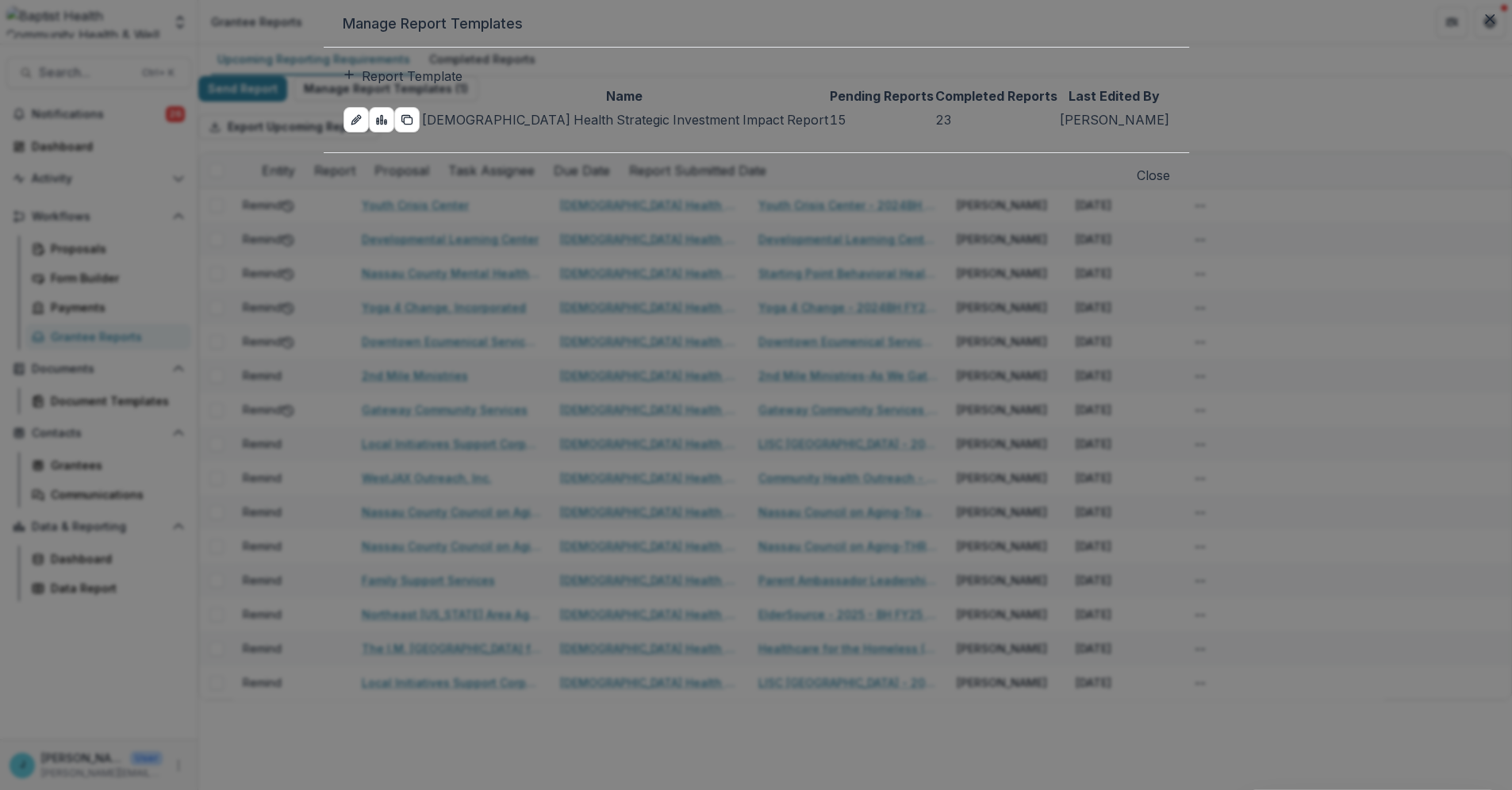
click at [1137, 185] on button "Close" at bounding box center [1153, 175] width 34 height 19
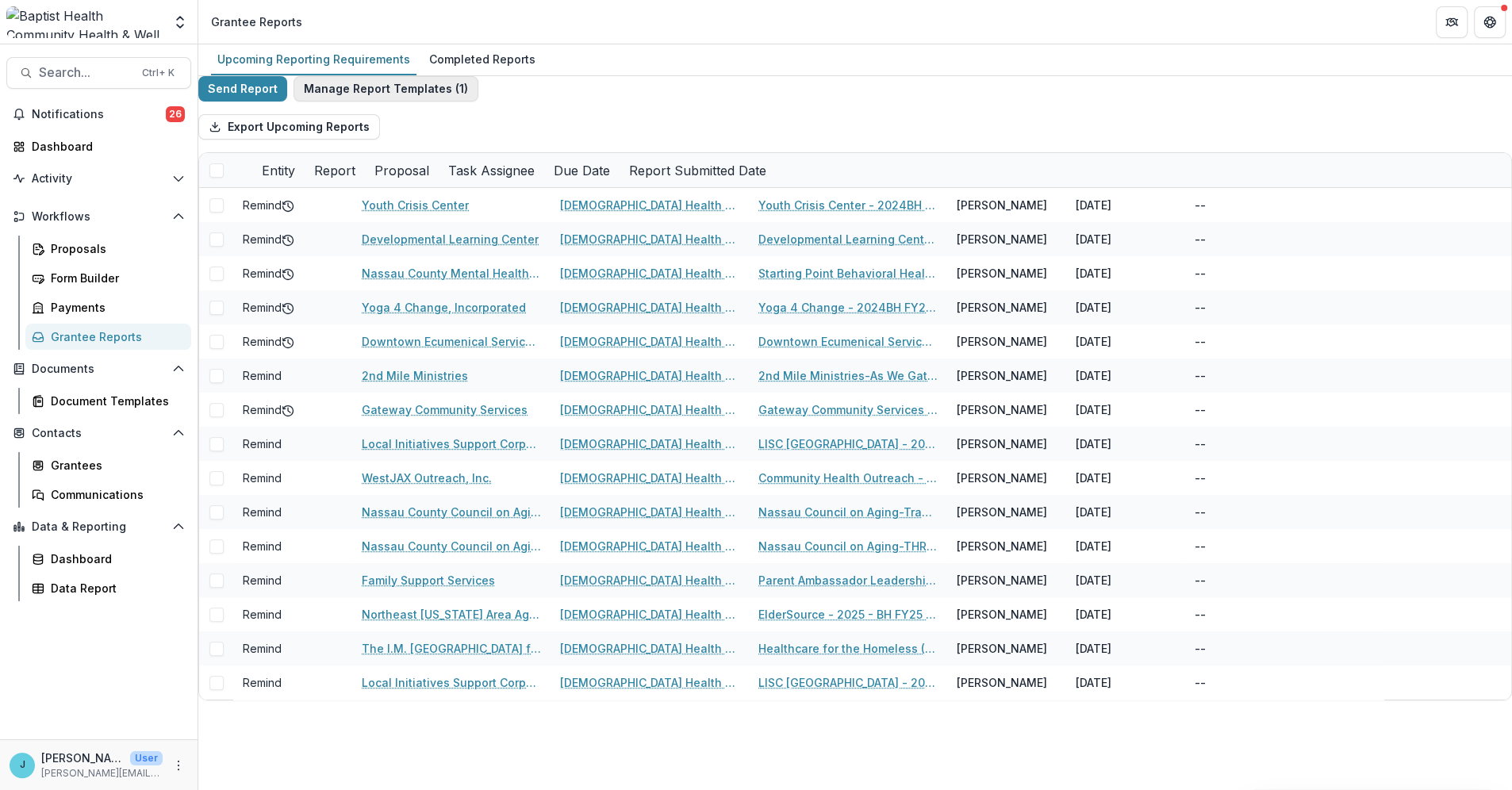
click at [371, 97] on button "Manage Report Templates ( 1 )" at bounding box center [385, 89] width 185 height 25
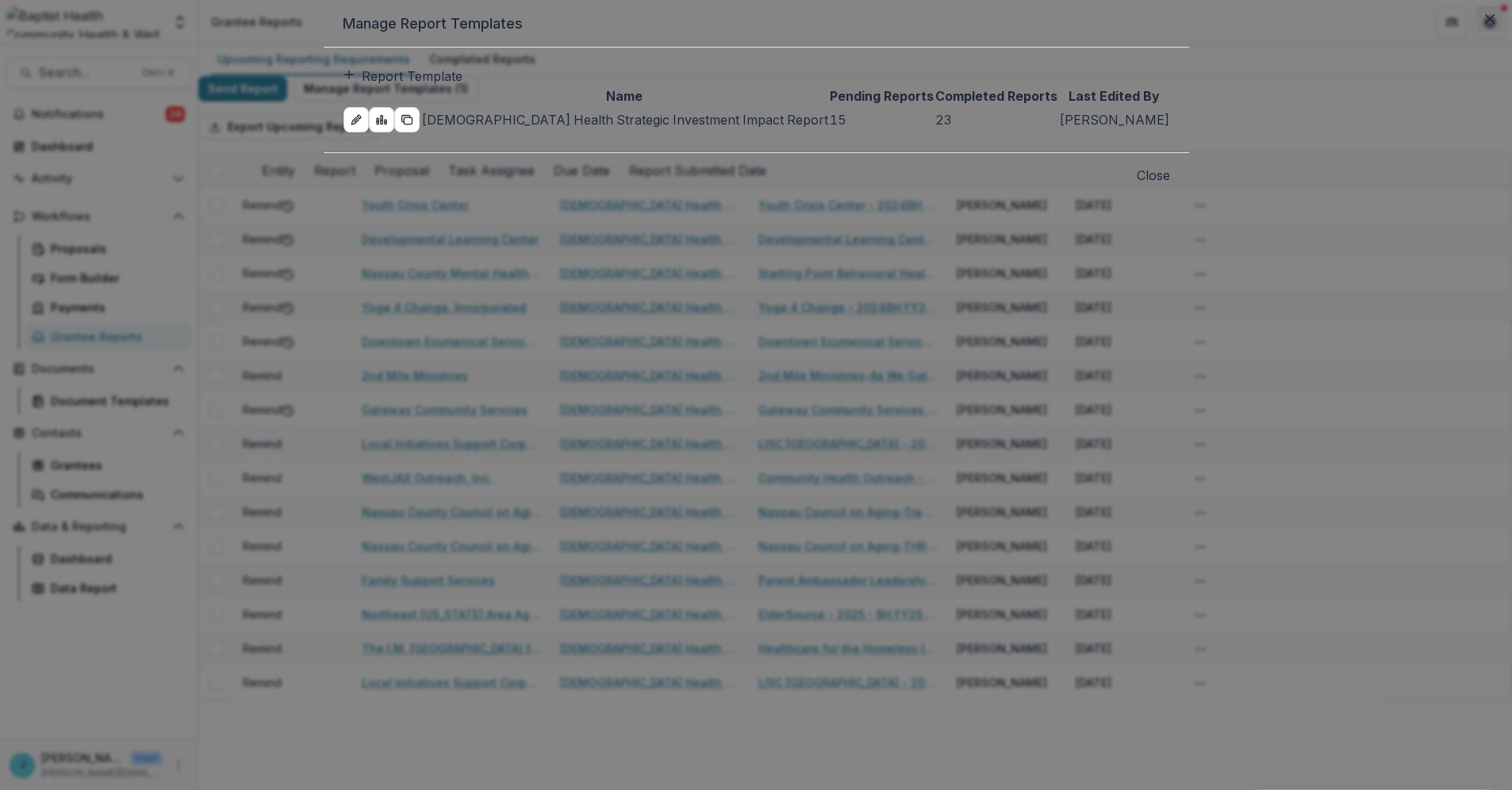
click at [1485, 24] on icon "Close" at bounding box center [1490, 19] width 10 height 10
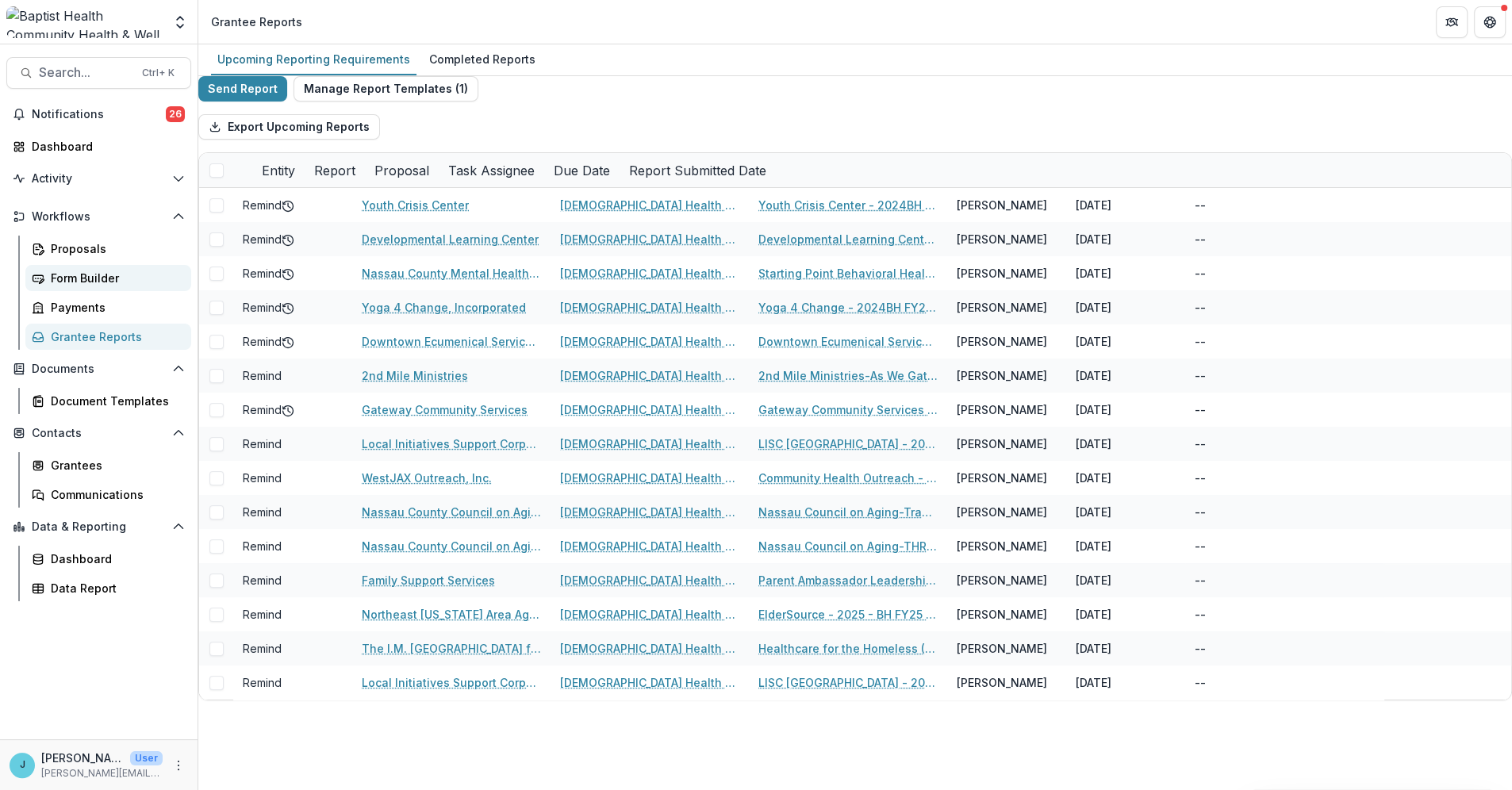
click at [103, 283] on div "Form Builder" at bounding box center [114, 278] width 127 height 16
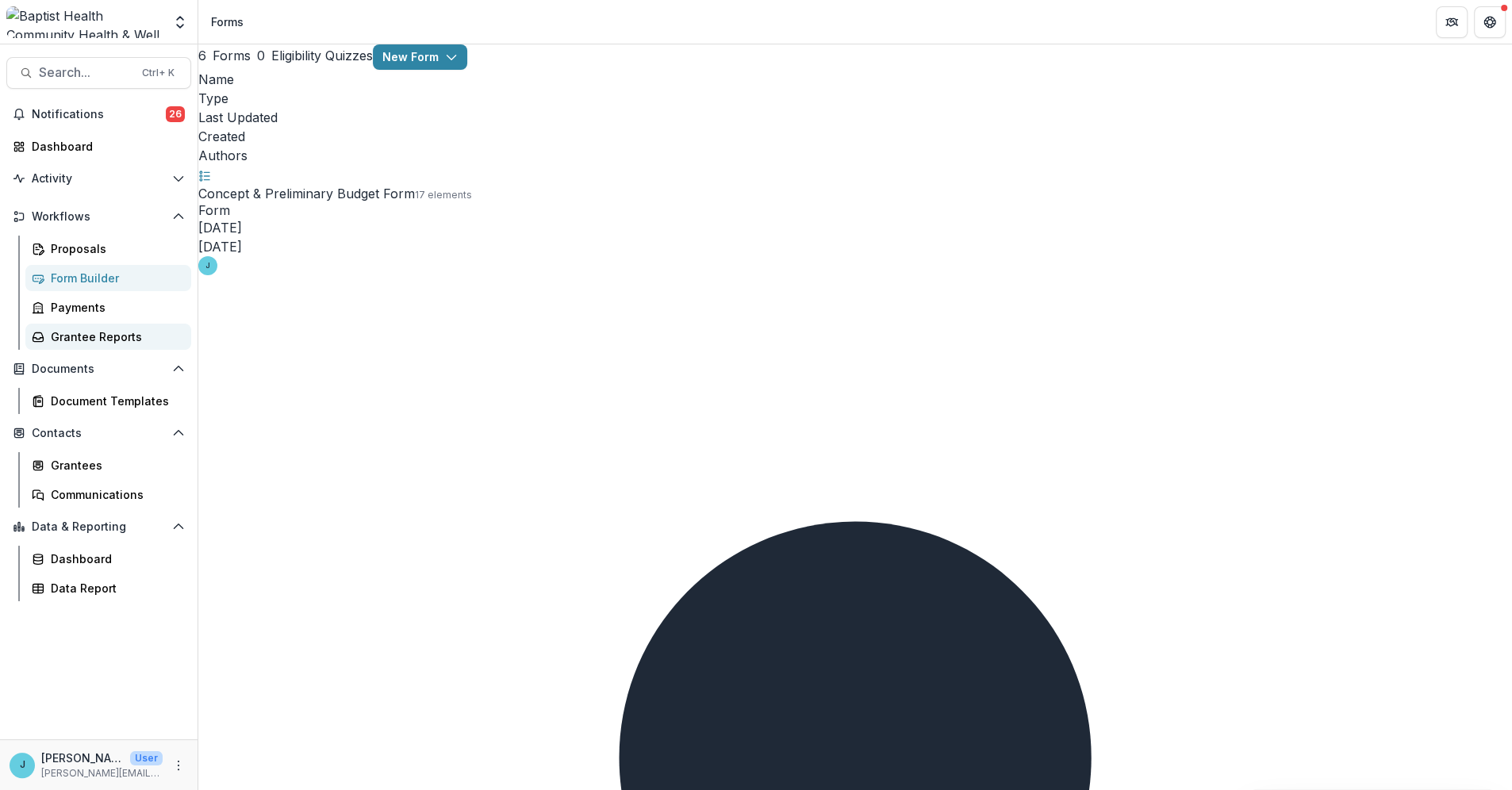
click at [95, 331] on div "Grantee Reports" at bounding box center [114, 337] width 127 height 16
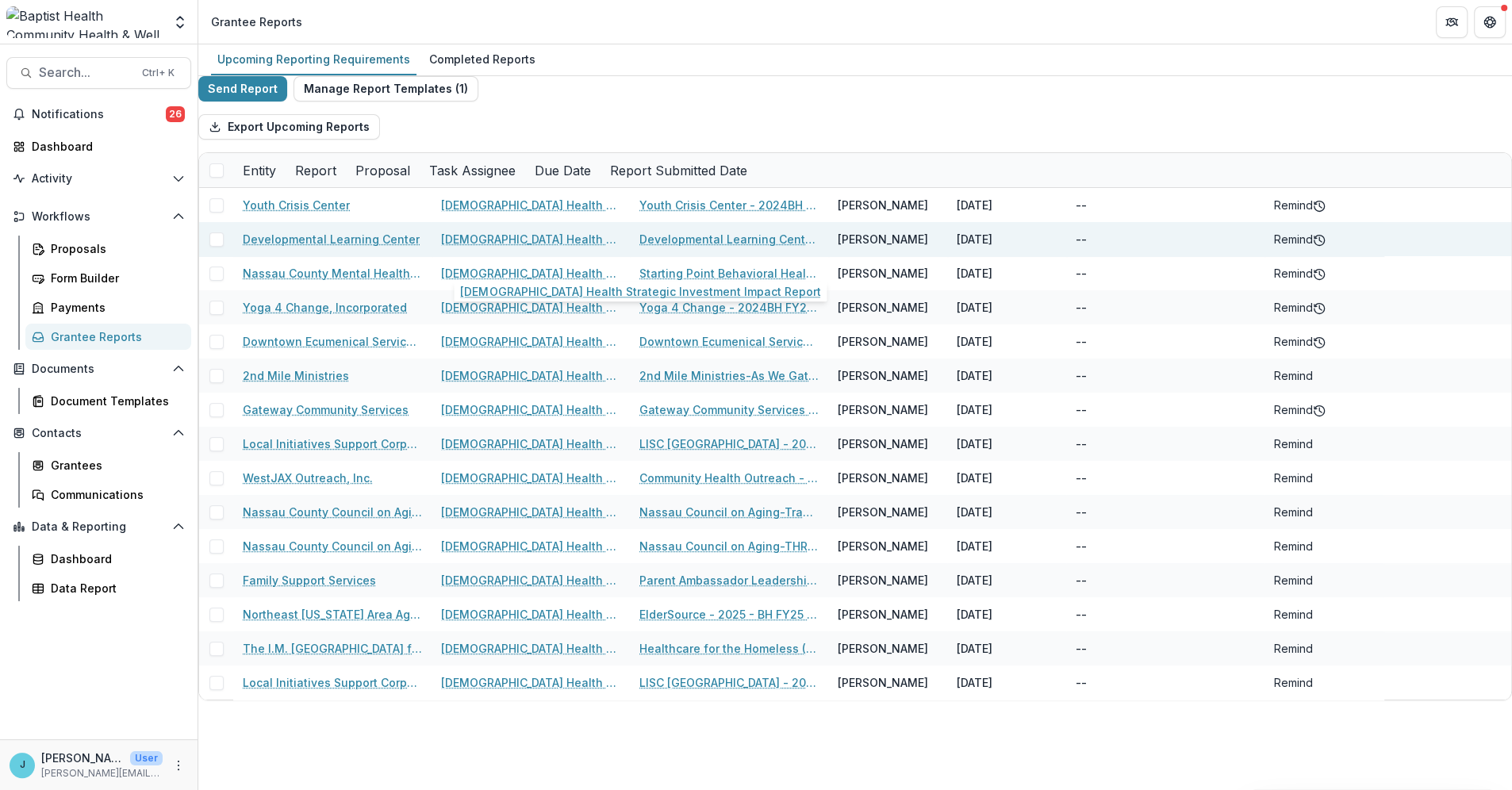
click at [563, 247] on link "[DEMOGRAPHIC_DATA] Health Strategic Investment Impact Report" at bounding box center [531, 239] width 179 height 16
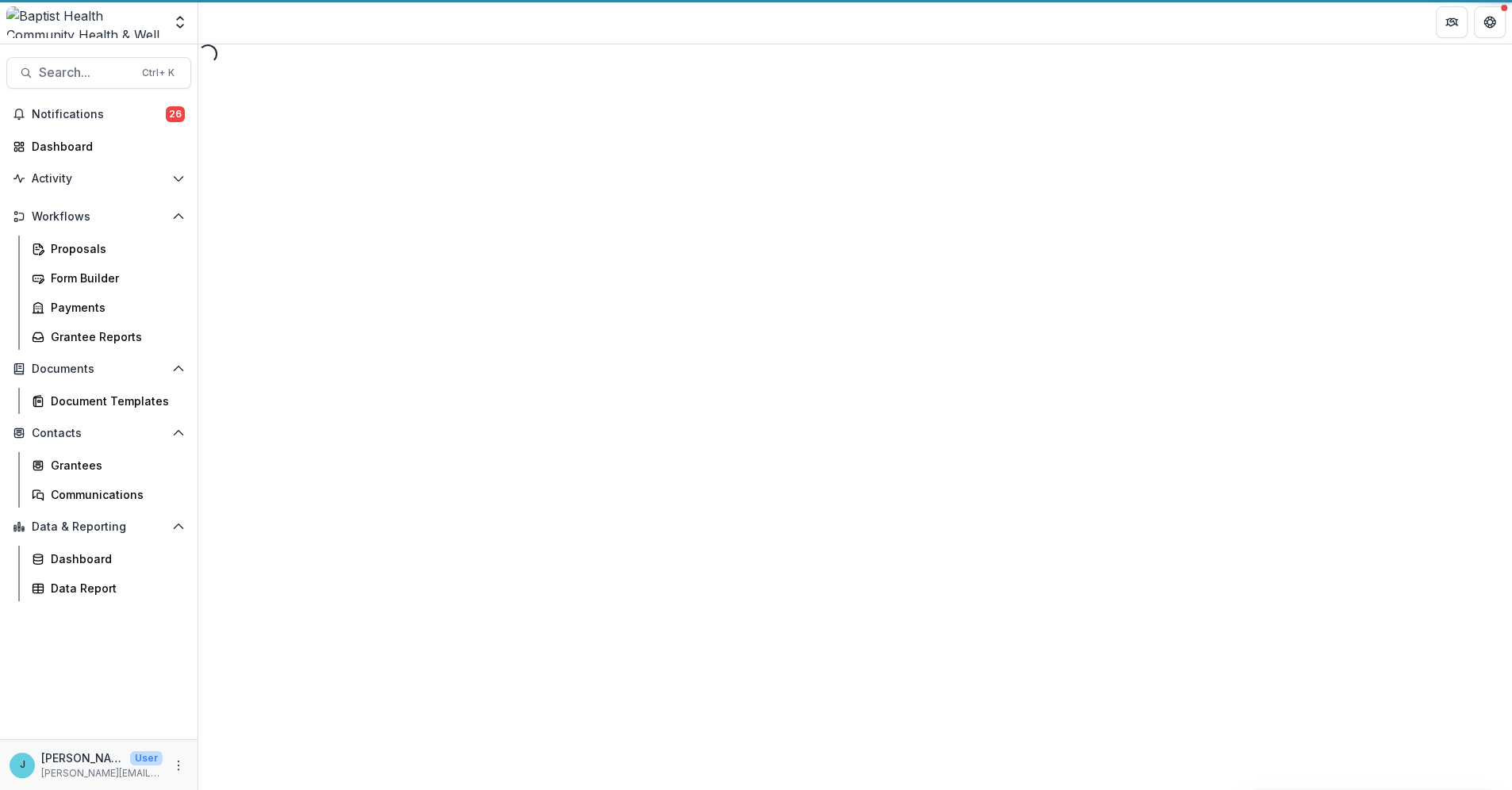
select select "********"
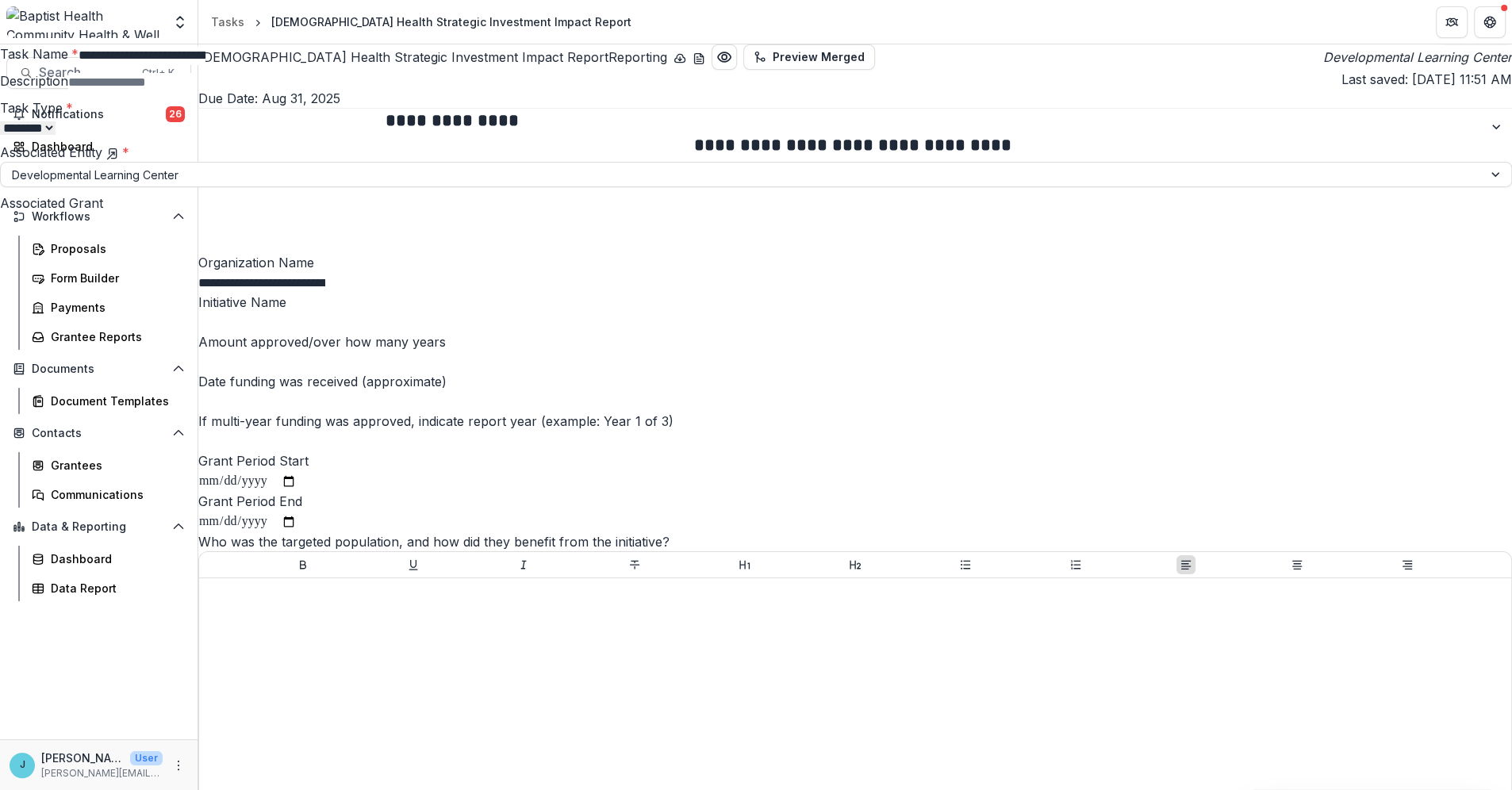
drag, startPoint x: 1071, startPoint y: 140, endPoint x: 1079, endPoint y: 196, distance: 56.6
click at [1079, 789] on div "**********" at bounding box center [756, 790] width 1512 height 0
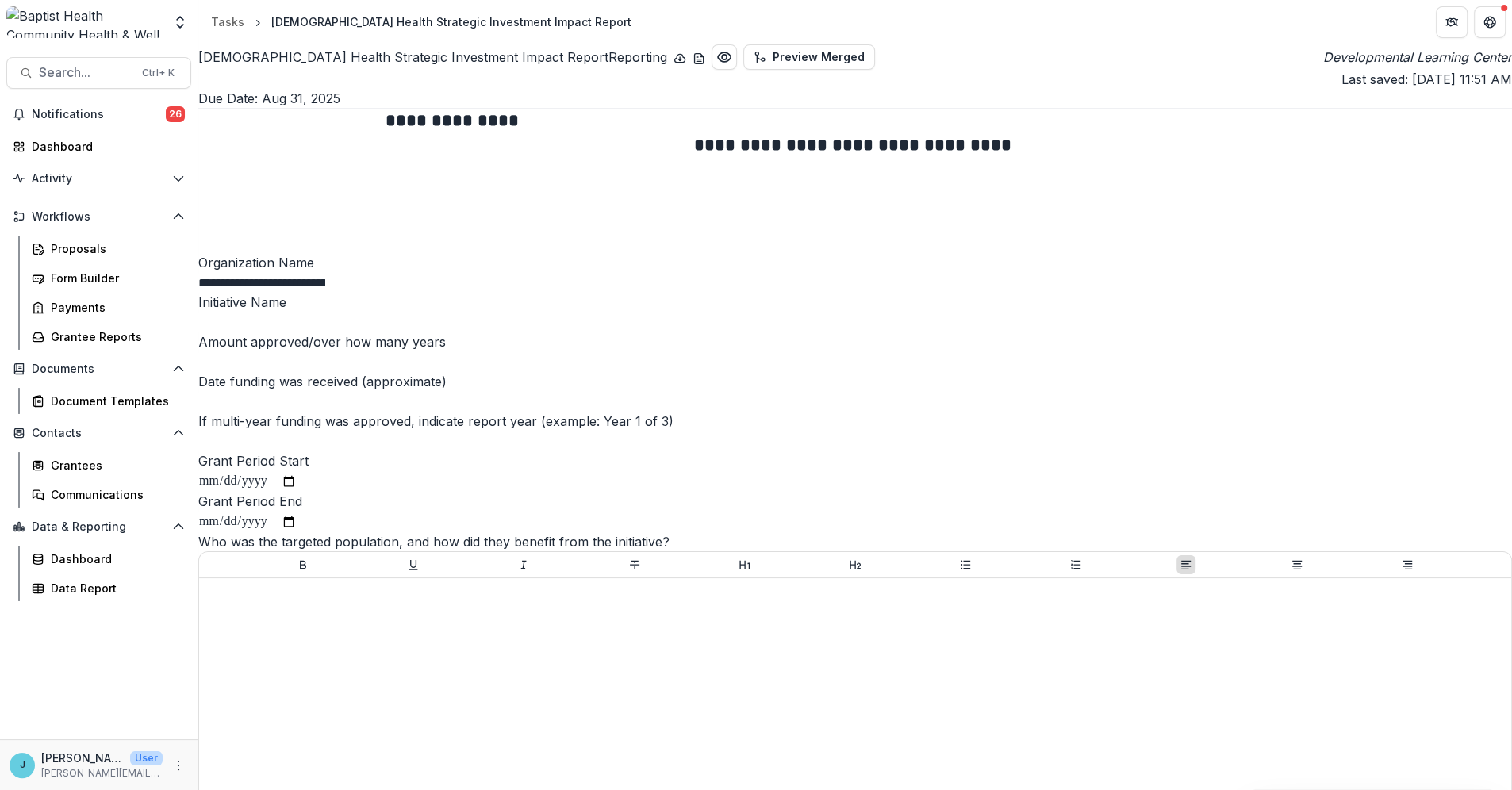
scroll to position [164, 0]
click at [114, 336] on div "Grantee Reports" at bounding box center [114, 337] width 127 height 16
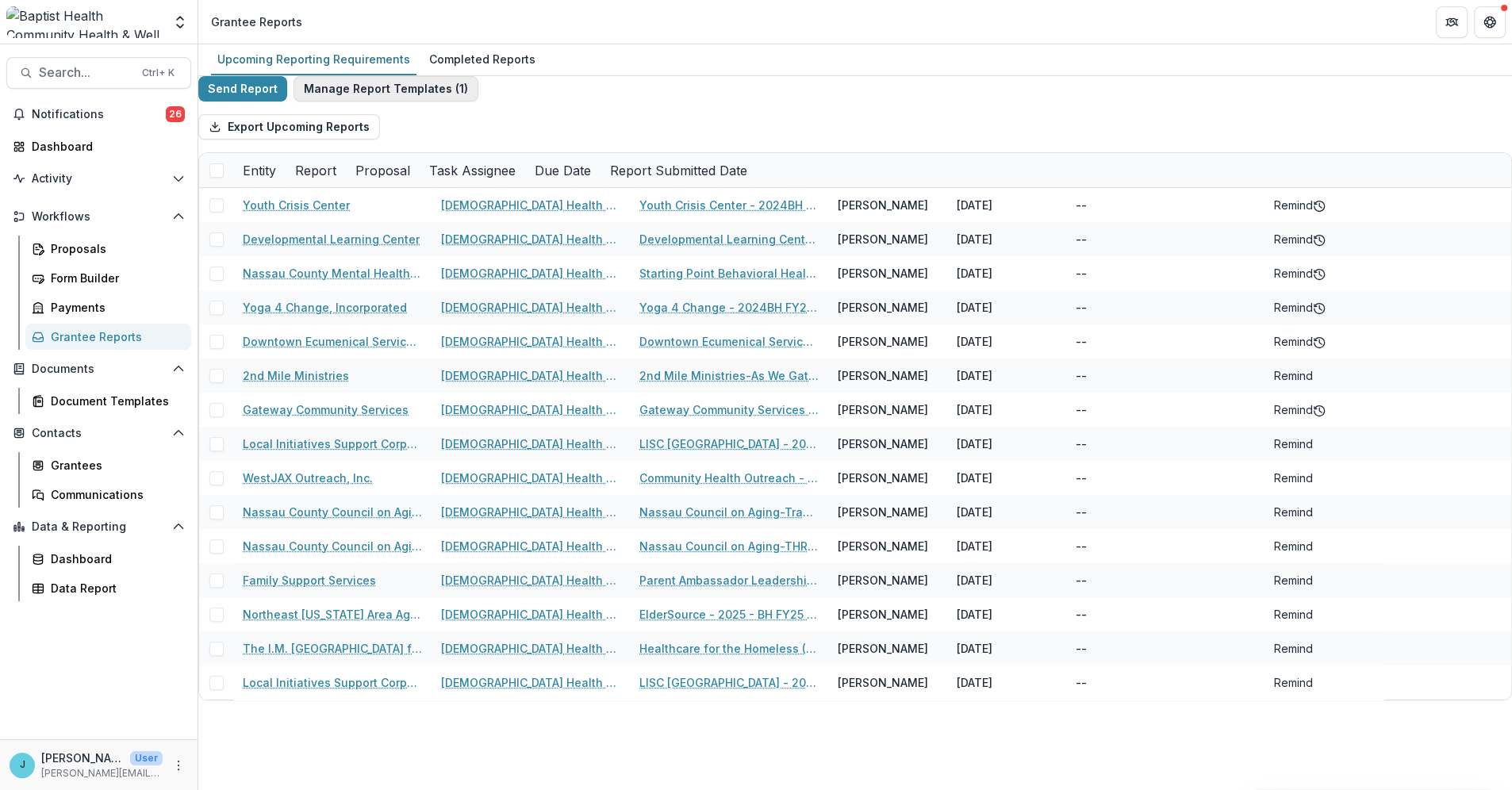
click at [411, 101] on button "Manage Report Templates ( 1 )" at bounding box center [385, 89] width 185 height 25
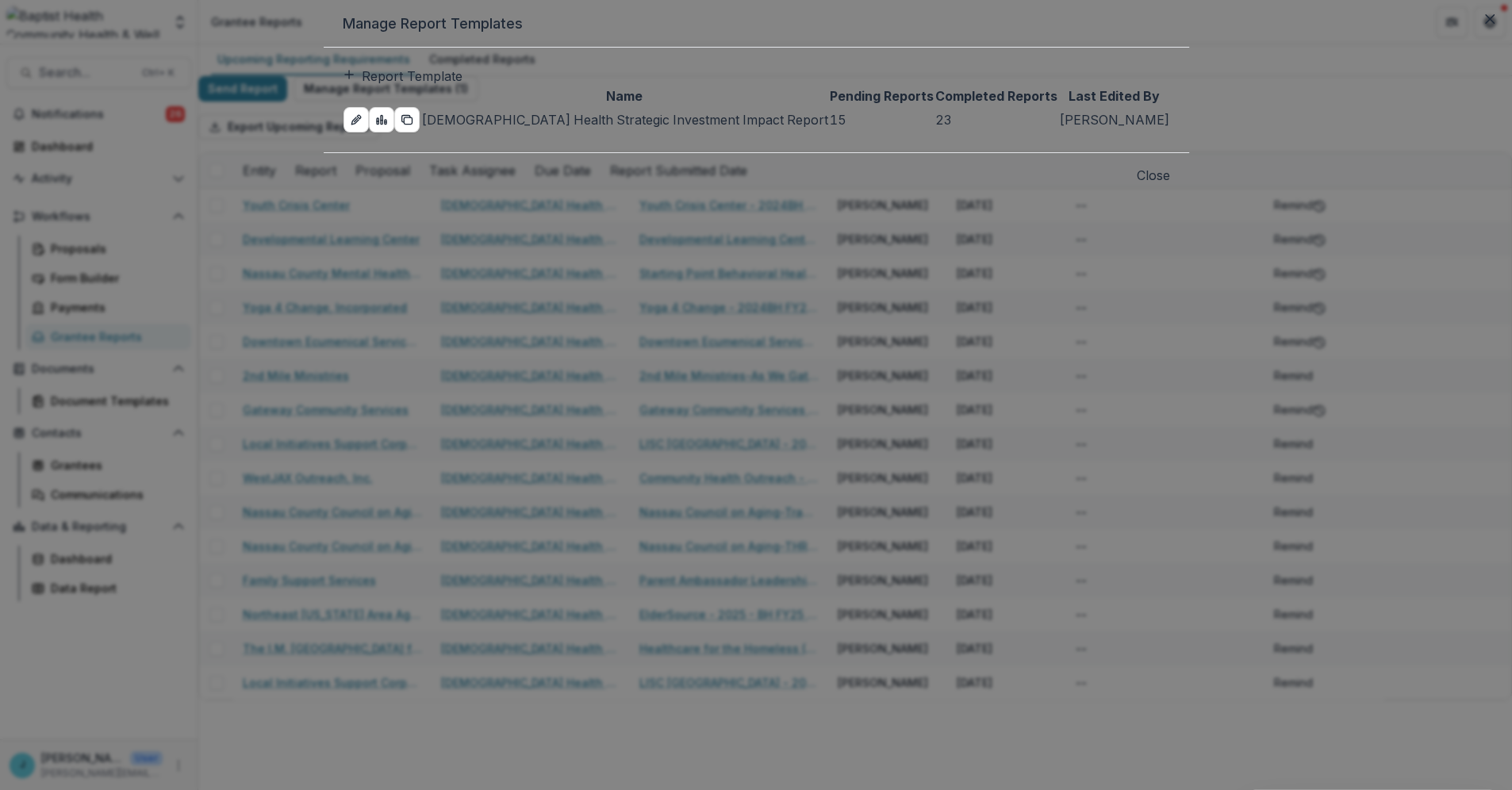
click at [572, 133] on td "[DEMOGRAPHIC_DATA] Health Strategic Investment Impact Report" at bounding box center [624, 119] width 408 height 27
click at [1477, 32] on button "Close" at bounding box center [1489, 19] width 25 height 25
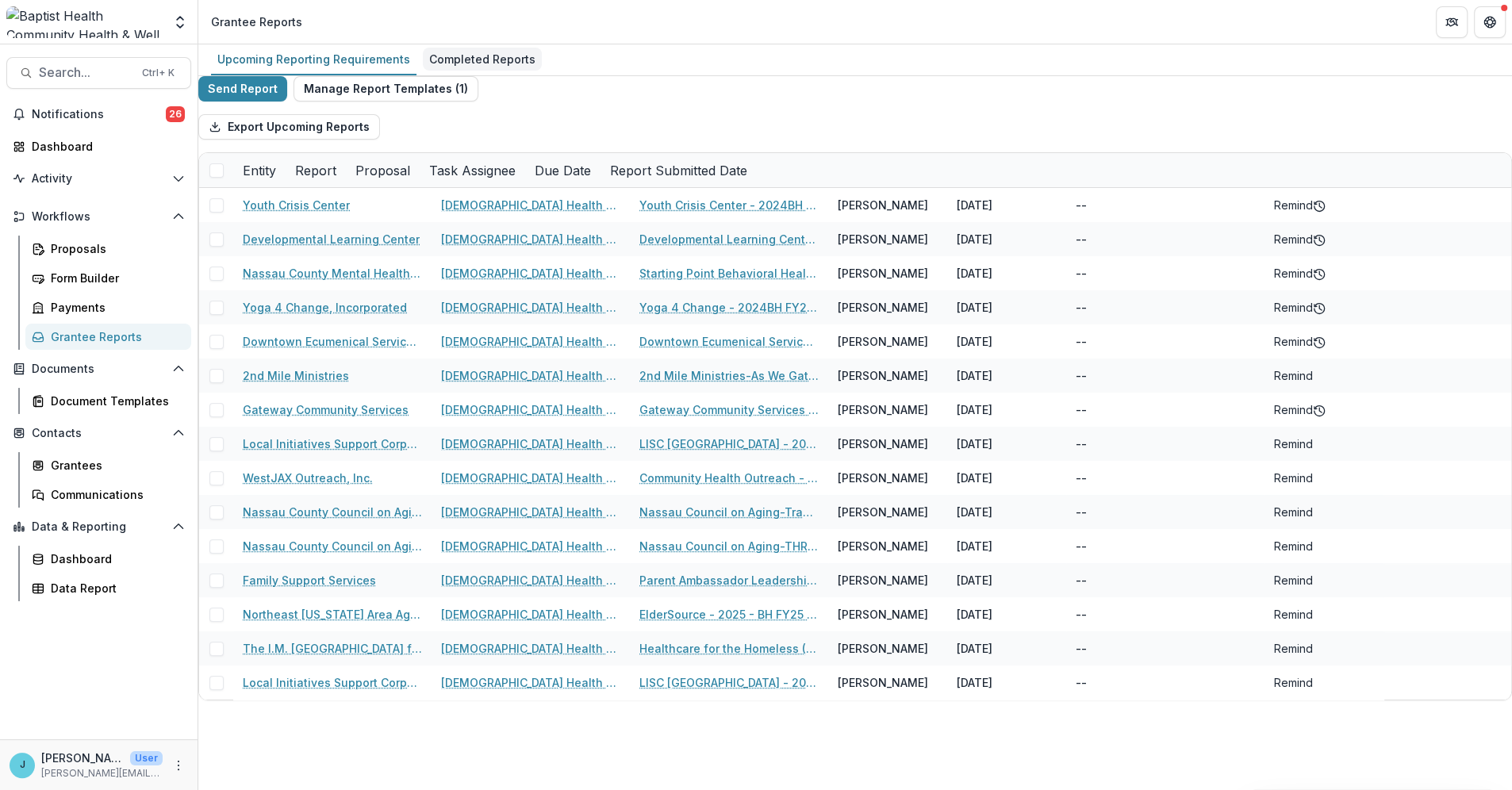
click at [456, 57] on div "Completed Reports" at bounding box center [482, 59] width 119 height 23
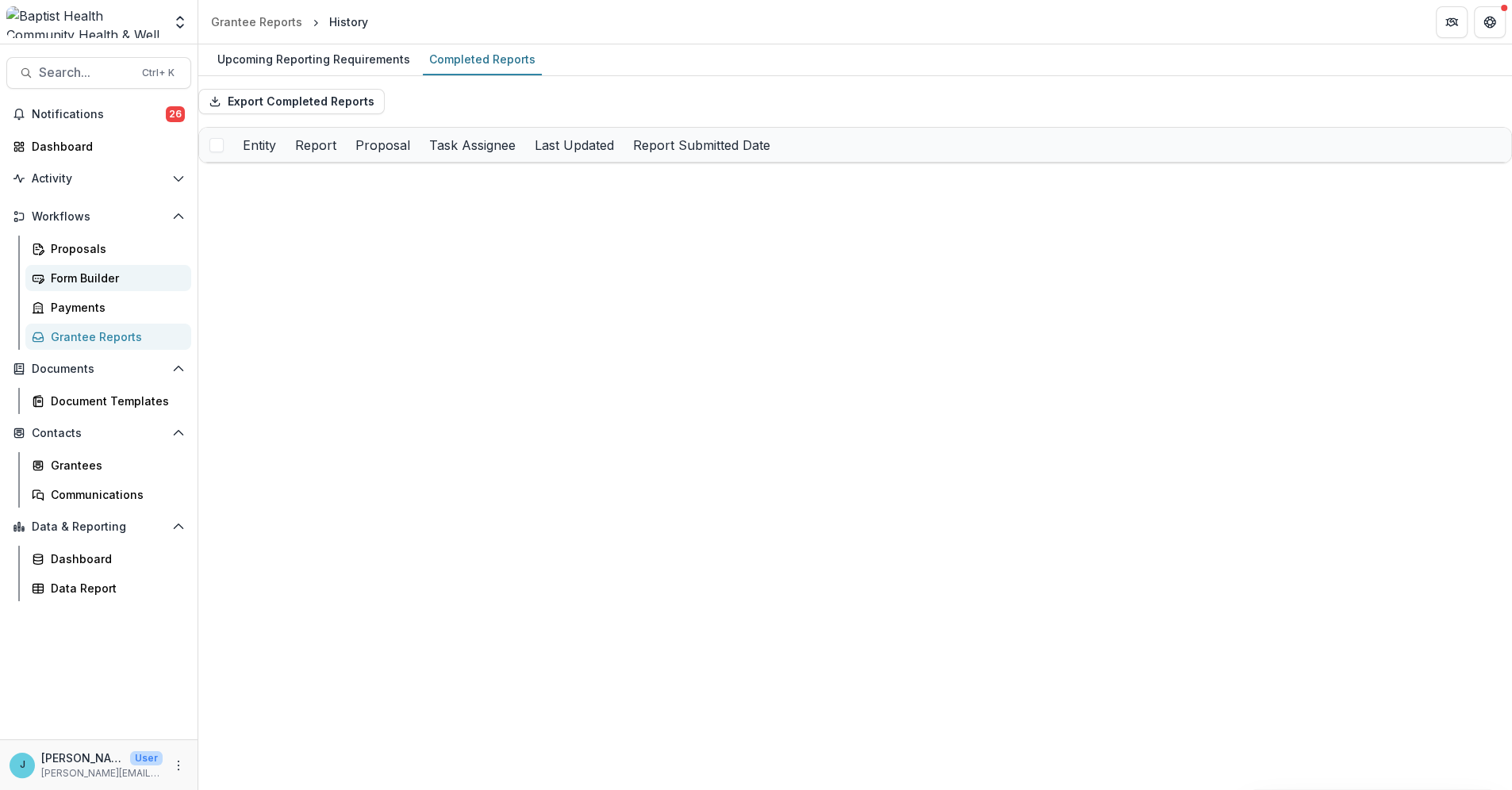
click at [74, 276] on div "Form Builder" at bounding box center [114, 278] width 127 height 16
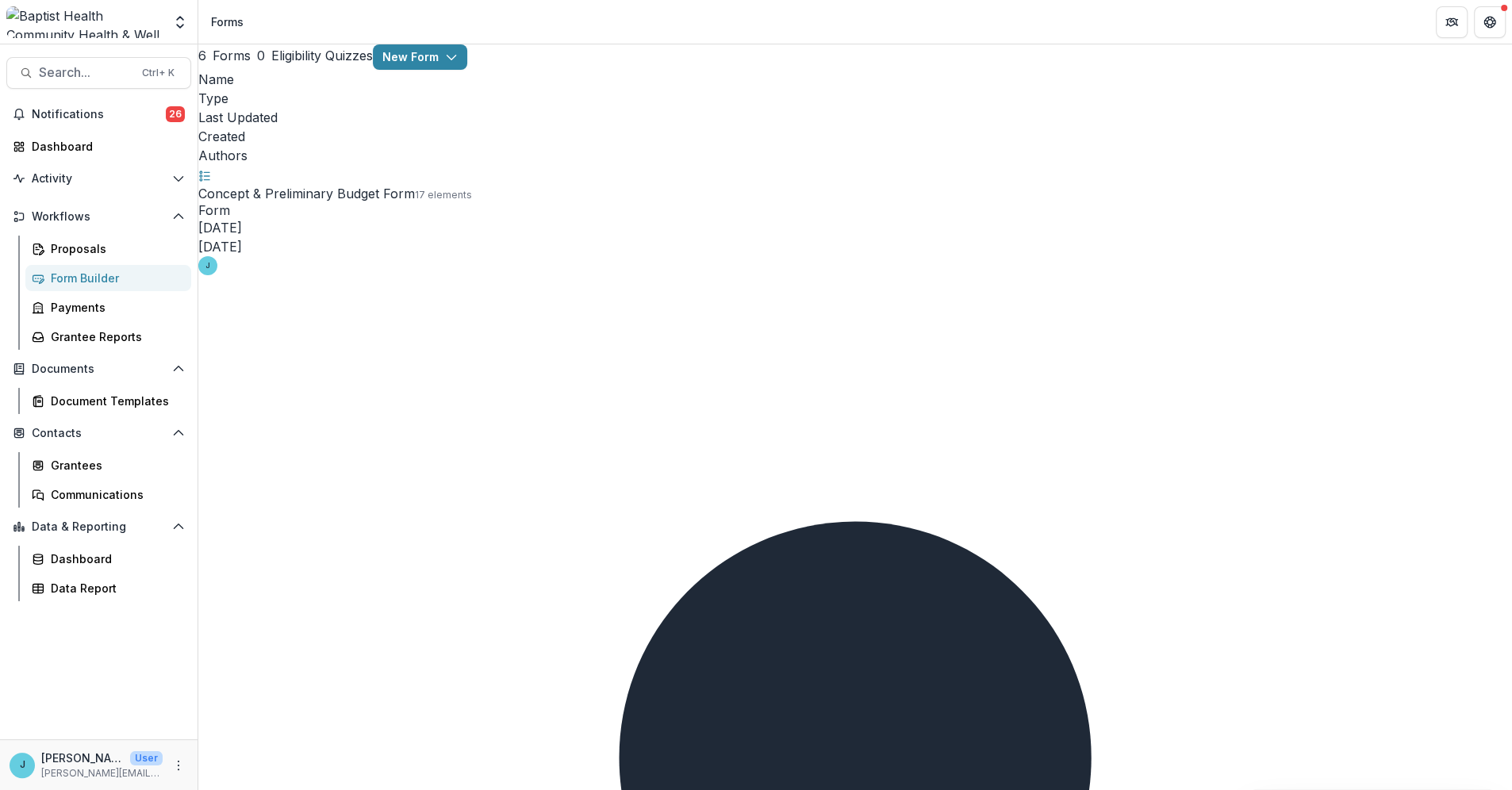
click at [250, 65] on button "6 Forms" at bounding box center [224, 55] width 53 height 19
click at [280, 65] on span "0" at bounding box center [276, 57] width 8 height 15
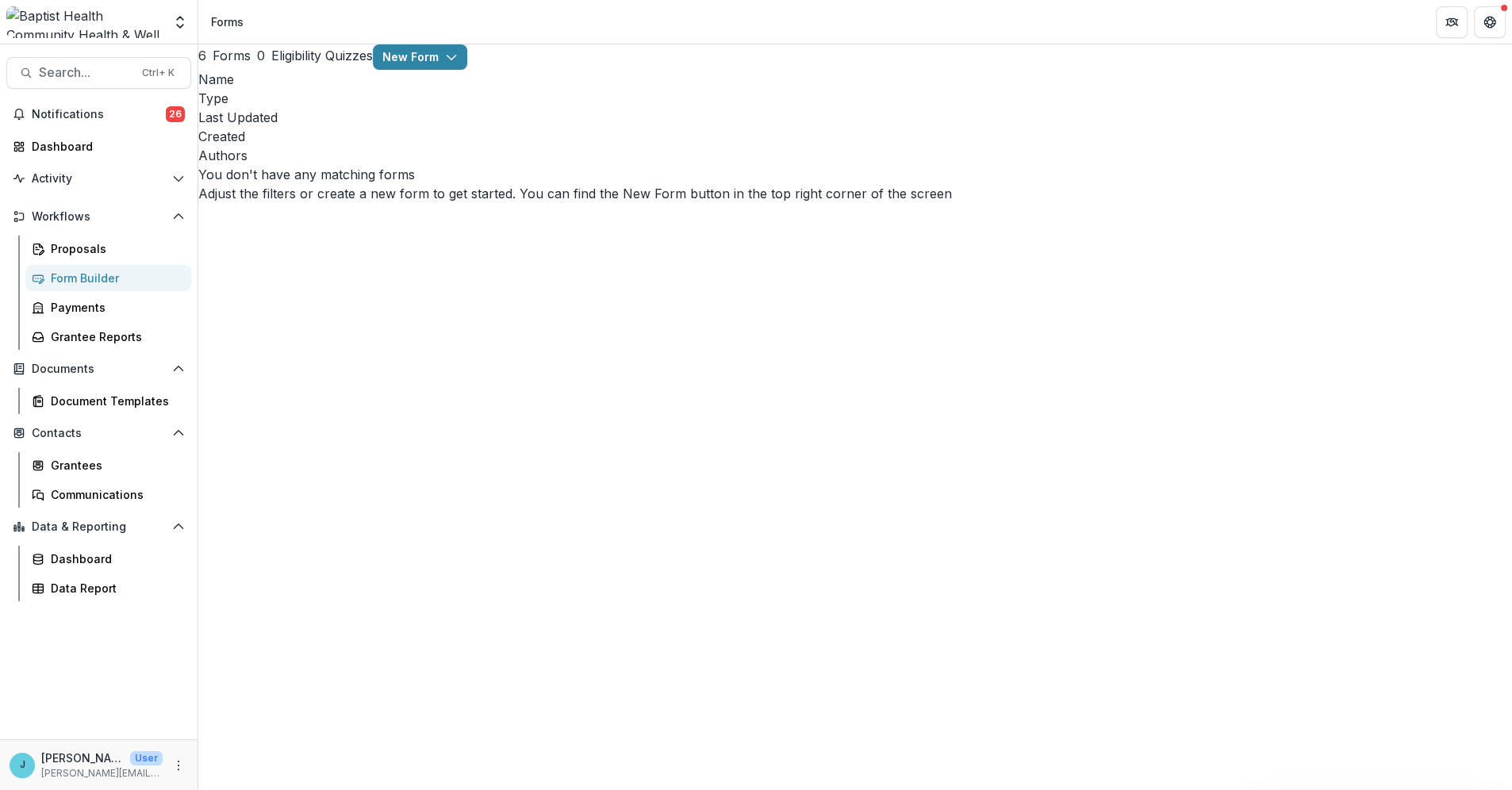
click at [250, 65] on button "6 Forms" at bounding box center [224, 55] width 53 height 19
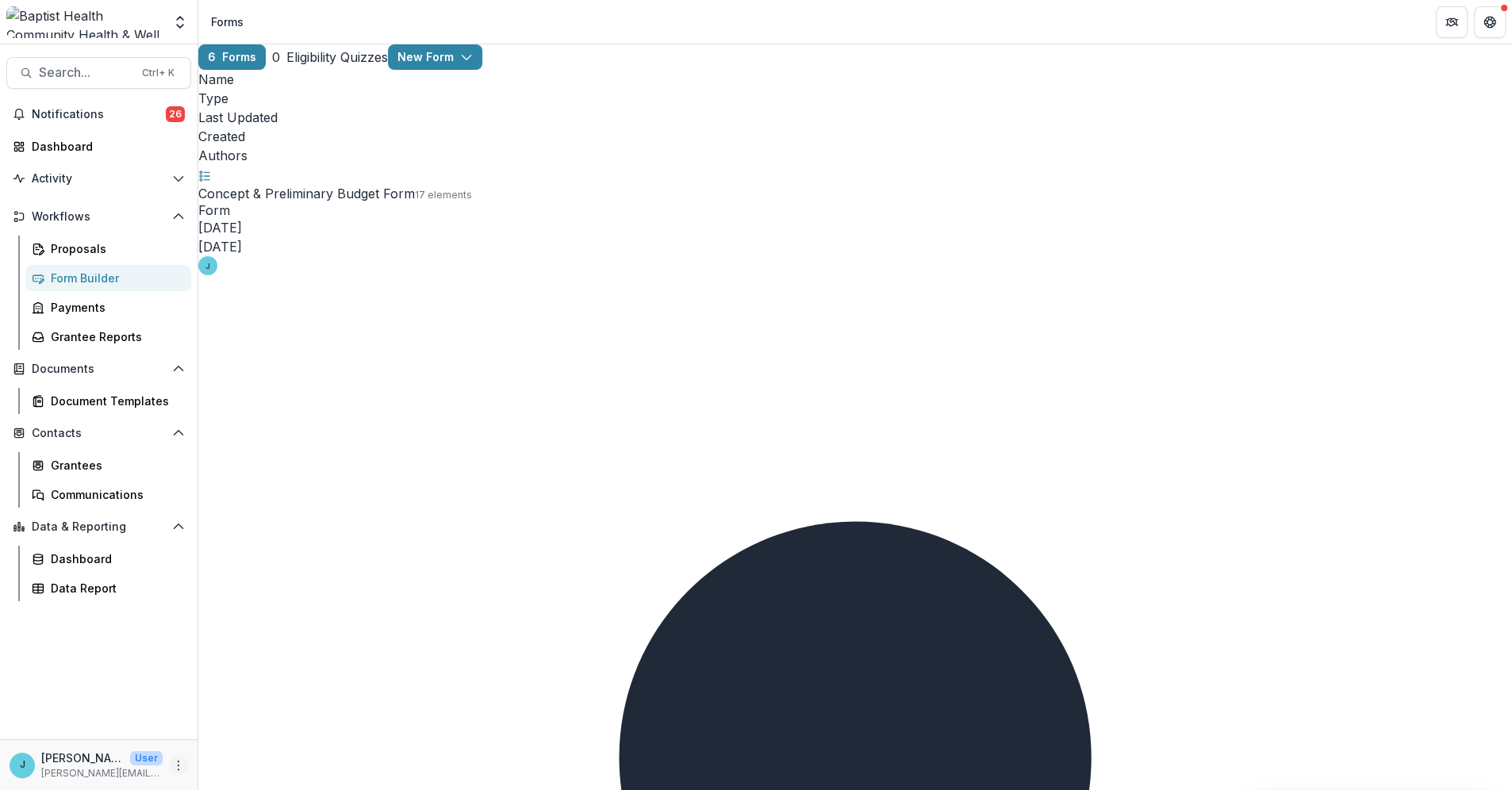
click at [180, 764] on icon "More" at bounding box center [178, 765] width 12 height 12
click at [282, 732] on link "User Settings" at bounding box center [283, 731] width 170 height 26
